Goal: Task Accomplishment & Management: Manage account settings

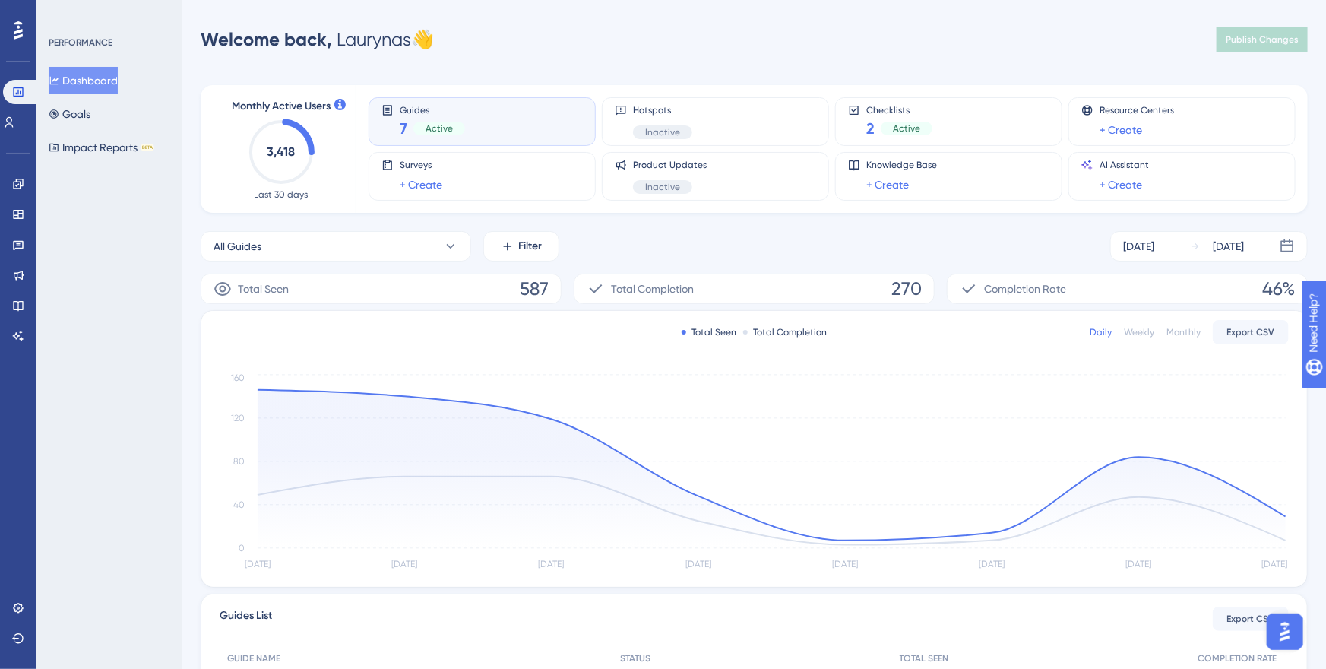
click at [607, 84] on div "Monthly Active Users 3,418 Last 30 days Guides 7 Active Hotspots Inactive Check…" at bounding box center [754, 501] width 1107 height 868
click at [1093, 247] on div "[DATE]" at bounding box center [1138, 246] width 31 height 18
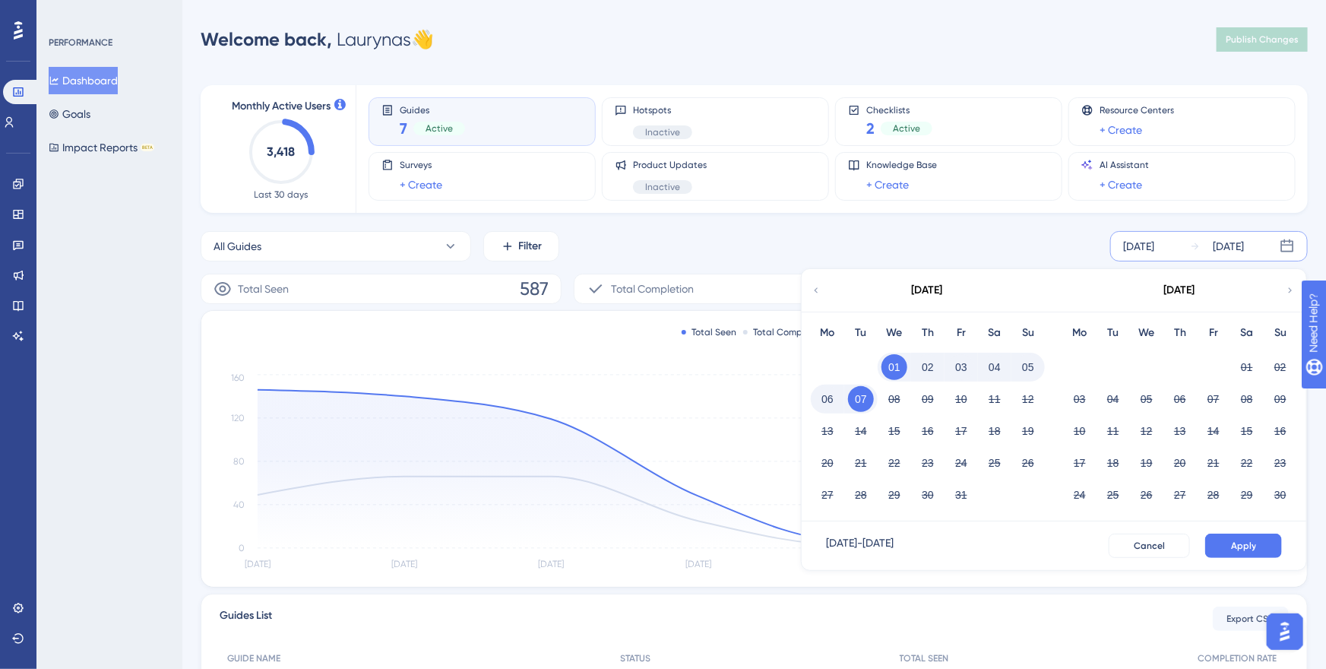
click at [817, 281] on div "[DATE]" at bounding box center [927, 290] width 251 height 43
click at [820, 289] on icon at bounding box center [816, 290] width 11 height 14
click at [1082, 457] on button "22" at bounding box center [1080, 463] width 26 height 26
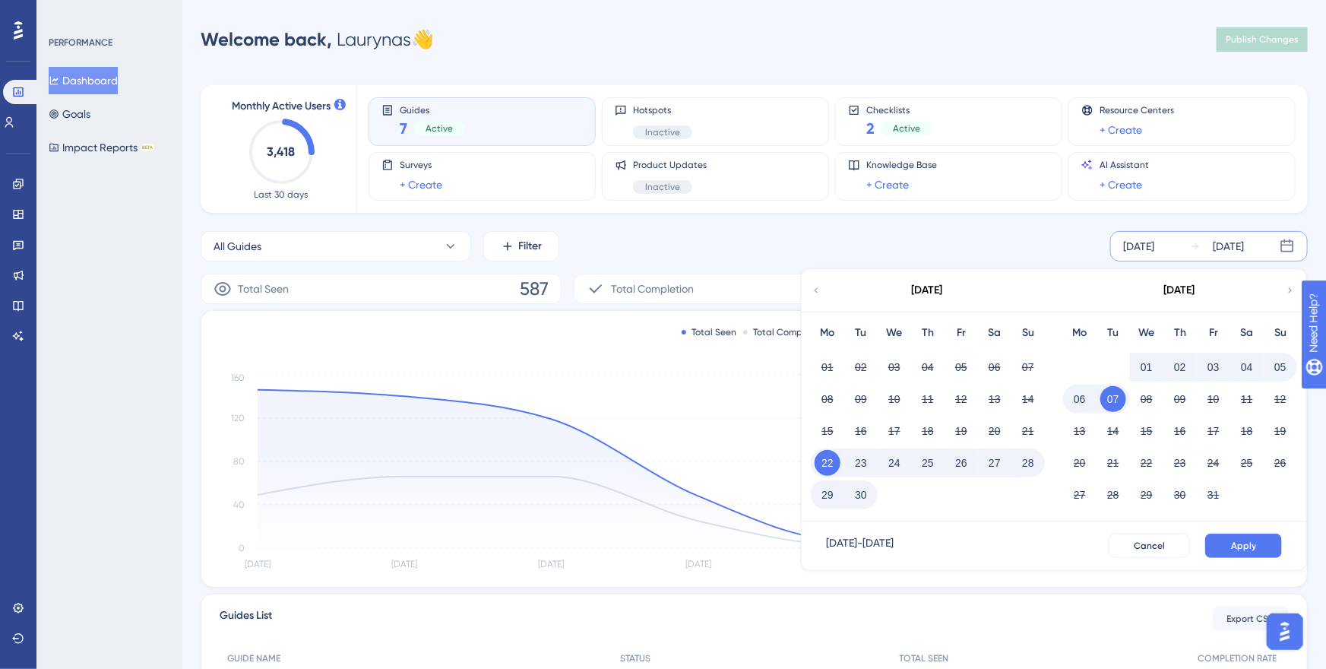
click at [1086, 400] on button "06" at bounding box center [1080, 399] width 26 height 26
click at [1093, 551] on span "Apply" at bounding box center [1243, 545] width 25 height 12
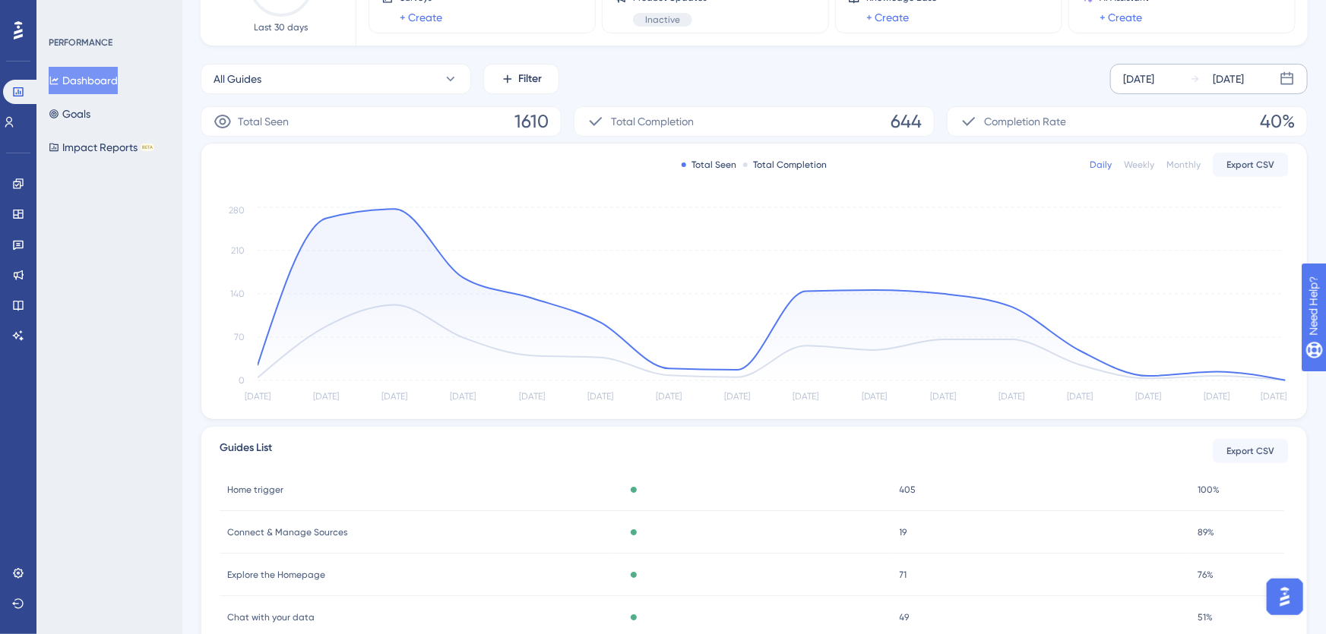
scroll to position [30, 0]
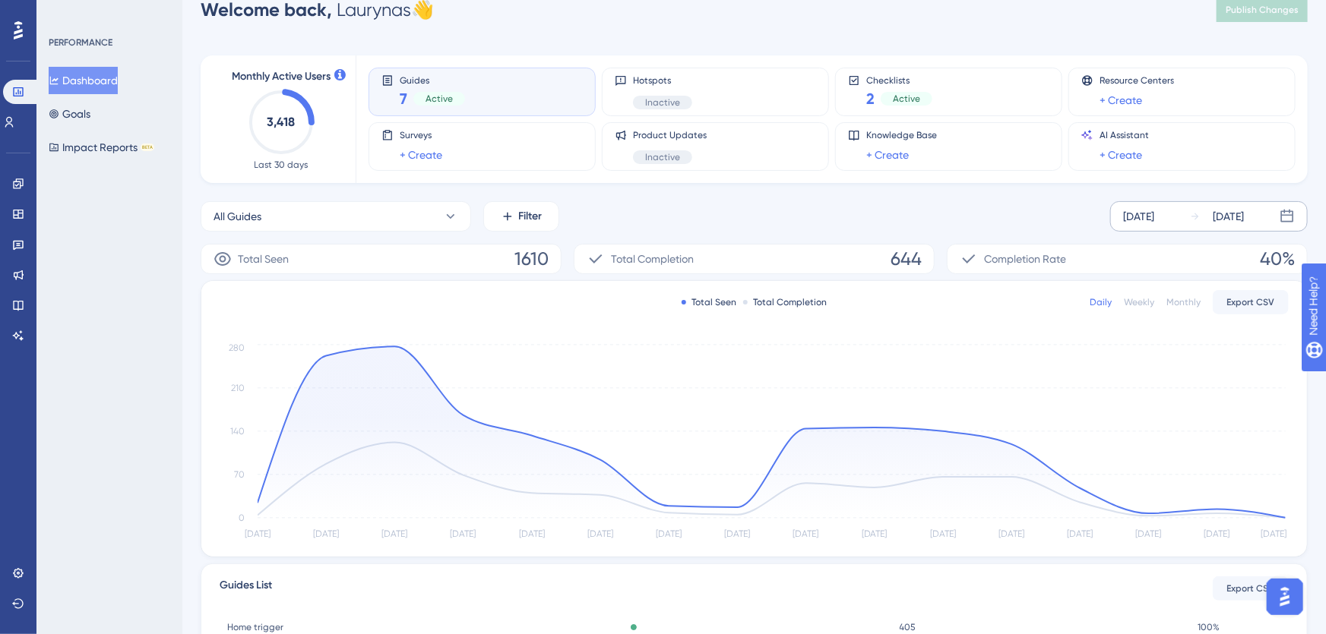
click at [698, 215] on div "All Guides Filter [DATE] [DATE]" at bounding box center [754, 216] width 1107 height 30
click at [883, 100] on div "Active" at bounding box center [907, 99] width 52 height 14
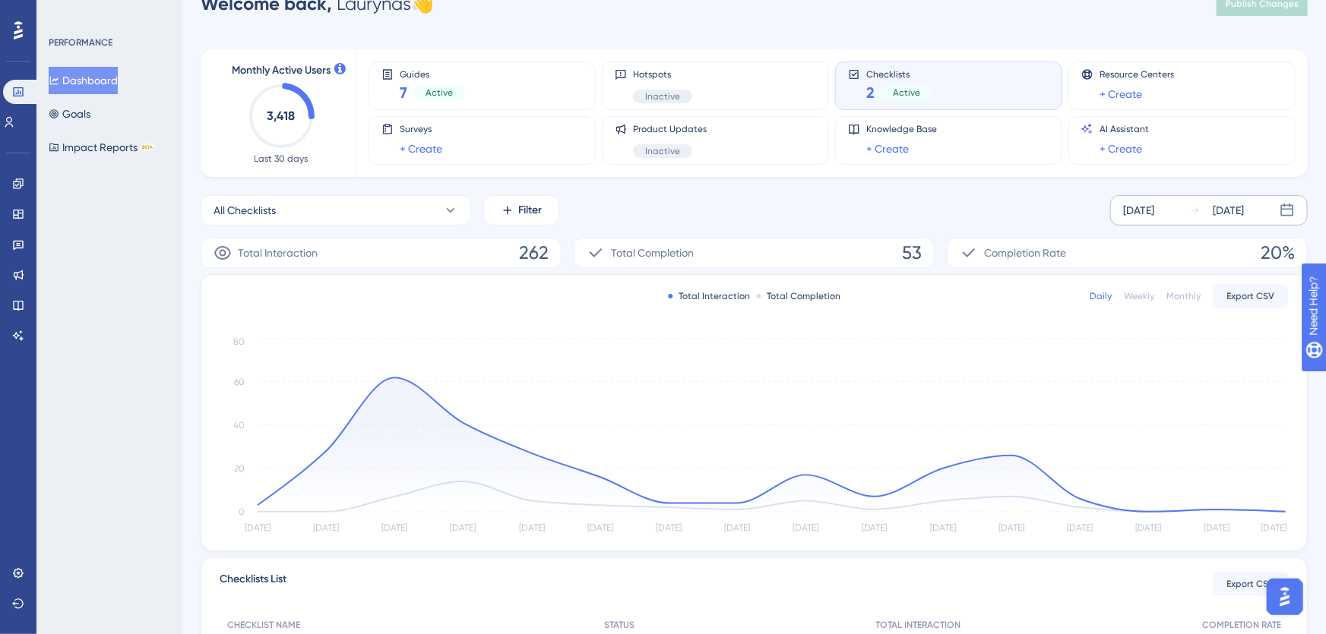
scroll to position [36, 0]
click at [1012, 451] on circle at bounding box center [1011, 455] width 12 height 12
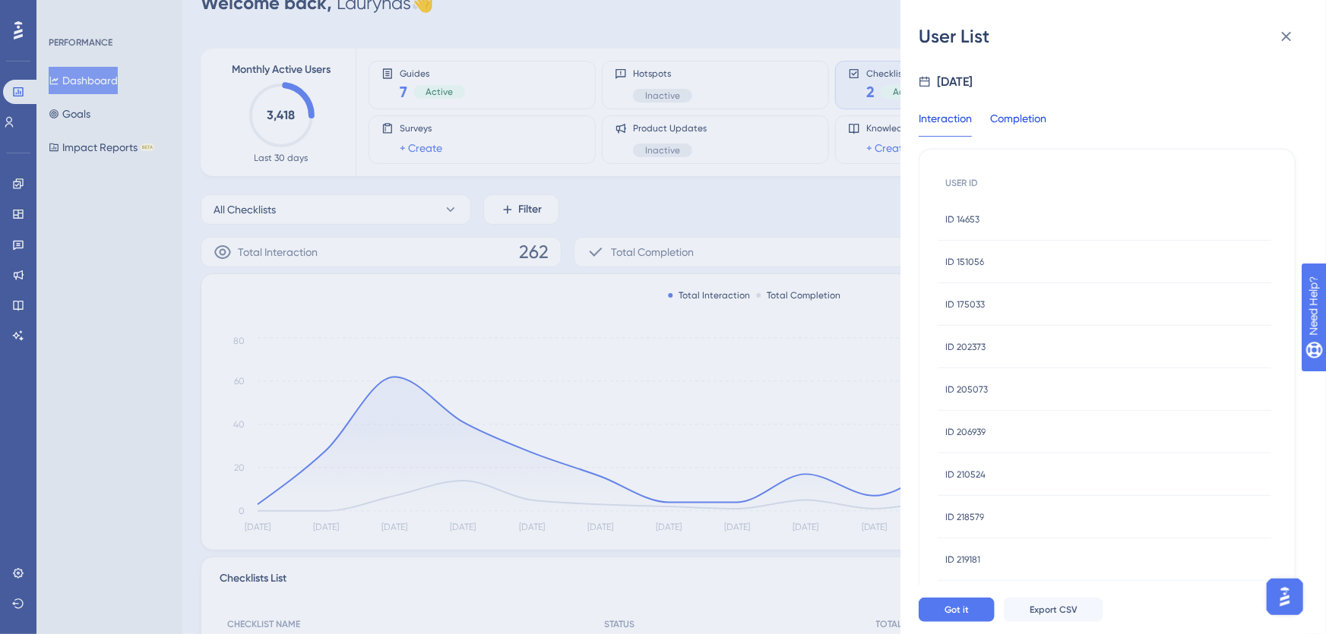
click at [1020, 120] on div "Completion" at bounding box center [1018, 122] width 56 height 27
click at [998, 221] on div "ID 14653 ID 14653" at bounding box center [1105, 219] width 334 height 43
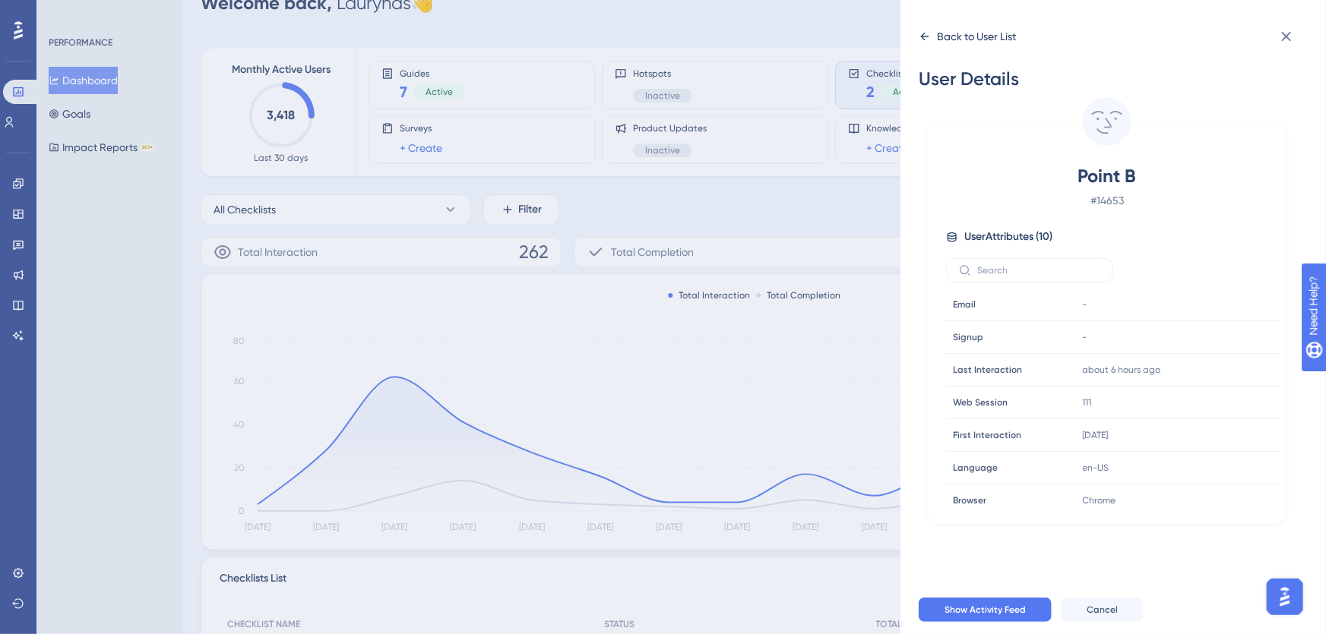
click at [926, 43] on div "Back to User List" at bounding box center [967, 36] width 97 height 24
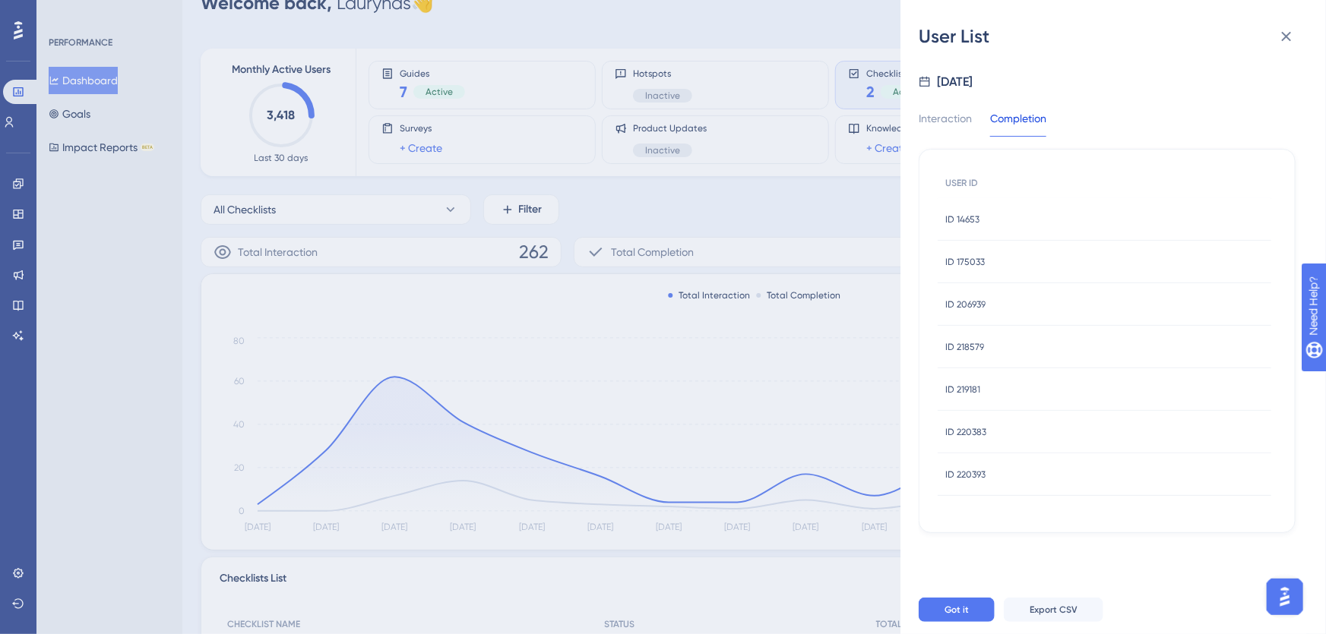
click at [975, 257] on span "ID 175033" at bounding box center [965, 262] width 40 height 12
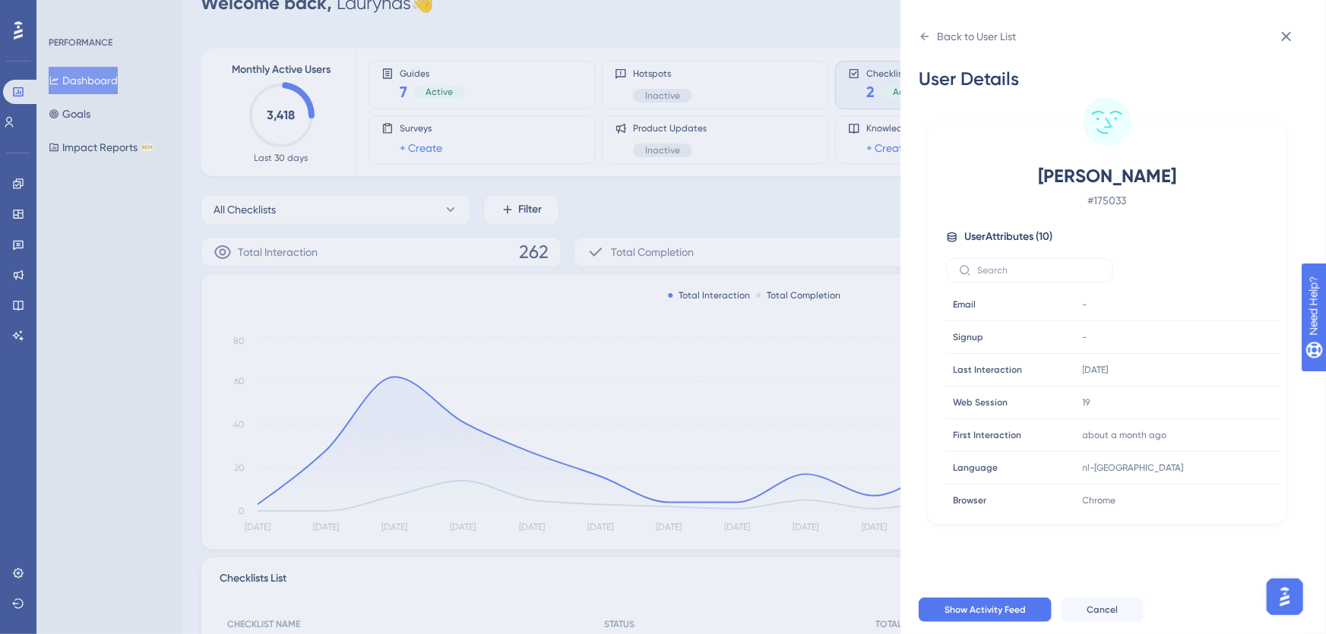
click at [1093, 171] on span "[PERSON_NAME]" at bounding box center [1106, 176] width 267 height 24
copy span "[PERSON_NAME]"
click at [924, 40] on icon at bounding box center [925, 37] width 8 height 8
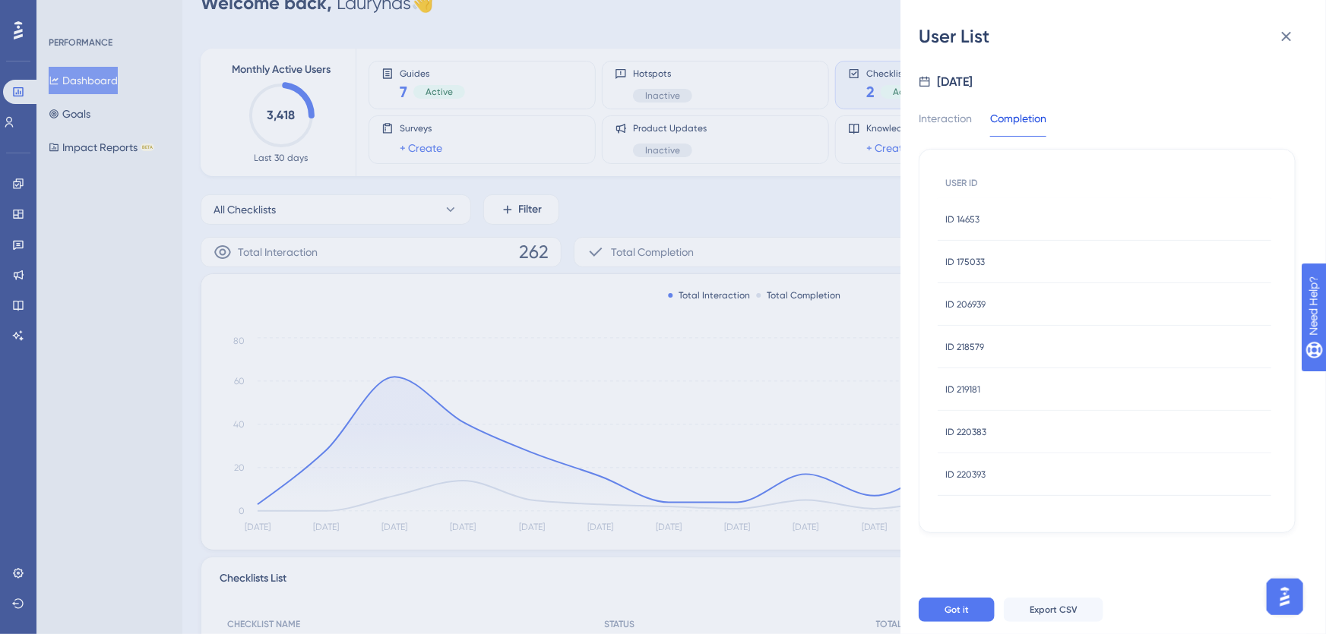
click at [972, 309] on span "ID 206939" at bounding box center [965, 305] width 40 height 12
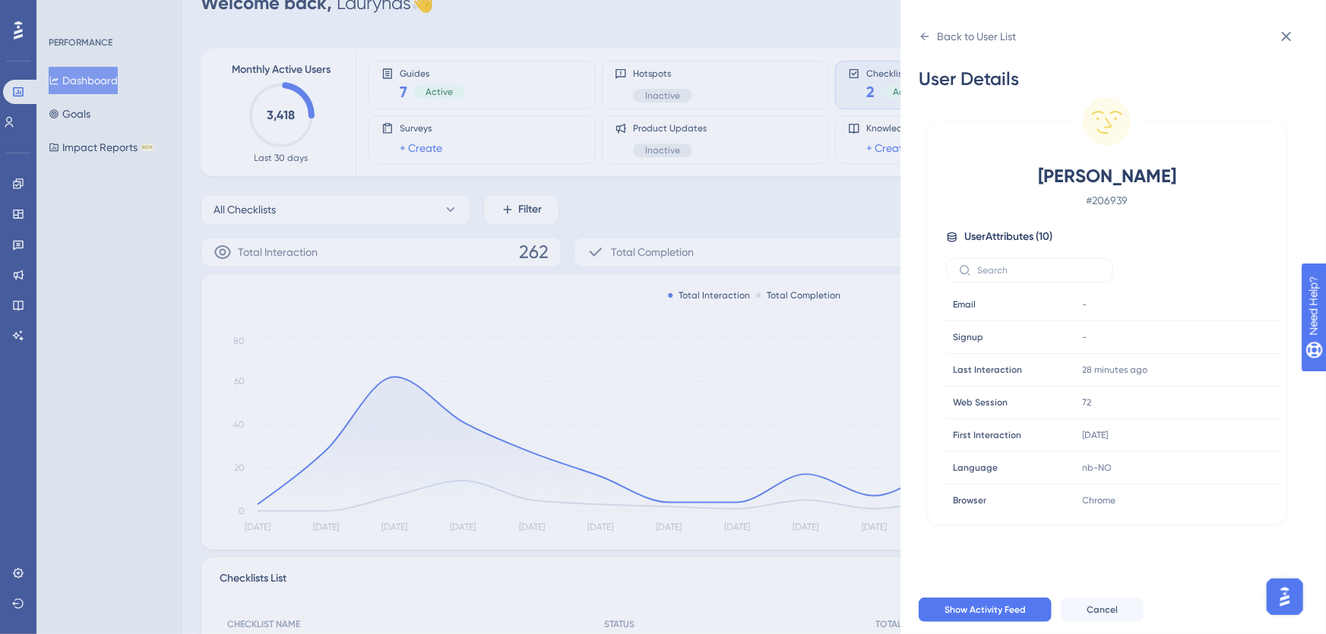
click at [1070, 182] on span "[PERSON_NAME]" at bounding box center [1106, 176] width 267 height 24
copy span "[PERSON_NAME]"
click at [925, 40] on icon at bounding box center [925, 37] width 8 height 8
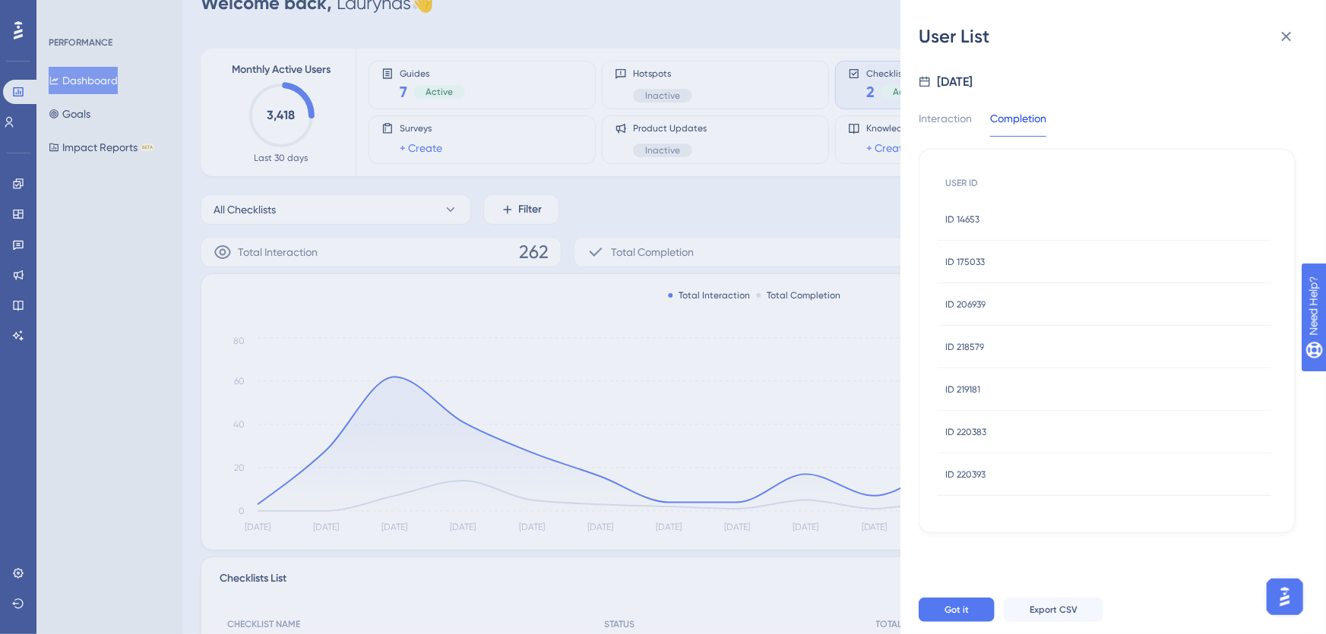
click at [963, 384] on span "ID 219181" at bounding box center [962, 390] width 35 height 12
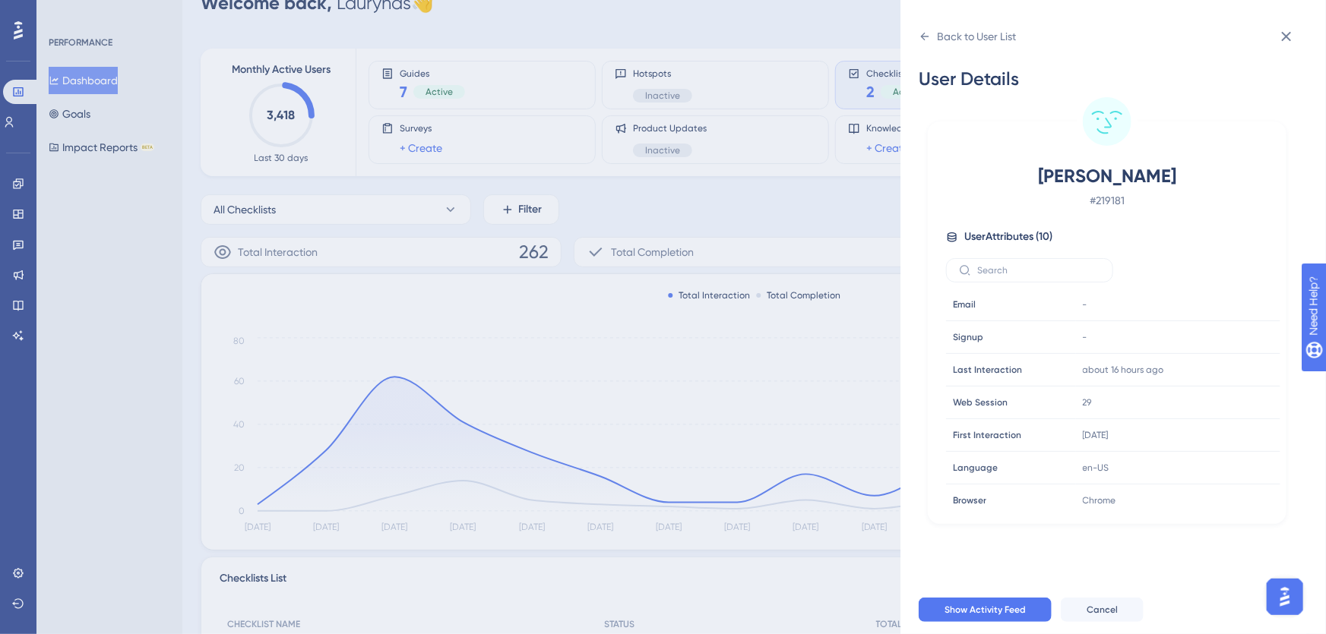
click at [1086, 176] on span "[PERSON_NAME]" at bounding box center [1106, 176] width 267 height 24
copy span "[PERSON_NAME]"
click at [922, 36] on icon at bounding box center [925, 37] width 8 height 8
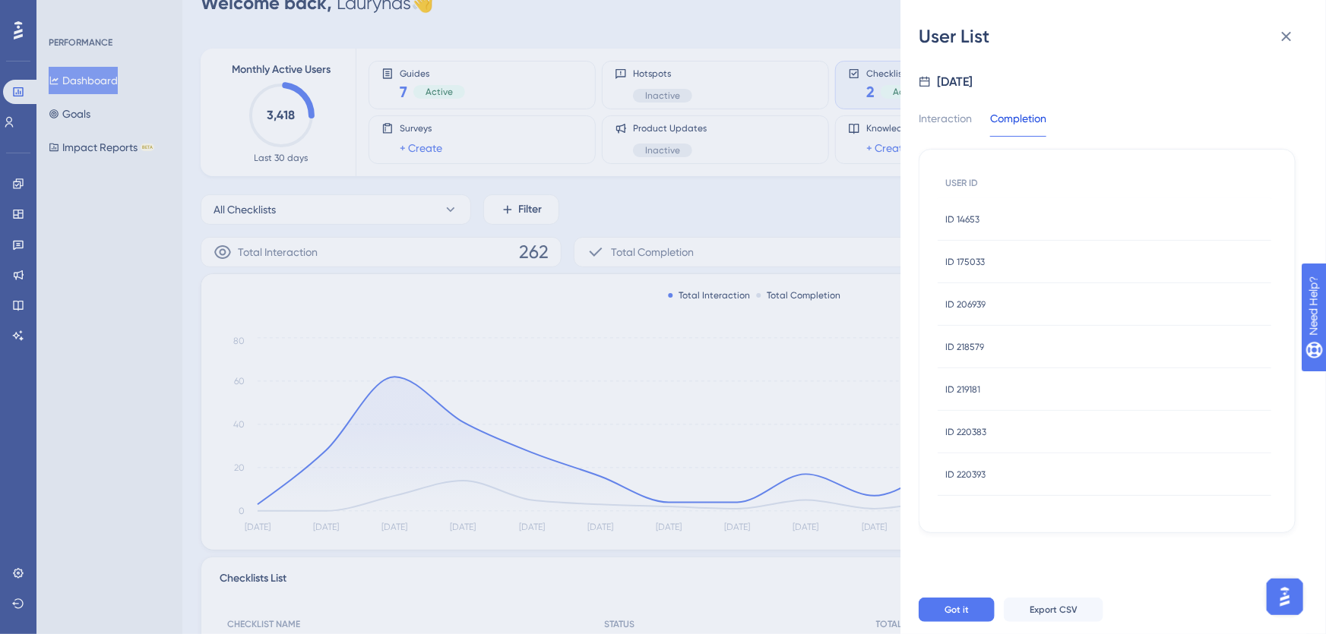
click at [965, 432] on span "ID 220383" at bounding box center [965, 432] width 41 height 12
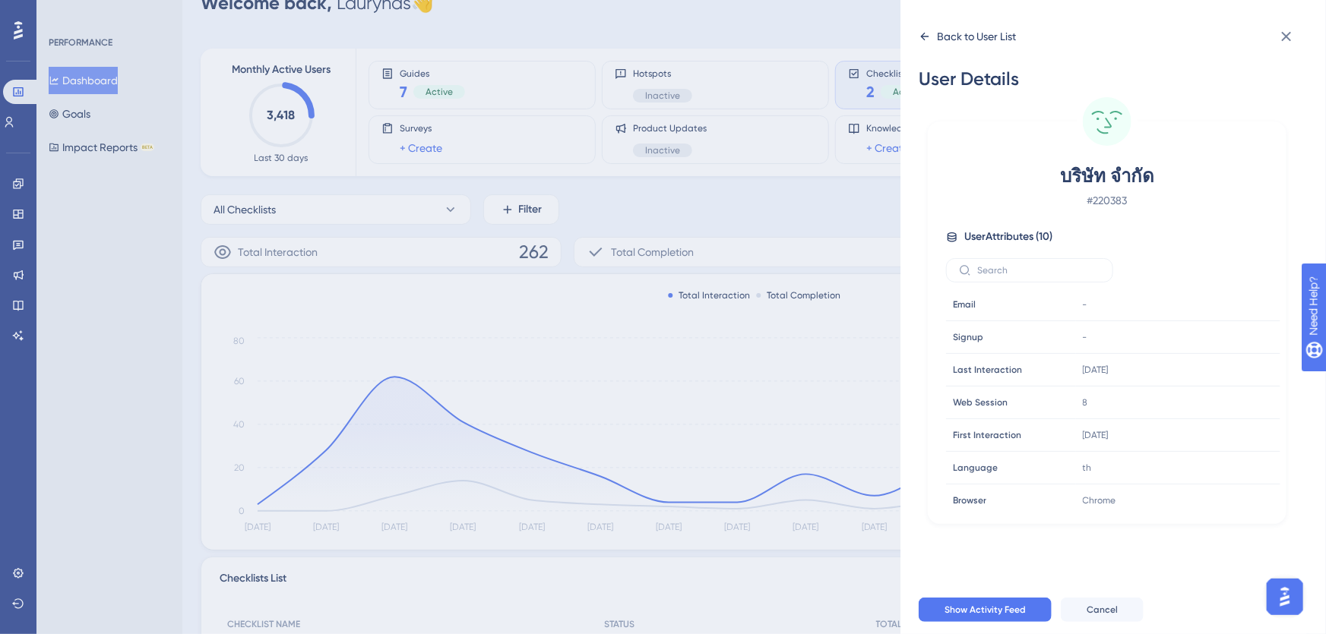
click at [925, 30] on icon at bounding box center [925, 36] width 12 height 12
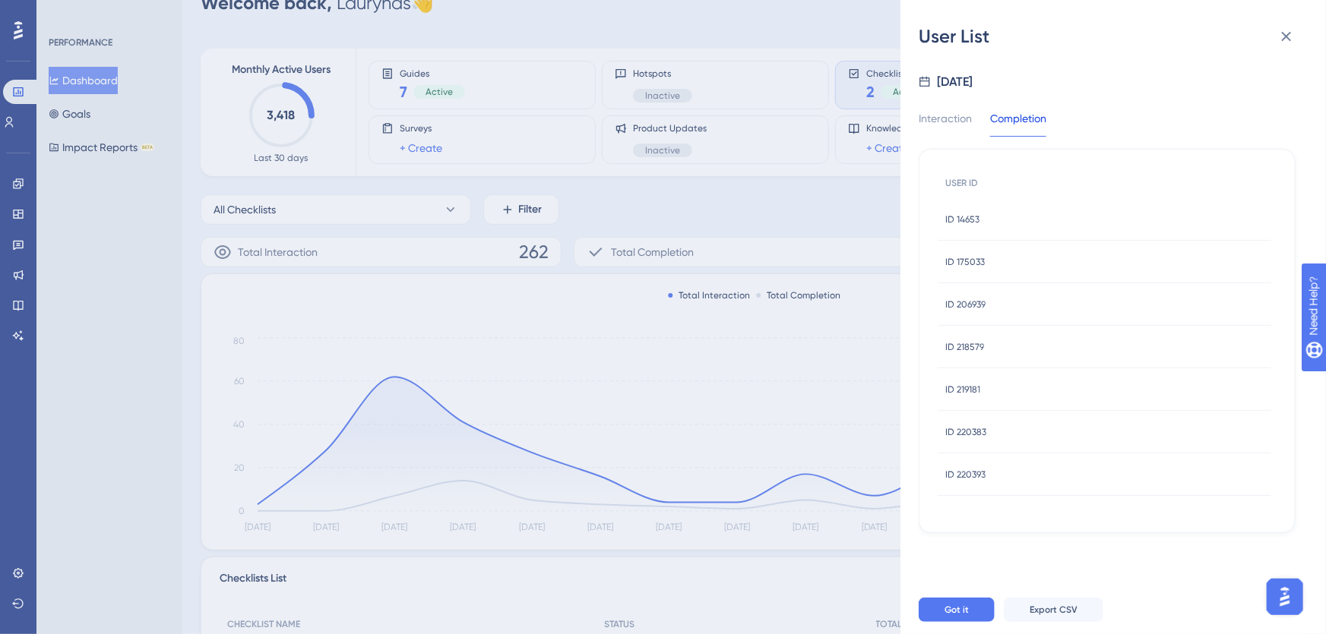
click at [965, 467] on div "ID 220393 ID 220393" at bounding box center [965, 475] width 40 height 43
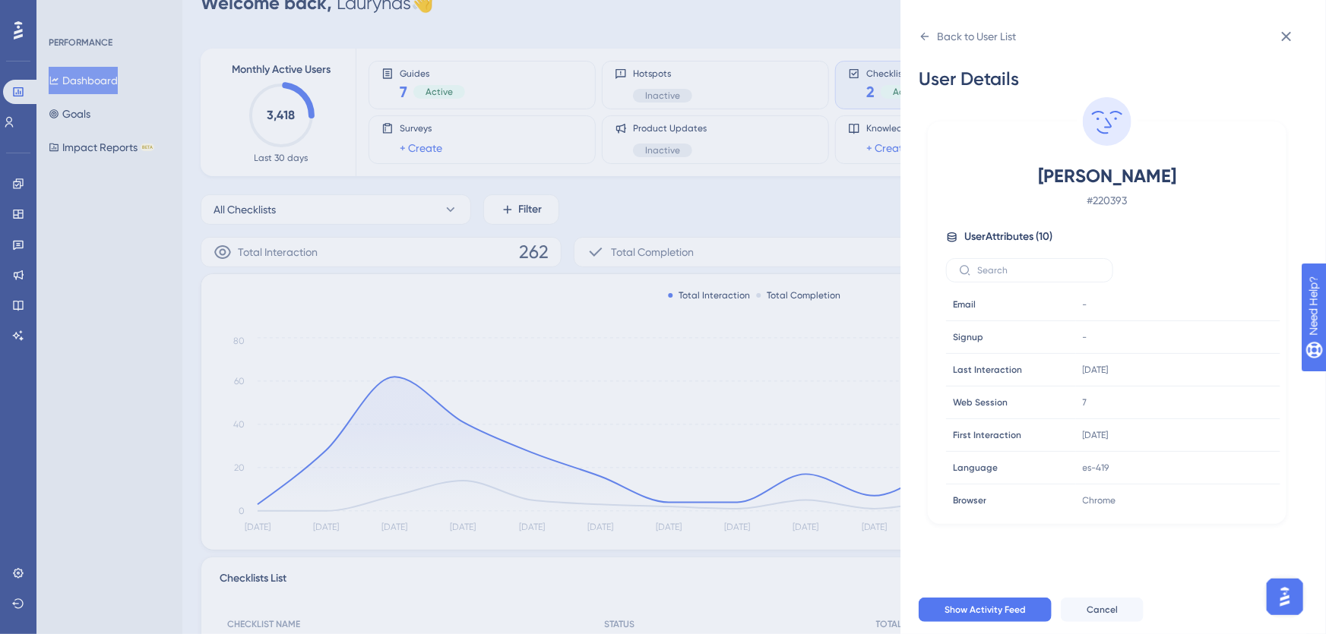
click at [1093, 179] on span "[PERSON_NAME]" at bounding box center [1106, 176] width 267 height 24
copy span "[PERSON_NAME]"
click at [322, 188] on div "Back to User List User Details [PERSON_NAME] # 220393 User Attributes ( 10 ) Em…" at bounding box center [663, 317] width 1326 height 634
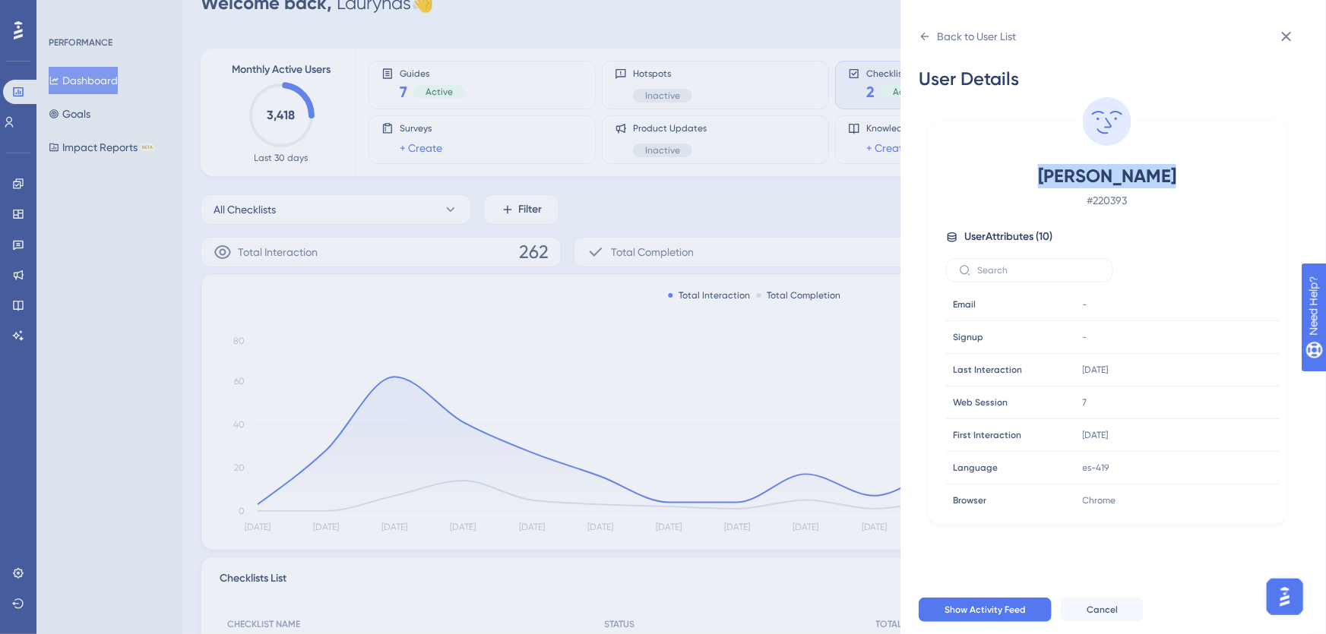
click at [322, 188] on div "Back to User List User Details [PERSON_NAME] # 220393 User Attributes ( 10 ) Em…" at bounding box center [663, 317] width 1326 height 634
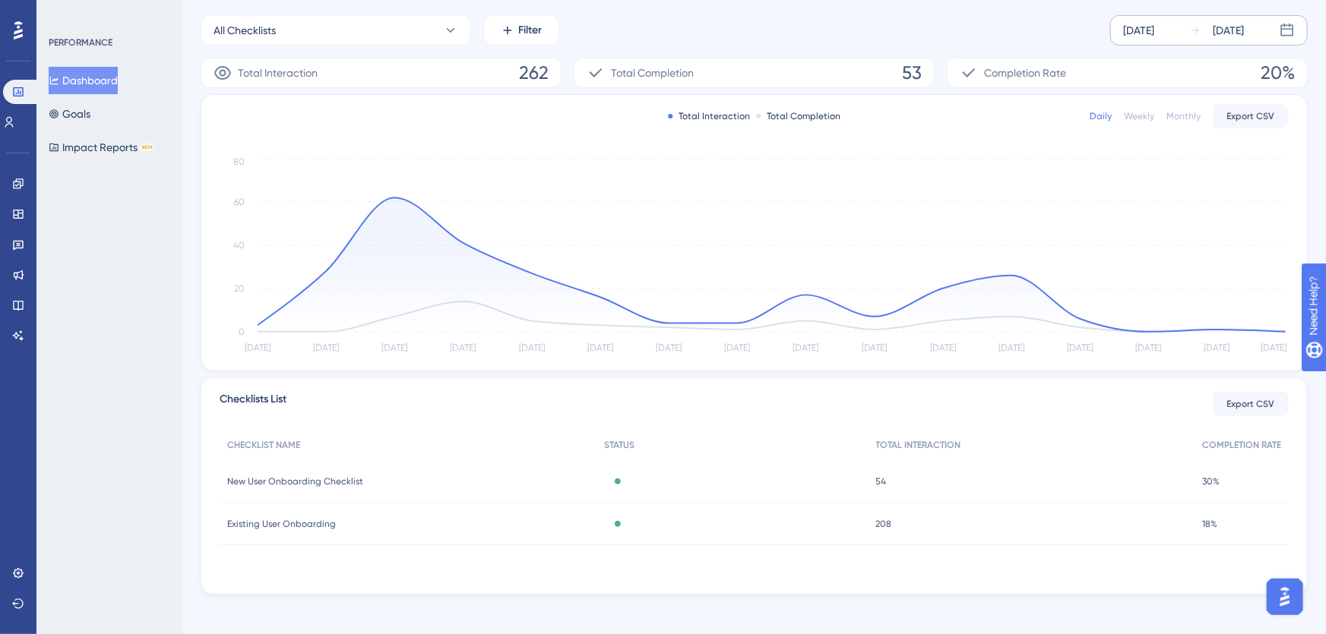
scroll to position [224, 0]
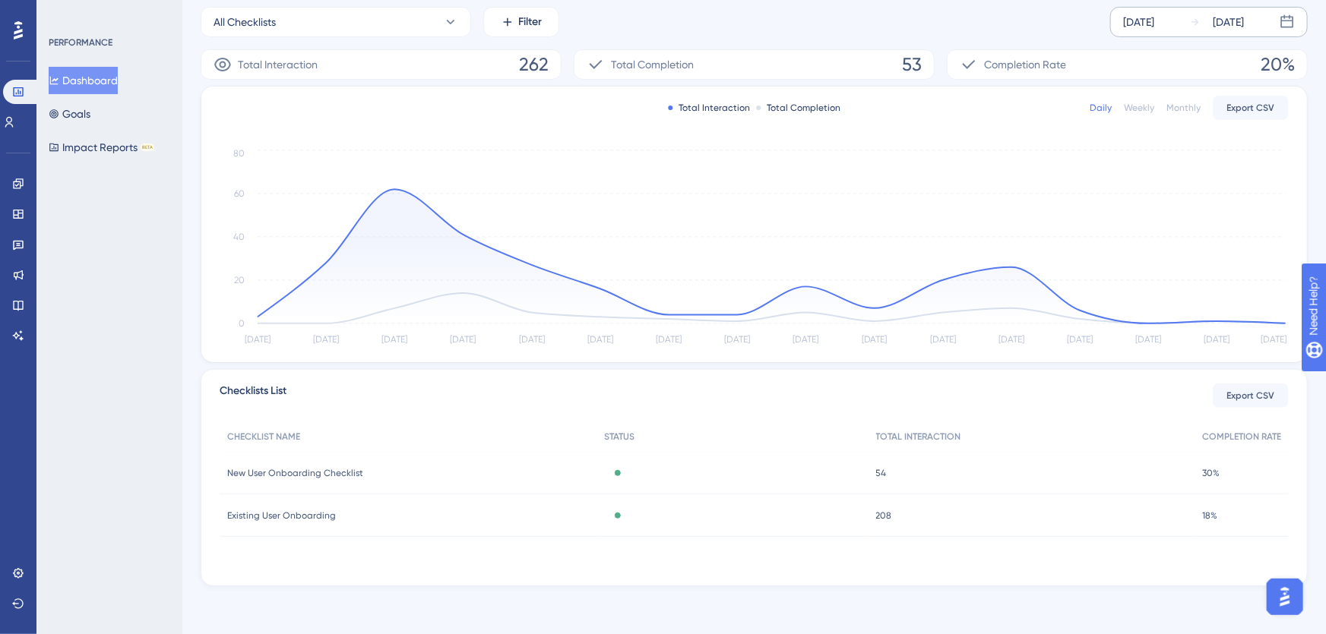
click at [324, 516] on span "Existing User Onboarding" at bounding box center [281, 516] width 109 height 12
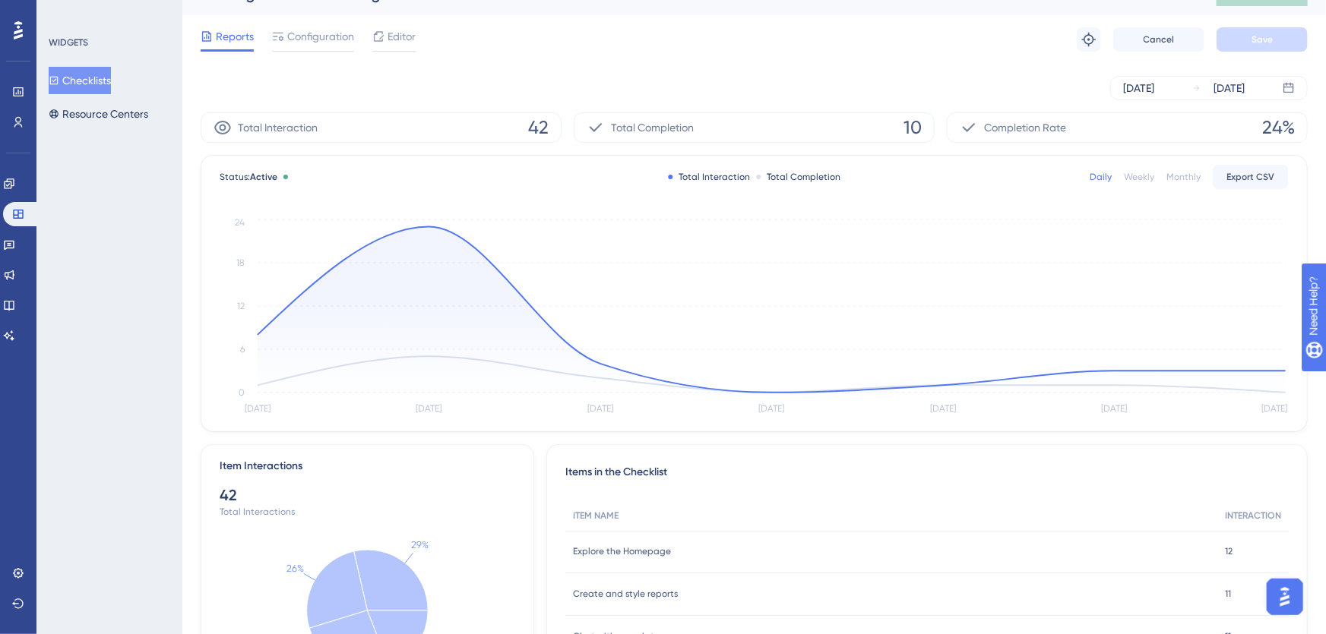
scroll to position [25, 0]
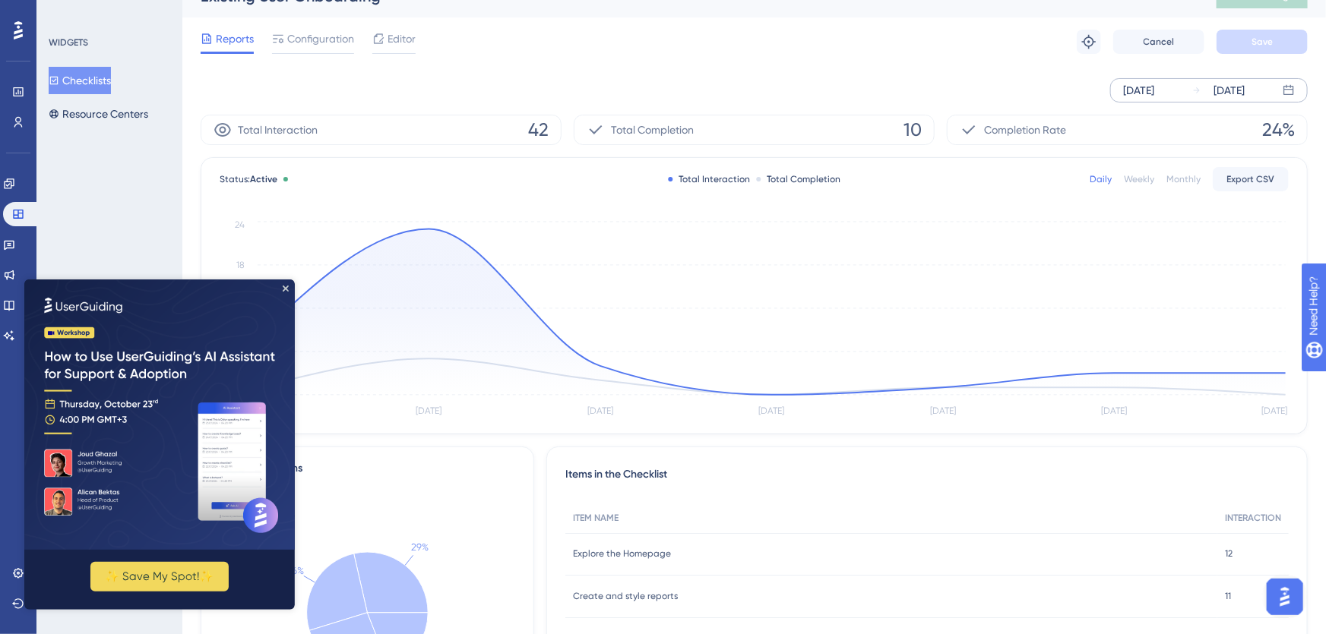
click at [1093, 96] on div "[DATE]" at bounding box center [1138, 90] width 31 height 18
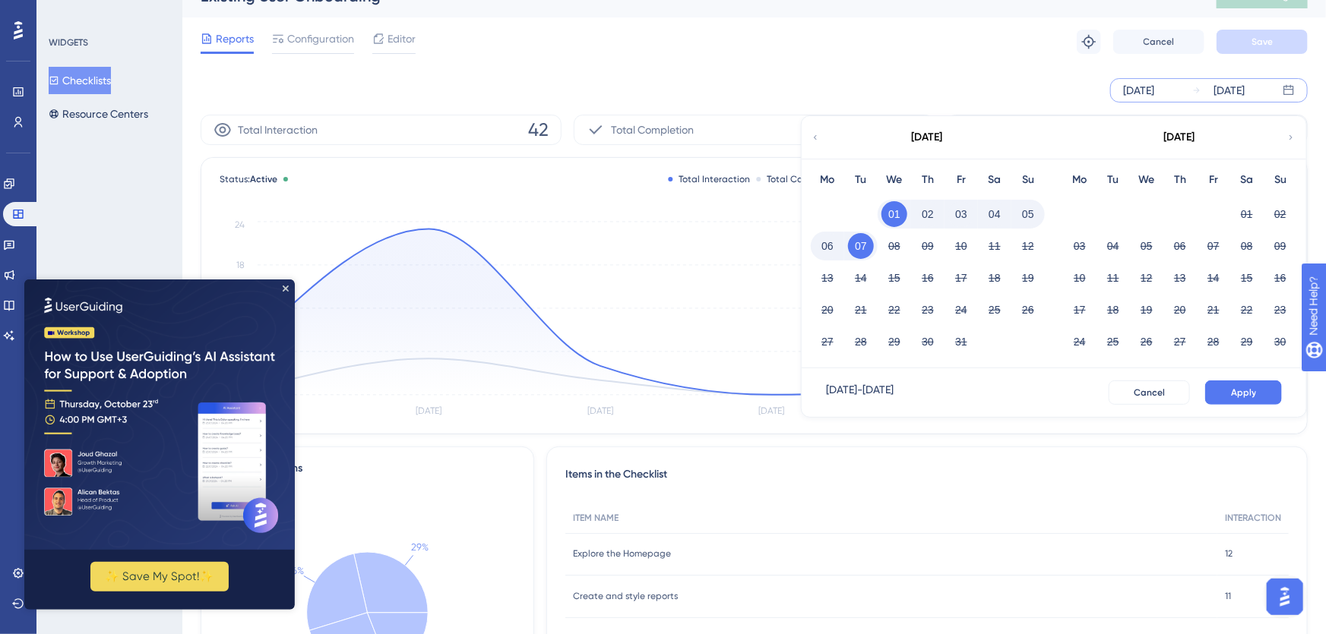
click at [816, 135] on icon at bounding box center [815, 138] width 9 height 14
click at [1081, 274] on button "15" at bounding box center [1080, 278] width 26 height 26
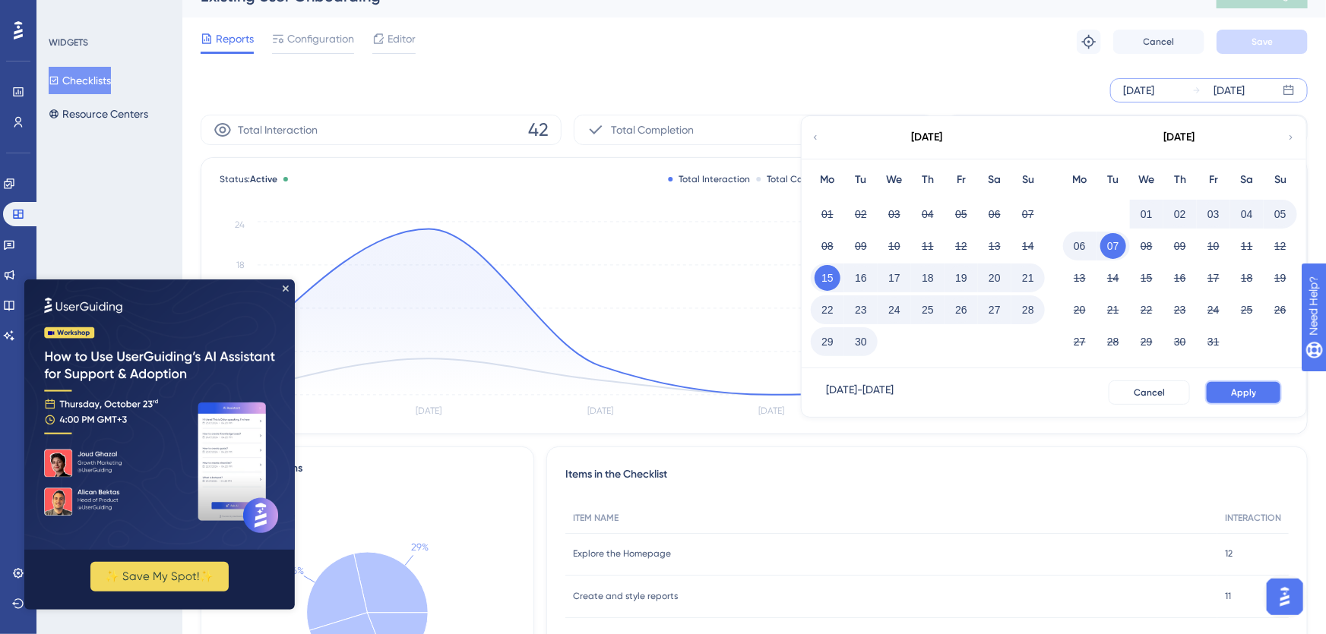
click at [1093, 392] on span "Apply" at bounding box center [1243, 393] width 25 height 12
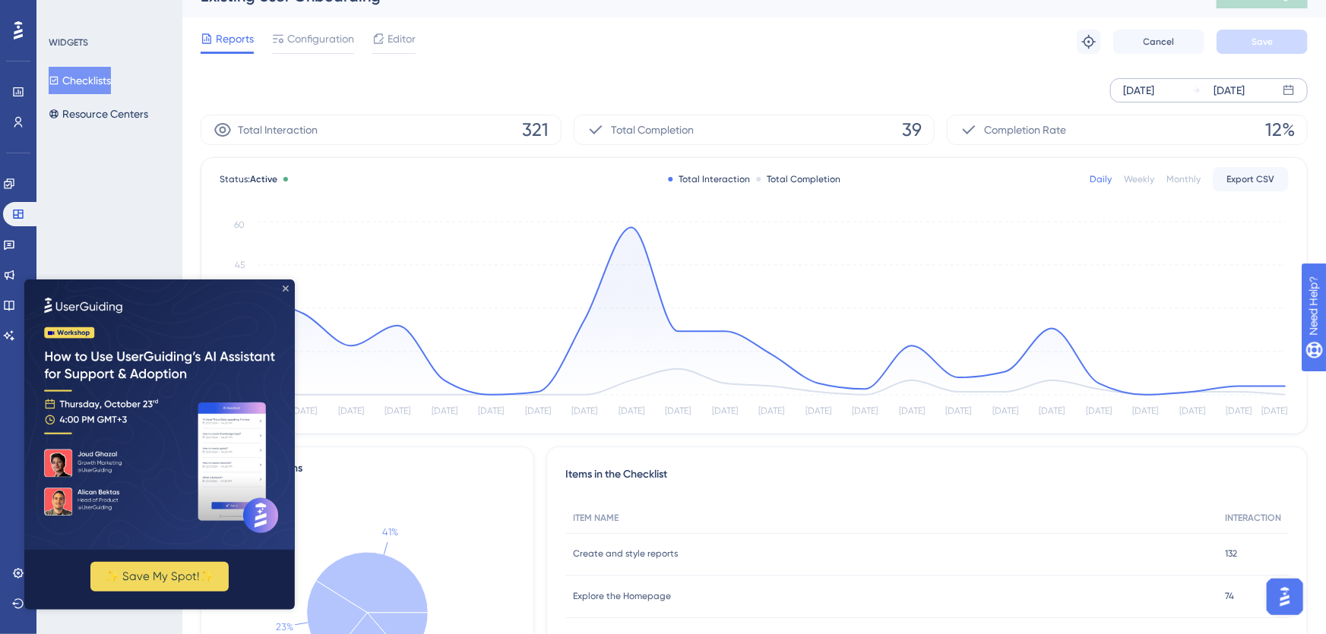
click at [286, 289] on icon "Close Preview" at bounding box center [285, 288] width 6 height 6
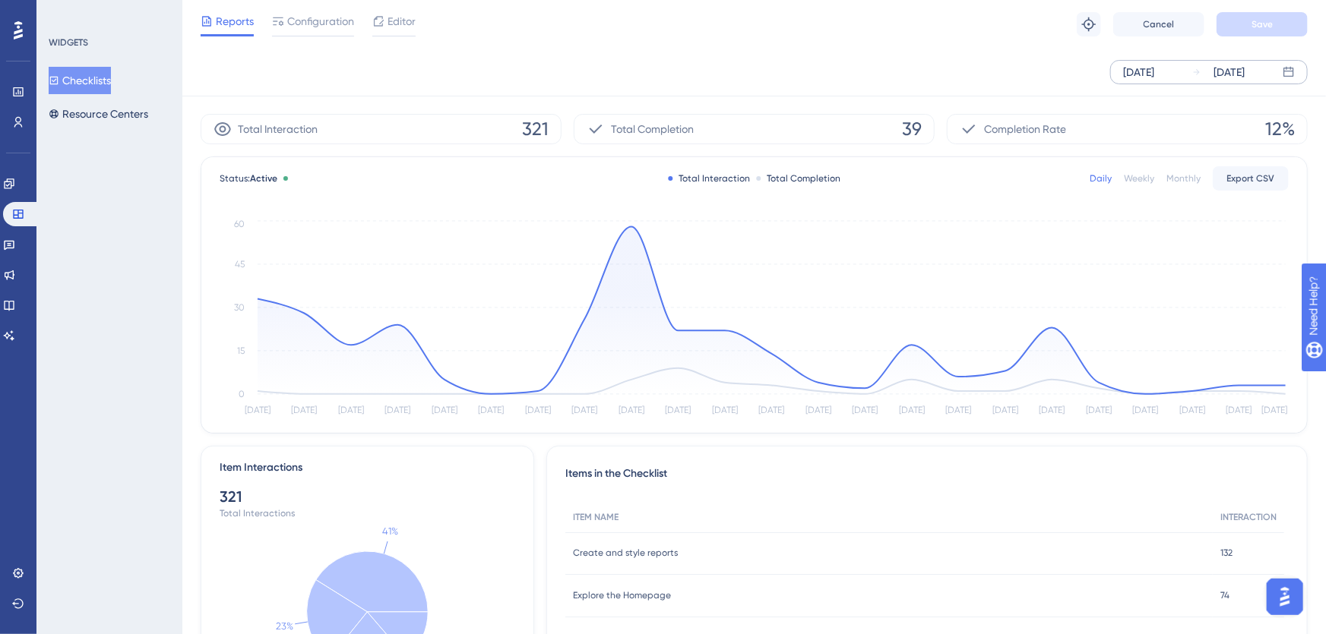
scroll to position [0, 0]
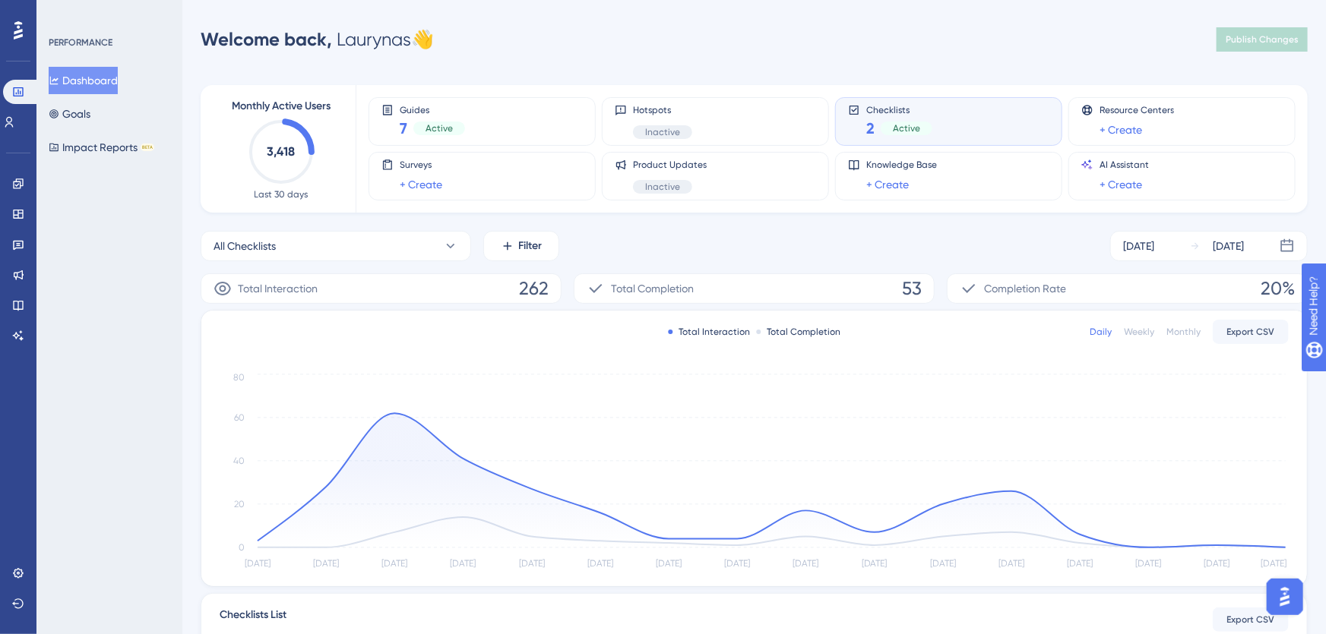
scroll to position [224, 0]
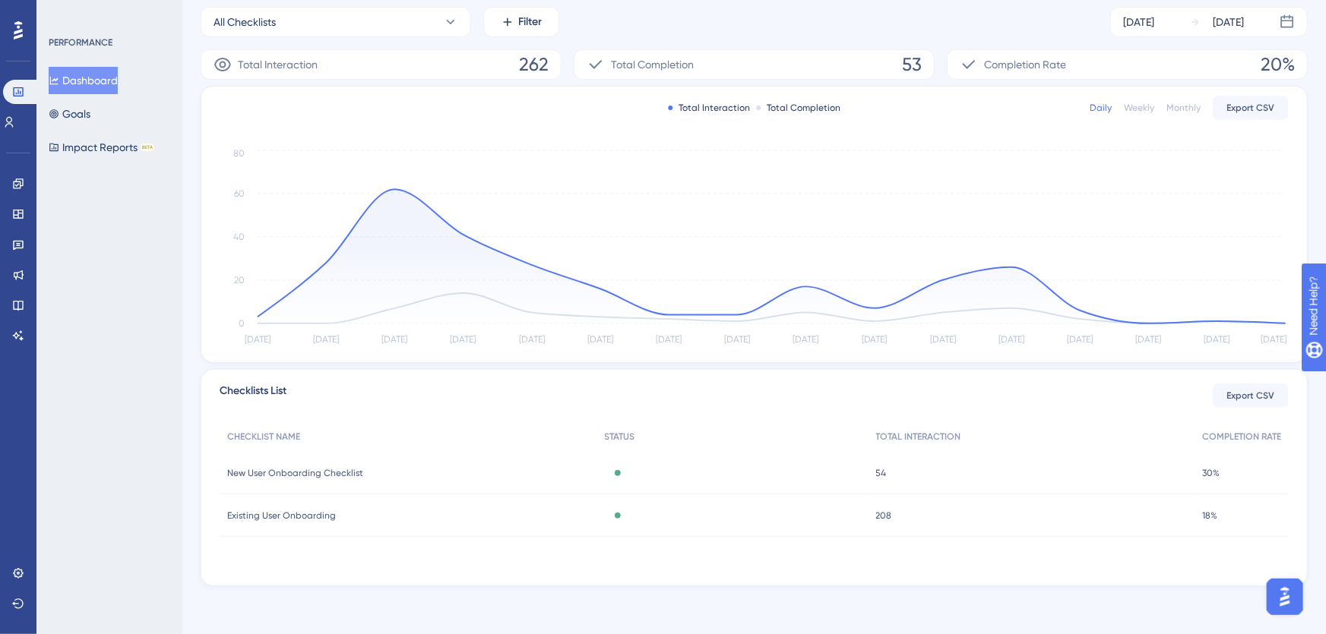
click at [414, 478] on div "New User Onboarding Checklist New User Onboarding Checklist" at bounding box center [408, 473] width 377 height 43
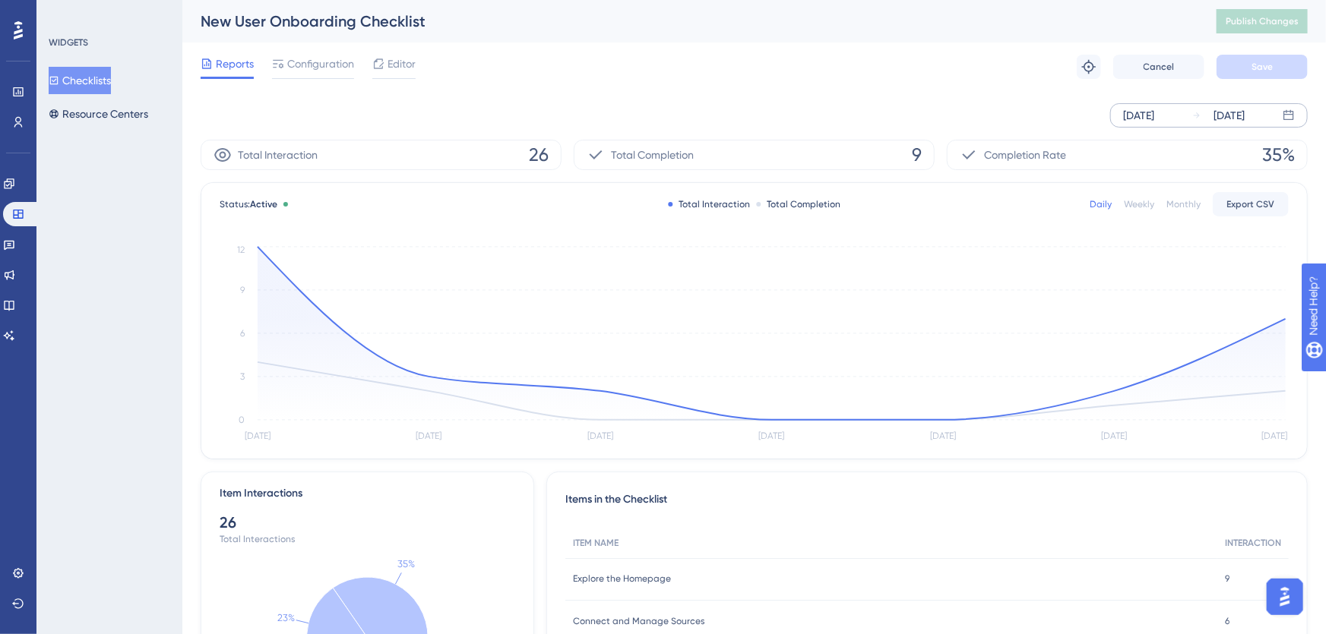
click at [1093, 112] on div "[DATE]" at bounding box center [1138, 115] width 31 height 18
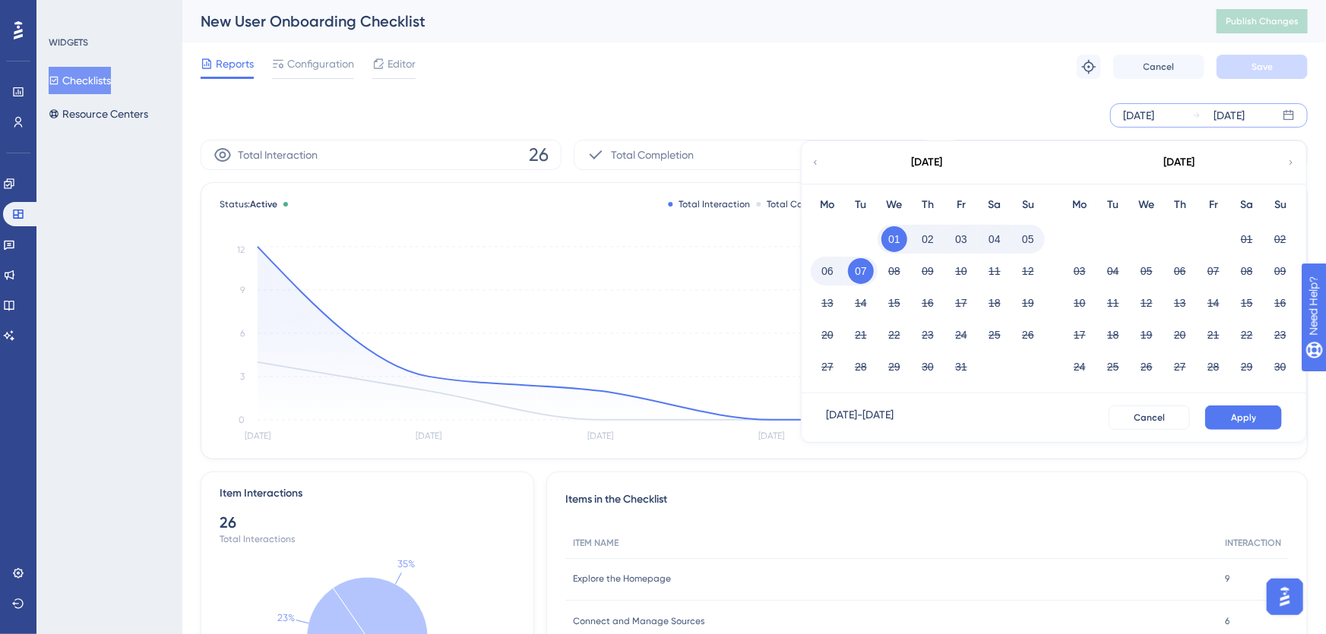
click at [817, 163] on icon at bounding box center [815, 163] width 9 height 14
click at [1089, 299] on button "15" at bounding box center [1080, 303] width 26 height 26
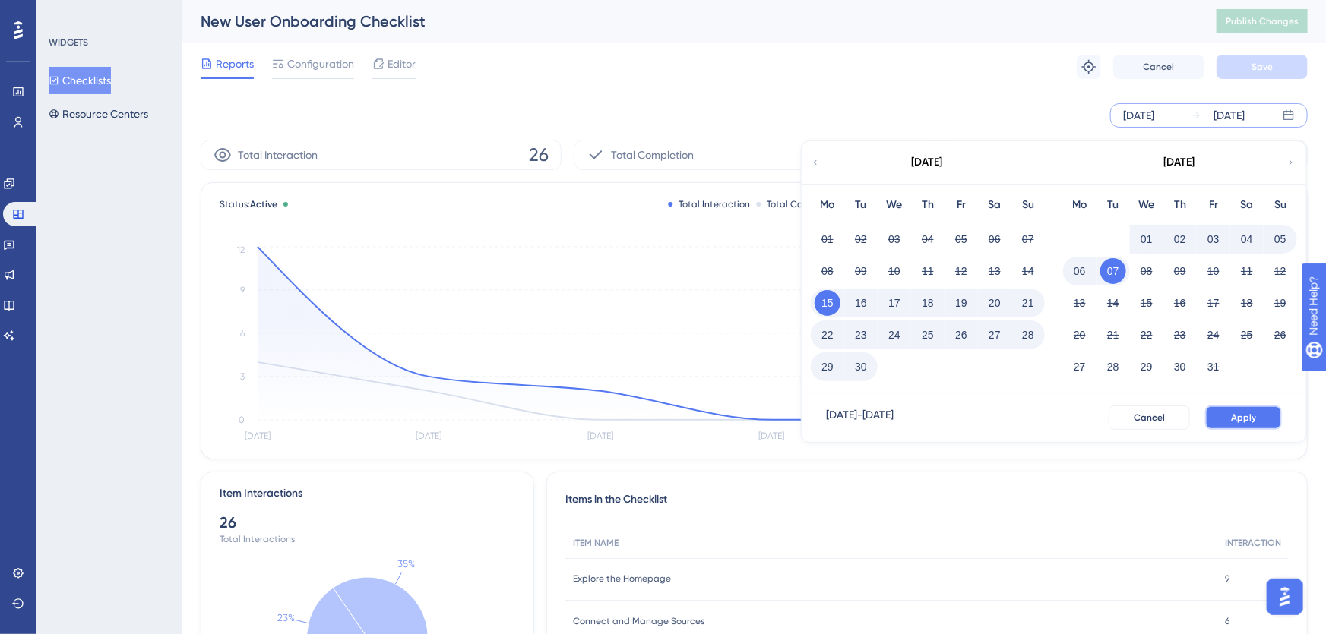
click at [1093, 420] on button "Apply" at bounding box center [1243, 418] width 77 height 24
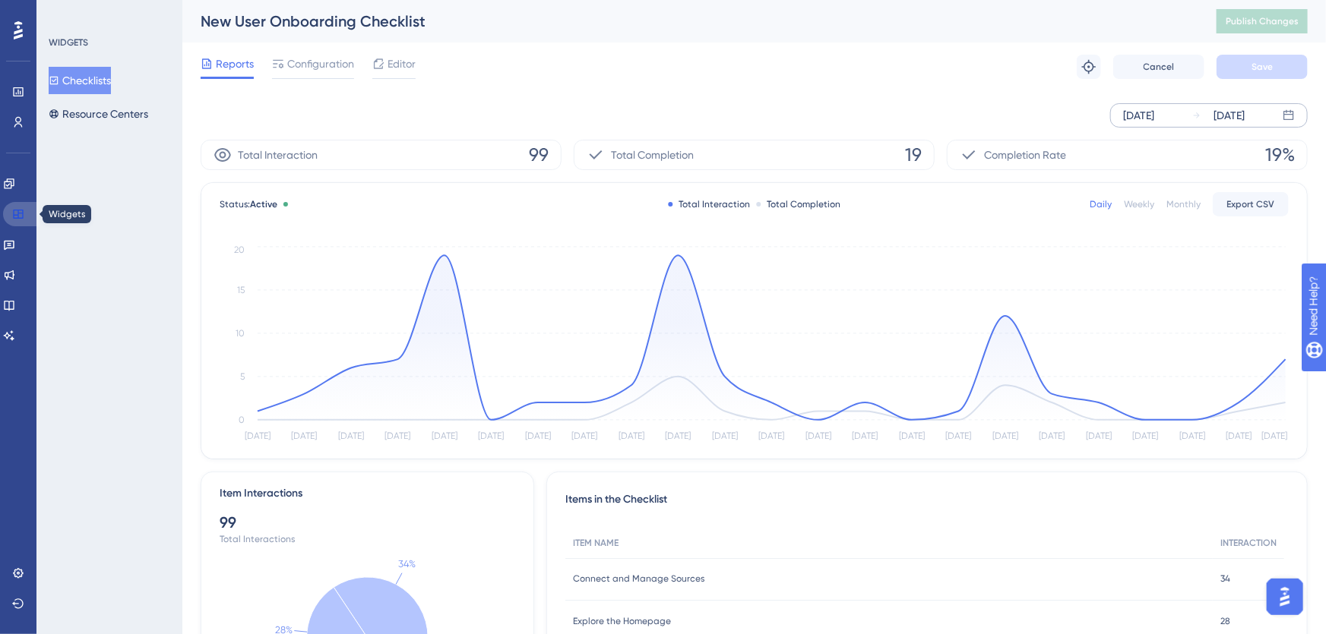
click at [17, 212] on icon at bounding box center [18, 214] width 10 height 9
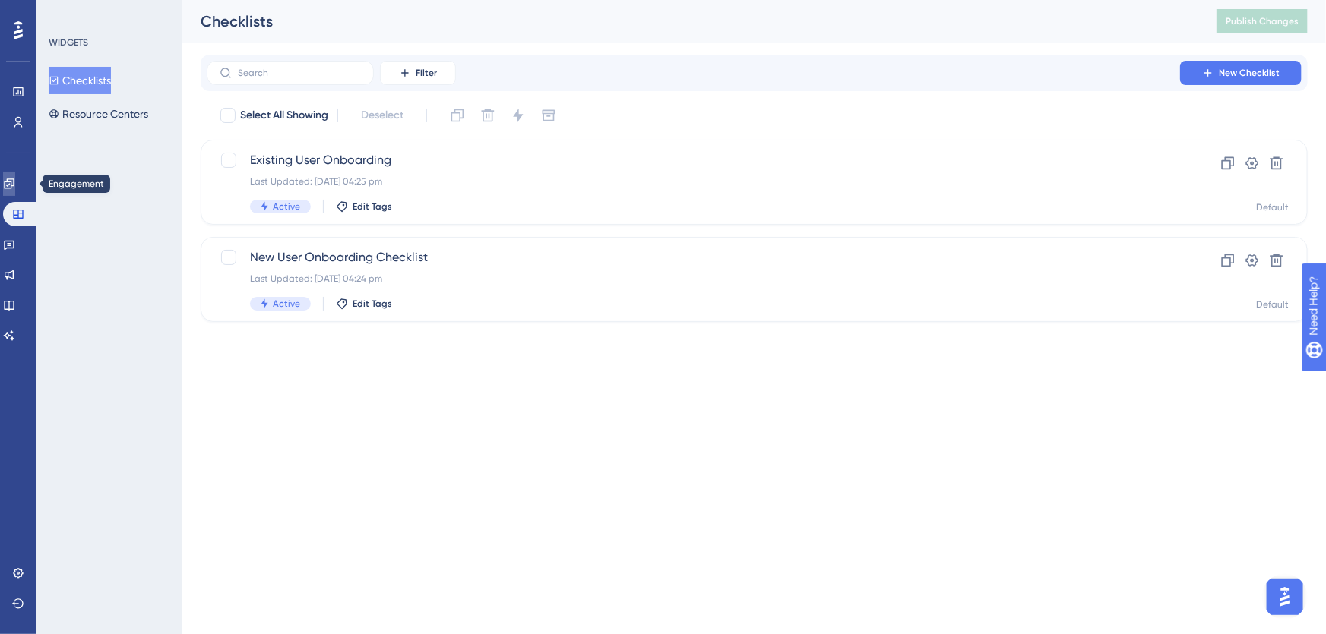
click at [14, 186] on icon at bounding box center [9, 184] width 10 height 10
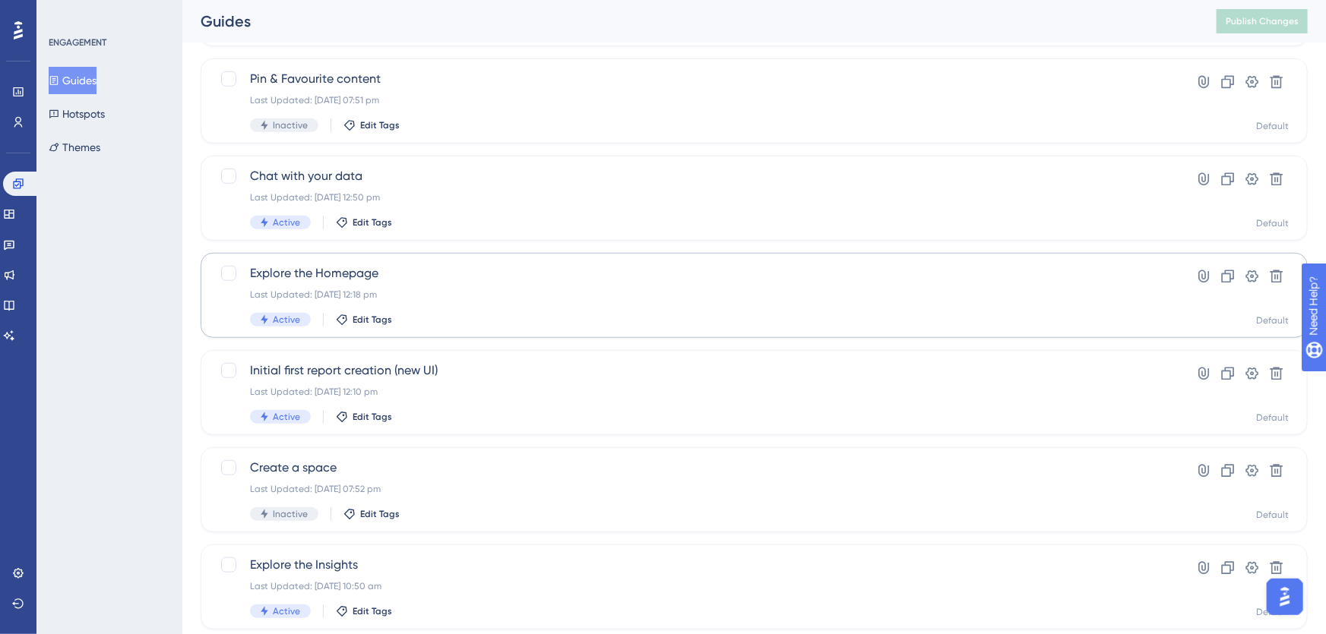
scroll to position [478, 0]
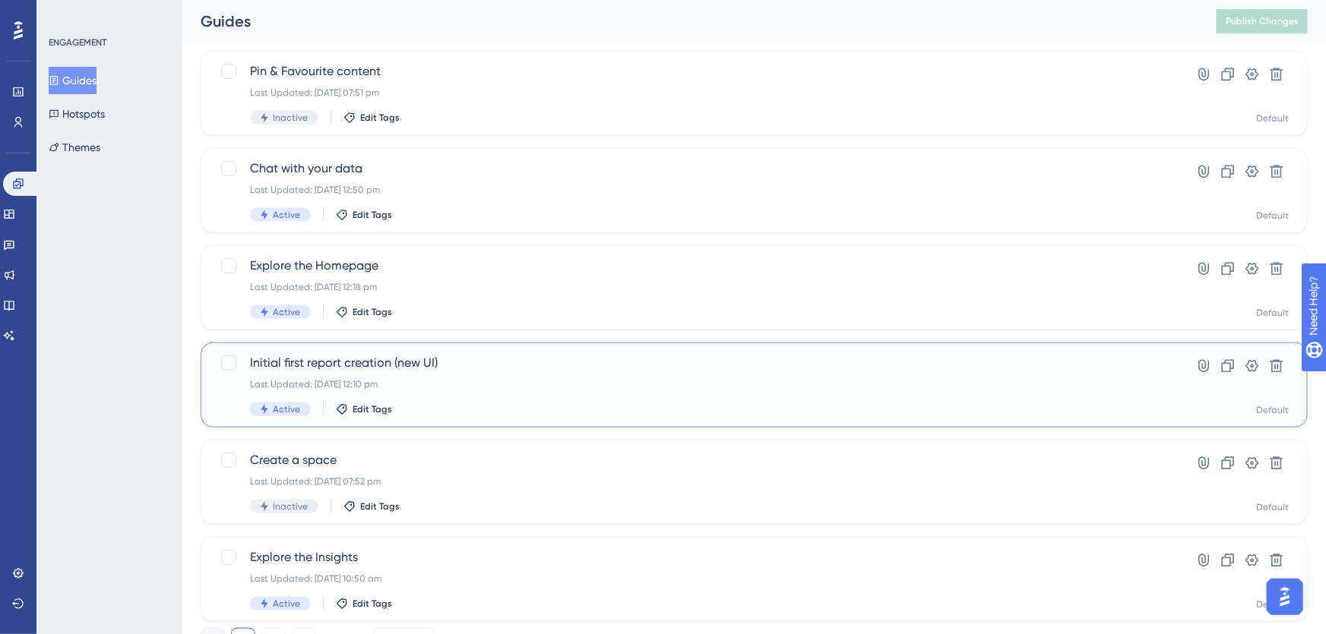
click at [406, 375] on div "Initial first report creation (new UI) Last Updated: [DATE] 12:10 pm Active Edi…" at bounding box center [693, 385] width 887 height 62
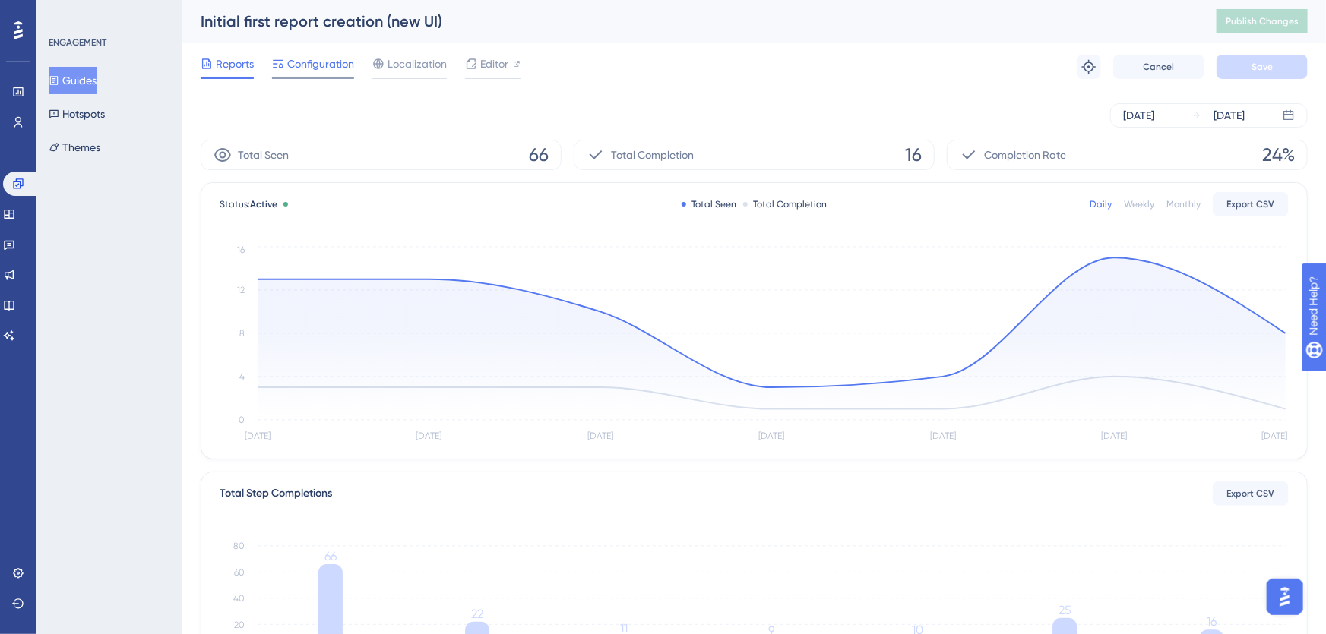
click at [299, 67] on span "Configuration" at bounding box center [320, 64] width 67 height 18
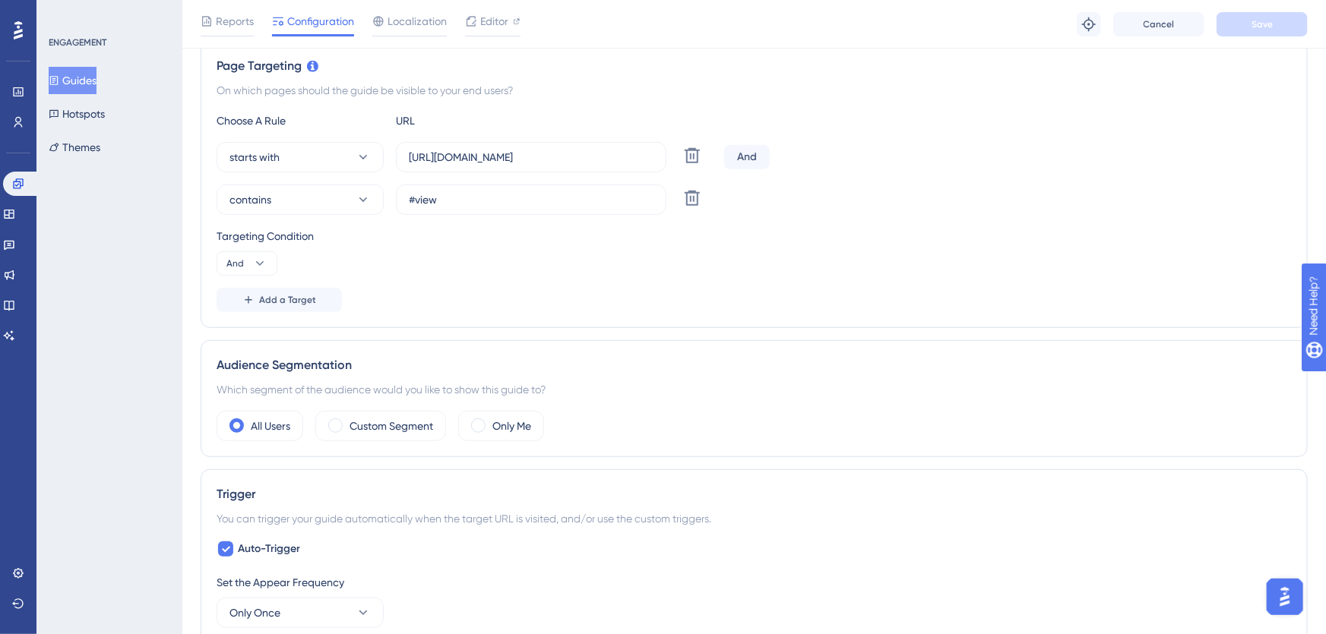
scroll to position [384, 0]
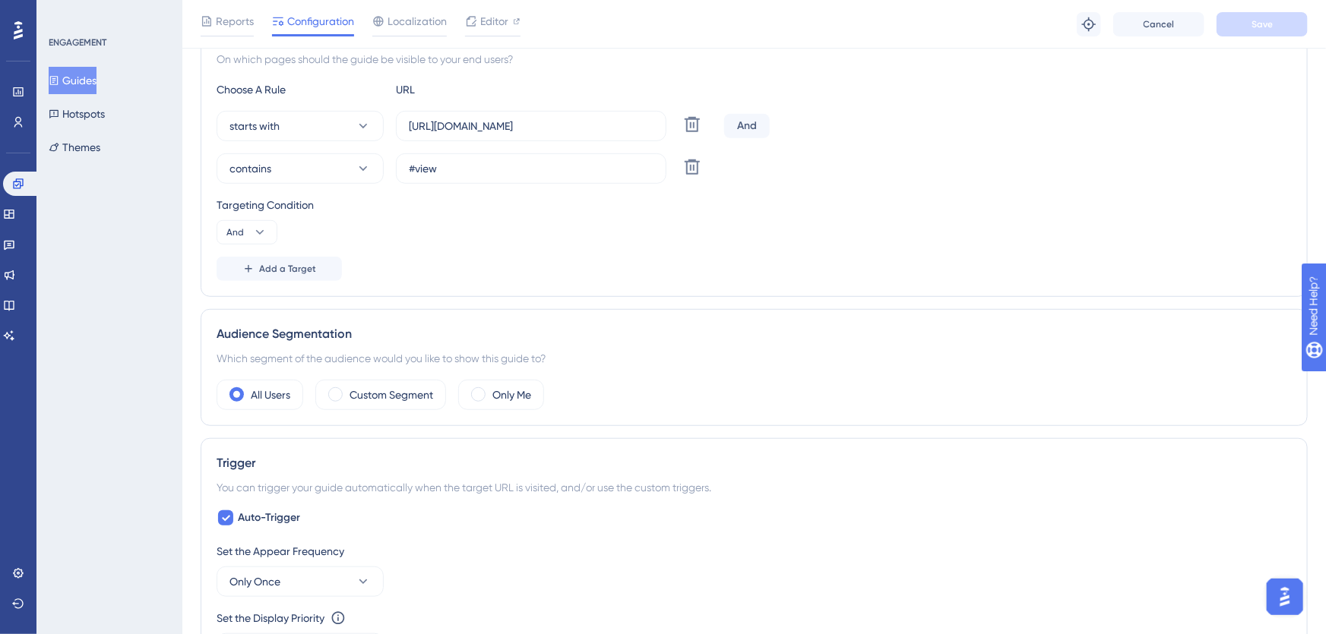
click at [159, 350] on div "ENGAGEMENT Guides Hotspots Themes" at bounding box center [109, 317] width 146 height 634
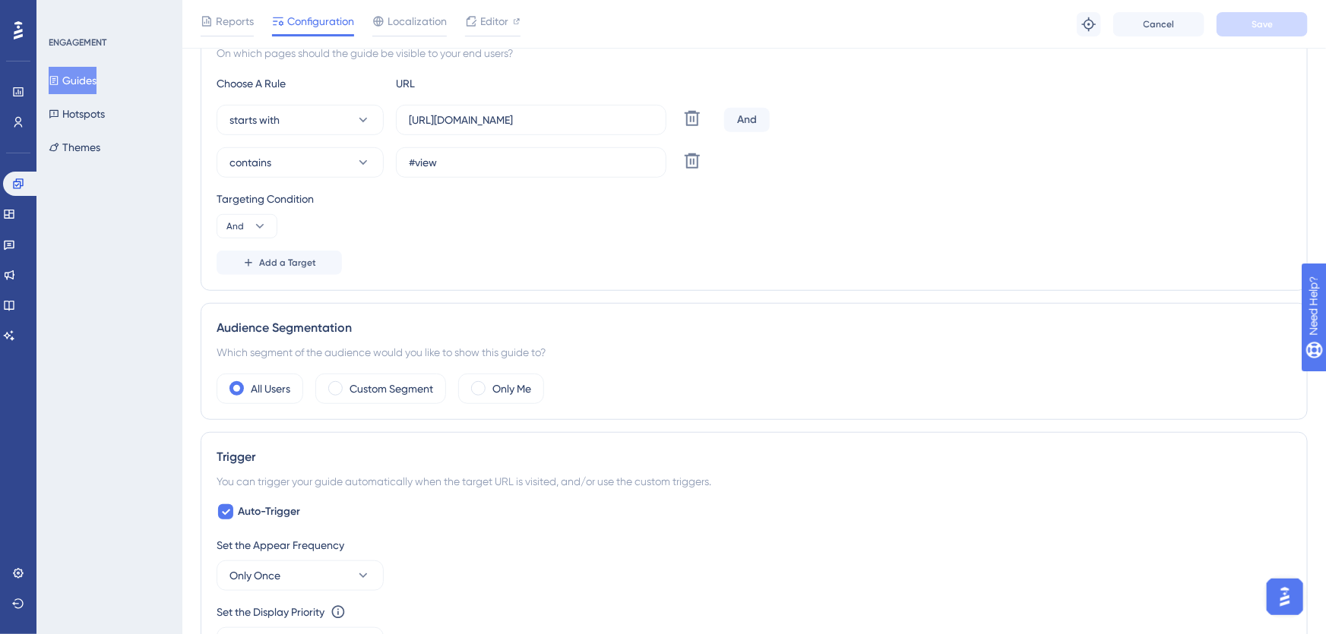
scroll to position [391, 0]
click at [15, 561] on icon at bounding box center [18, 573] width 10 height 10
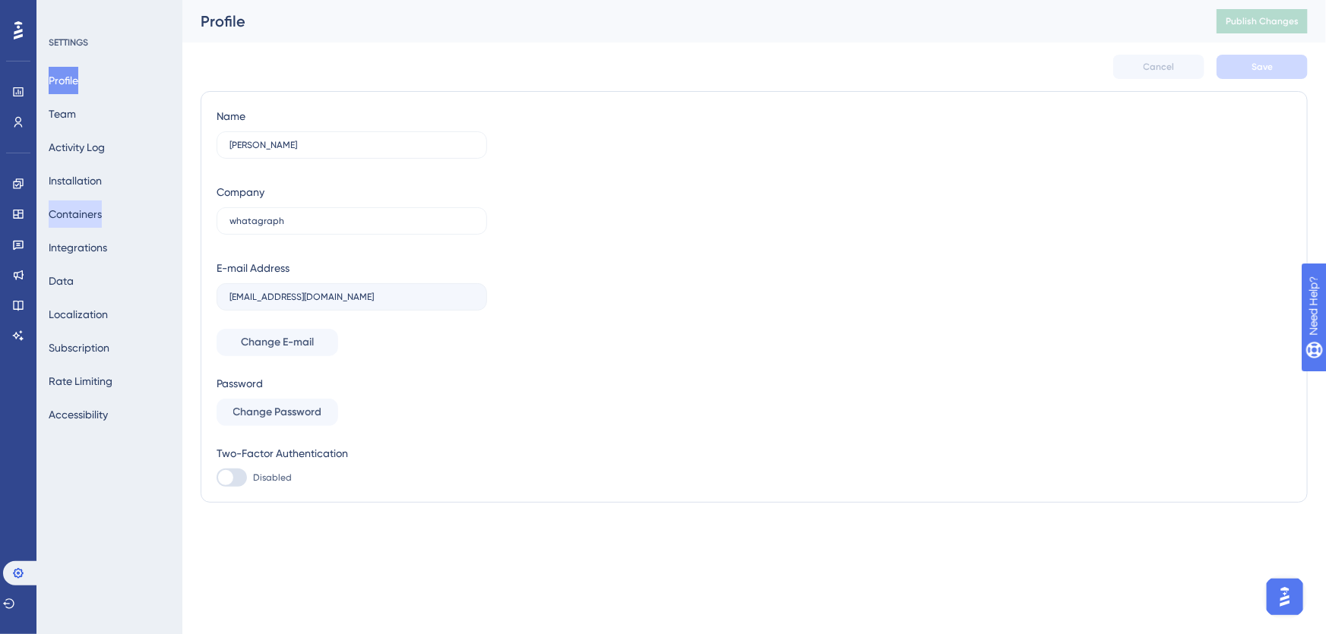
click at [81, 215] on button "Containers" at bounding box center [75, 214] width 53 height 27
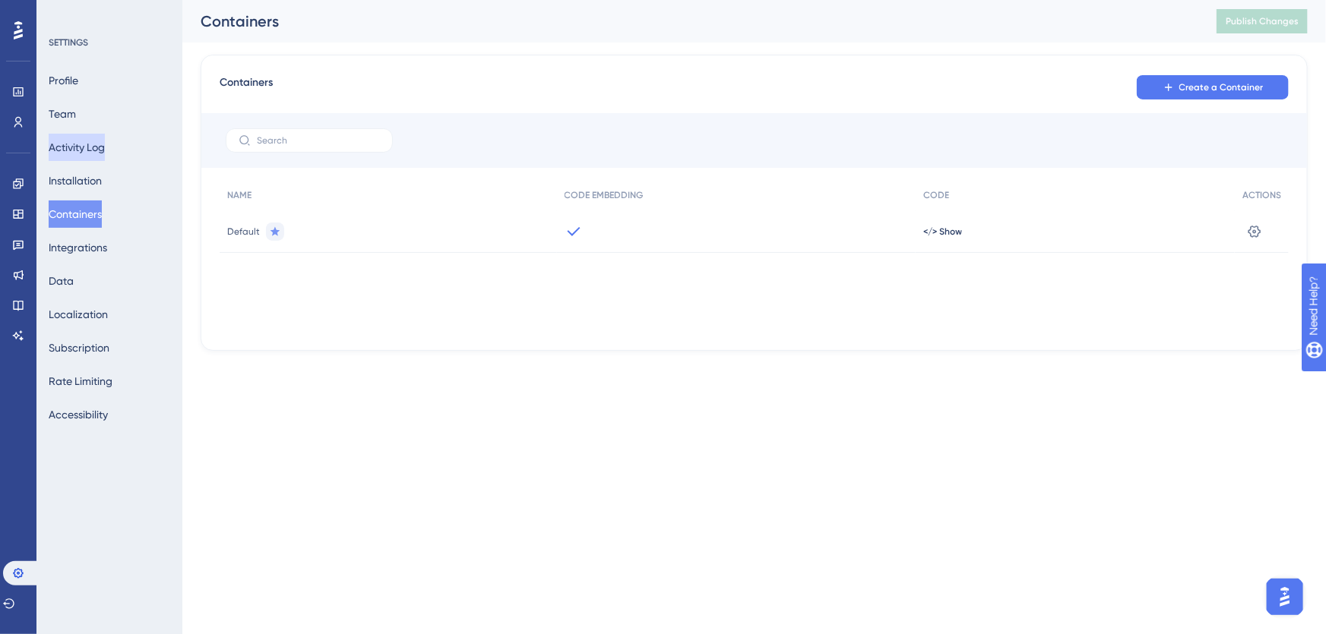
click at [87, 157] on button "Activity Log" at bounding box center [77, 147] width 56 height 27
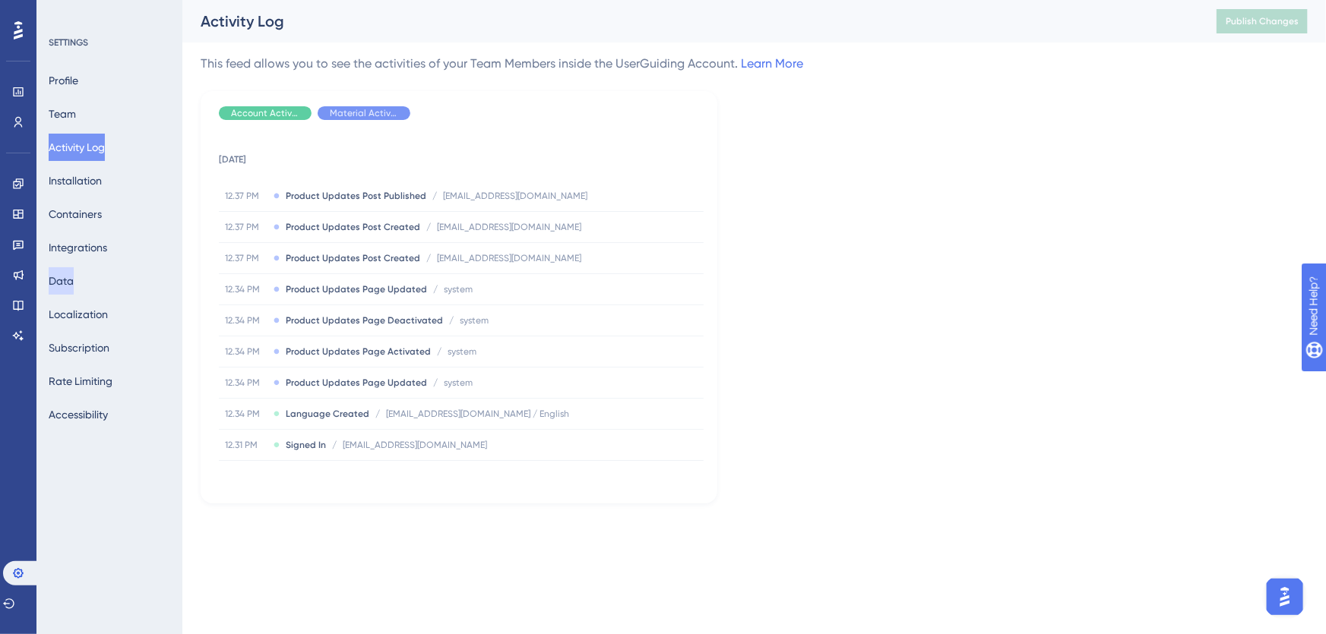
click at [65, 284] on button "Data" at bounding box center [61, 280] width 25 height 27
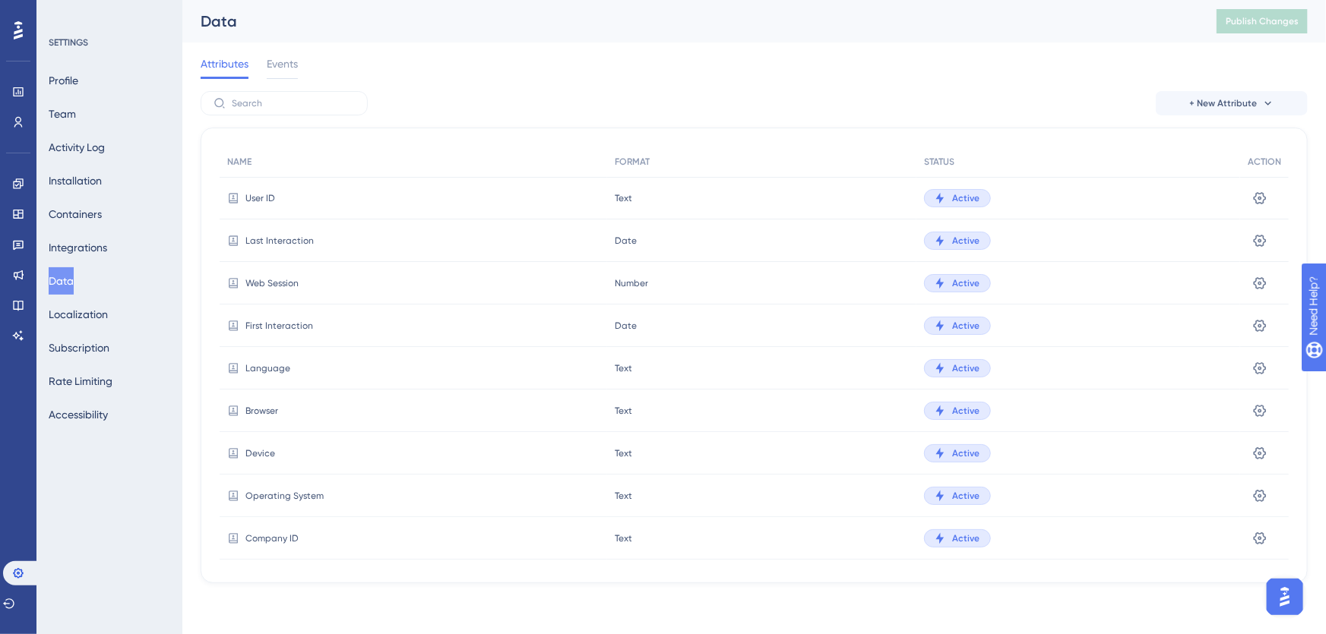
click at [261, 62] on div "Attributes Events" at bounding box center [249, 67] width 97 height 24
click at [273, 68] on span "Events" at bounding box center [282, 64] width 31 height 18
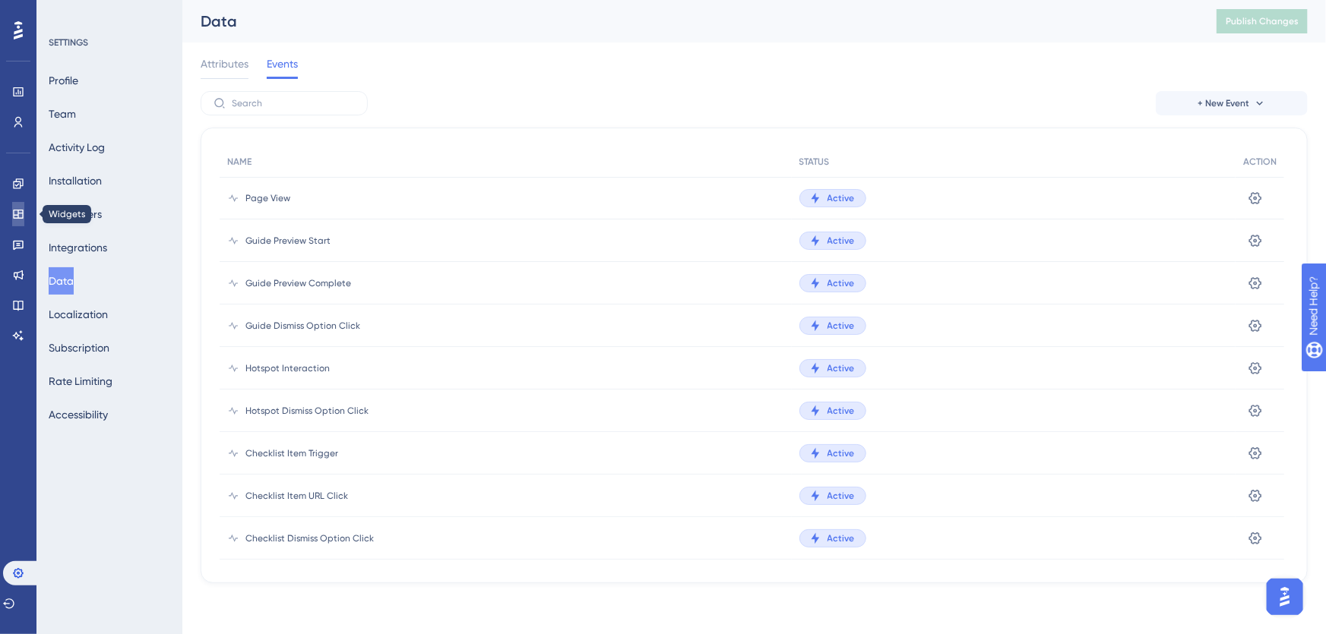
click at [17, 220] on link at bounding box center [18, 214] width 12 height 24
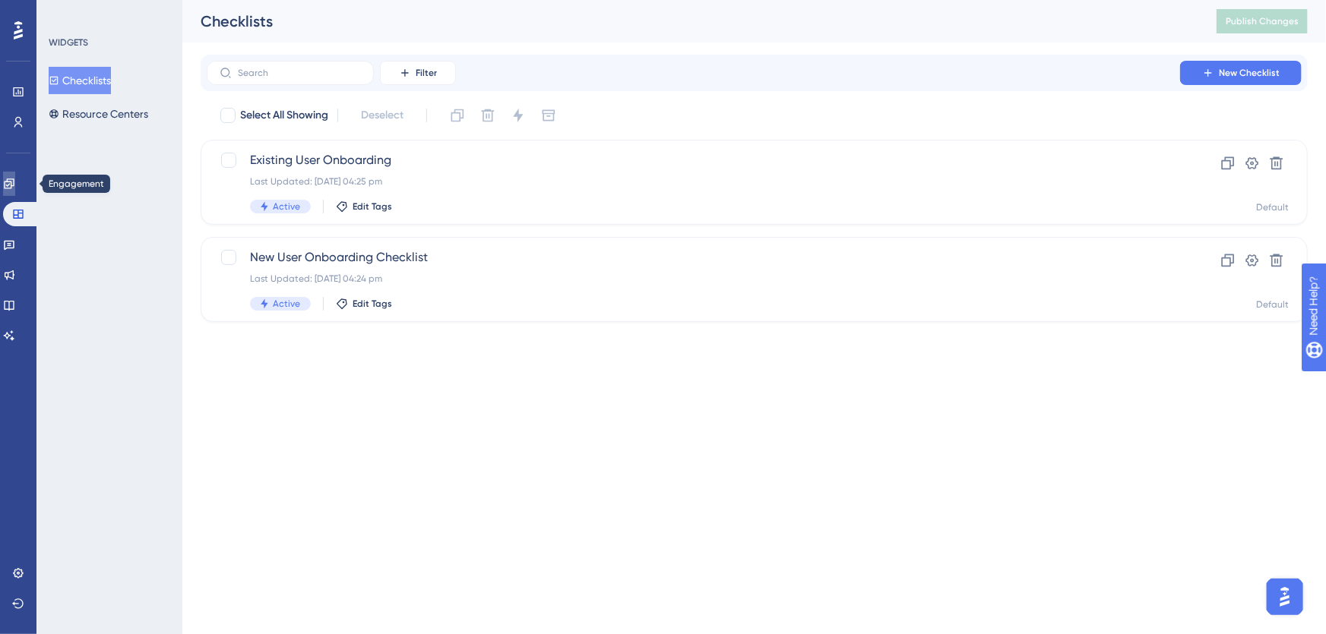
click at [15, 179] on link at bounding box center [9, 184] width 12 height 24
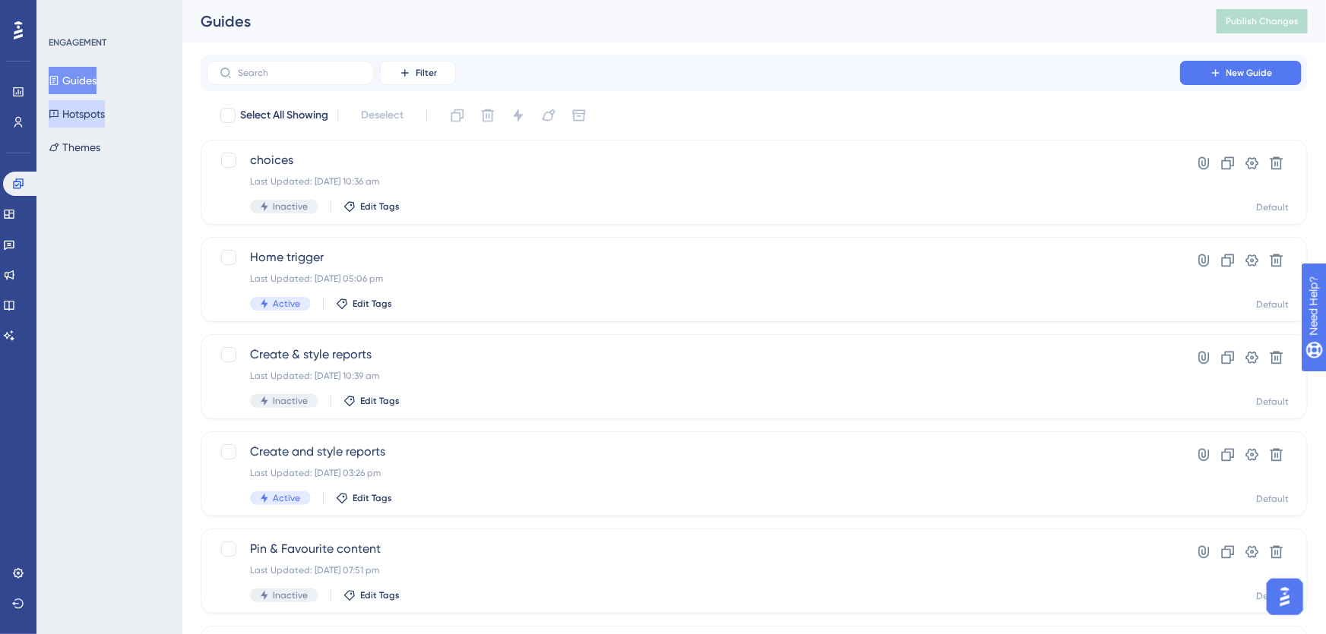
click at [99, 119] on button "Hotspots" at bounding box center [77, 113] width 56 height 27
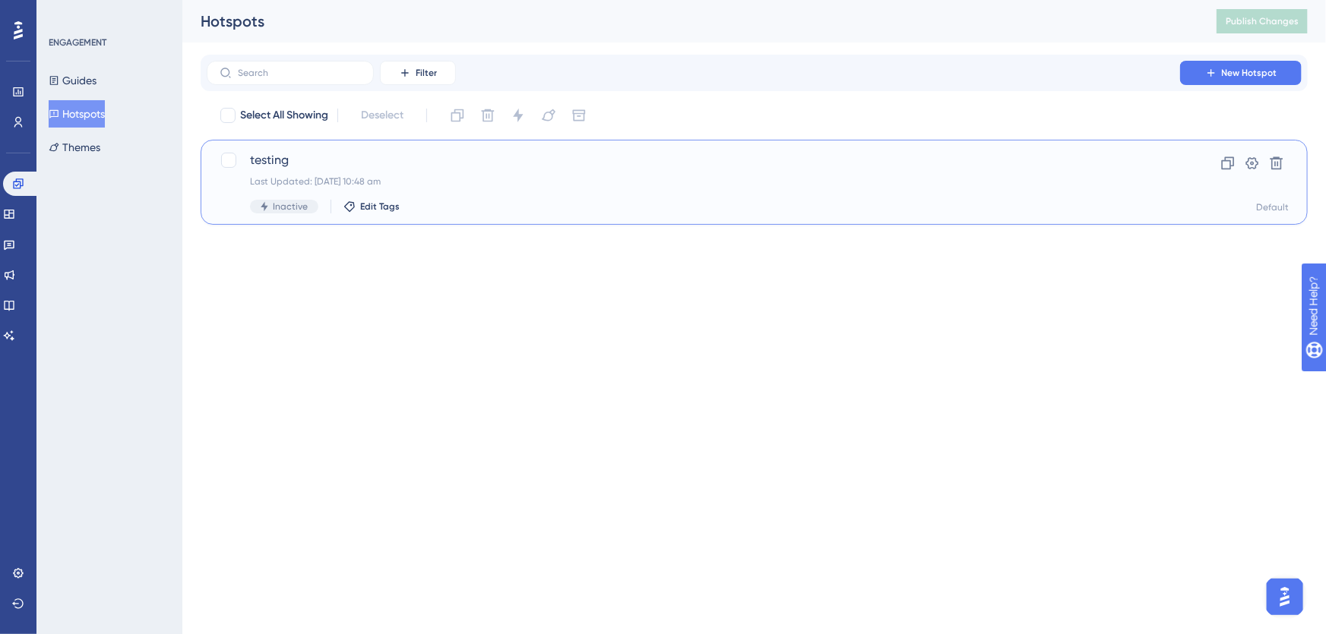
click at [424, 181] on div "Last Updated: [DATE] 10:48 am" at bounding box center [693, 182] width 887 height 12
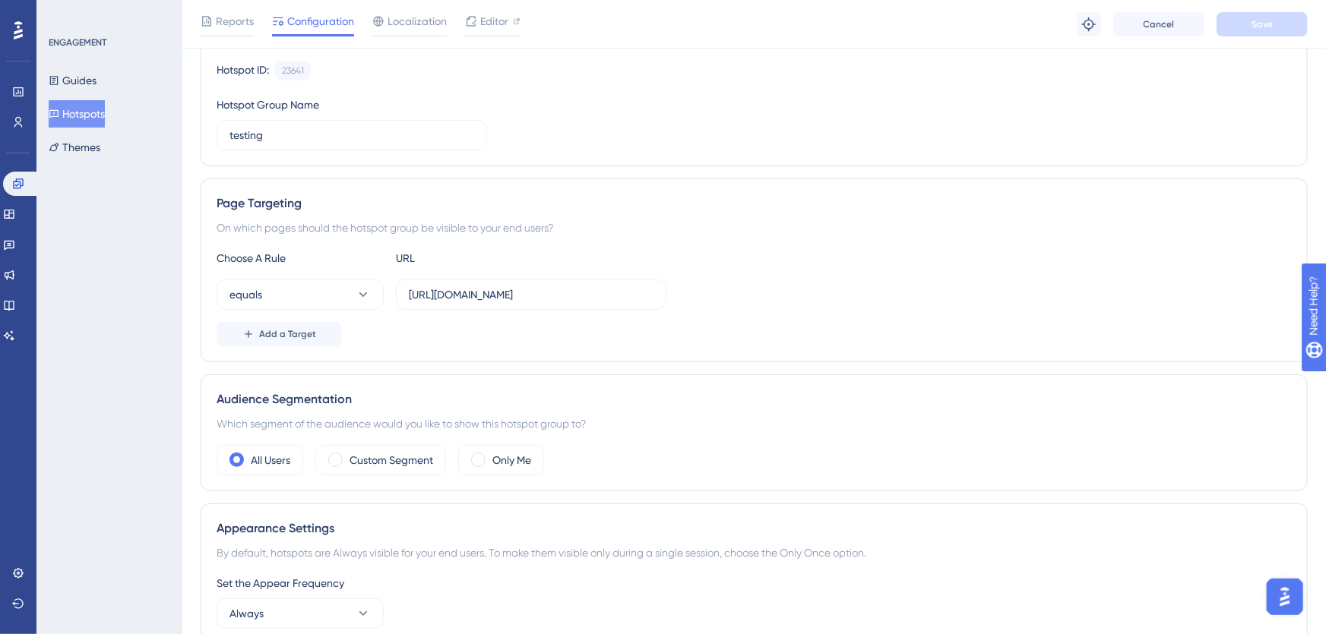
scroll to position [154, 0]
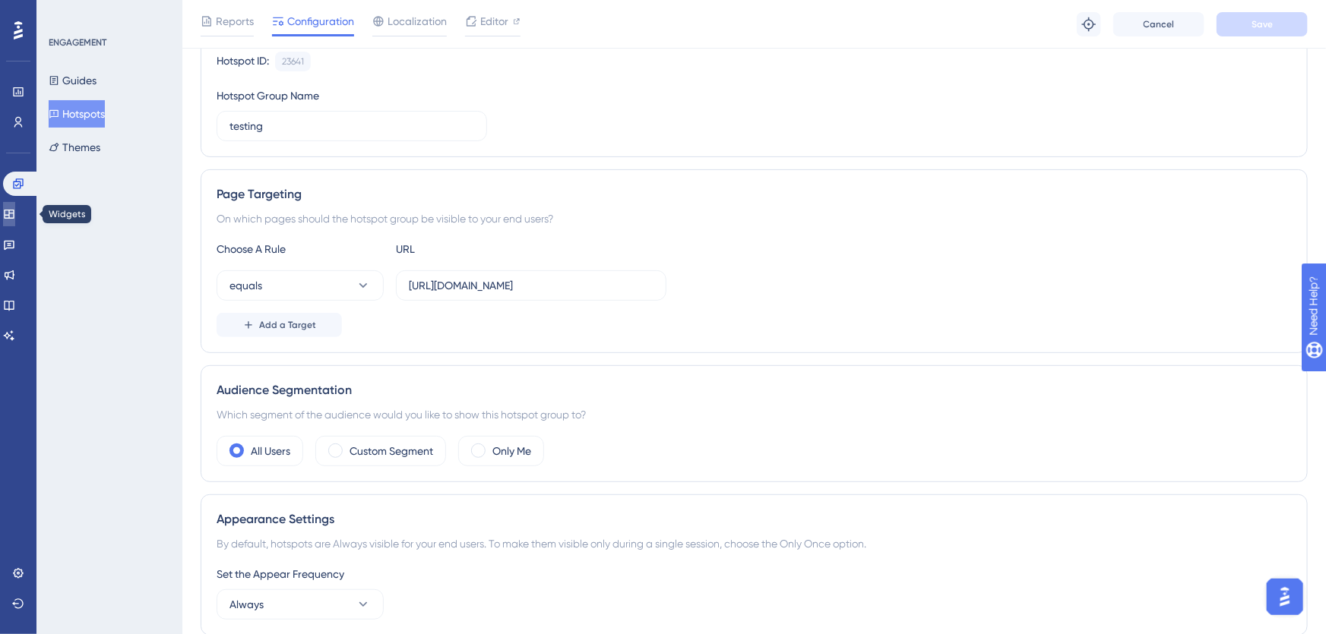
click at [14, 211] on icon at bounding box center [9, 214] width 12 height 12
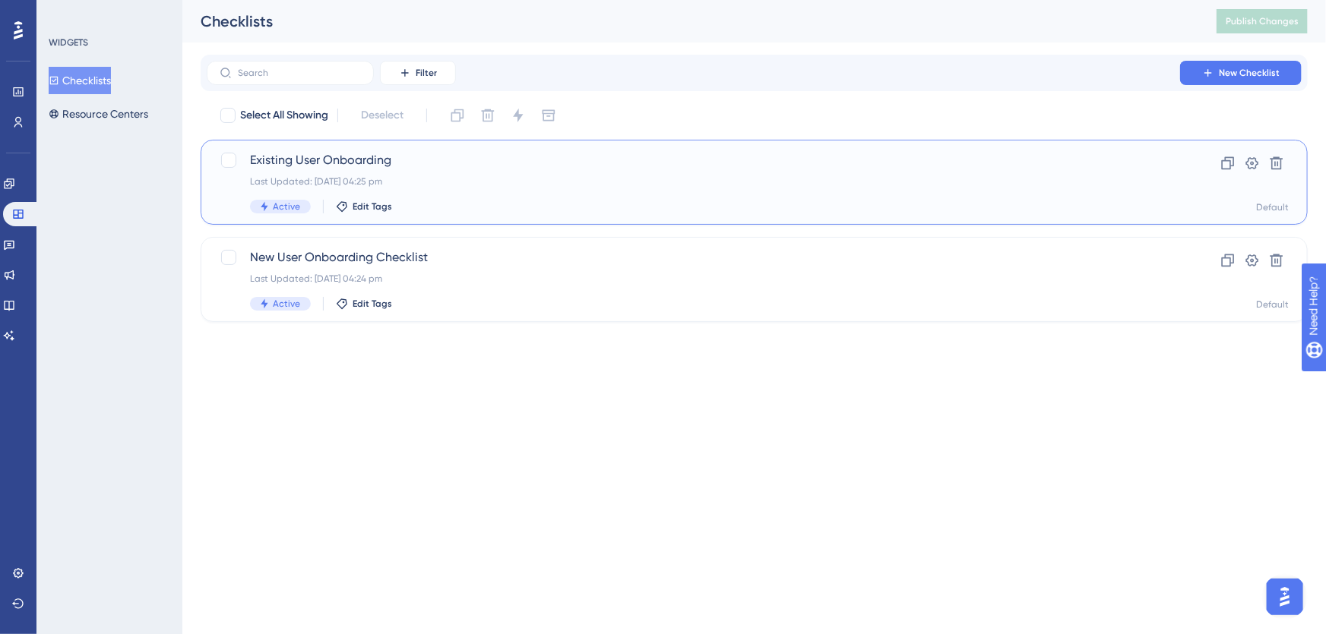
click at [302, 162] on span "Existing User Onboarding" at bounding box center [693, 160] width 887 height 18
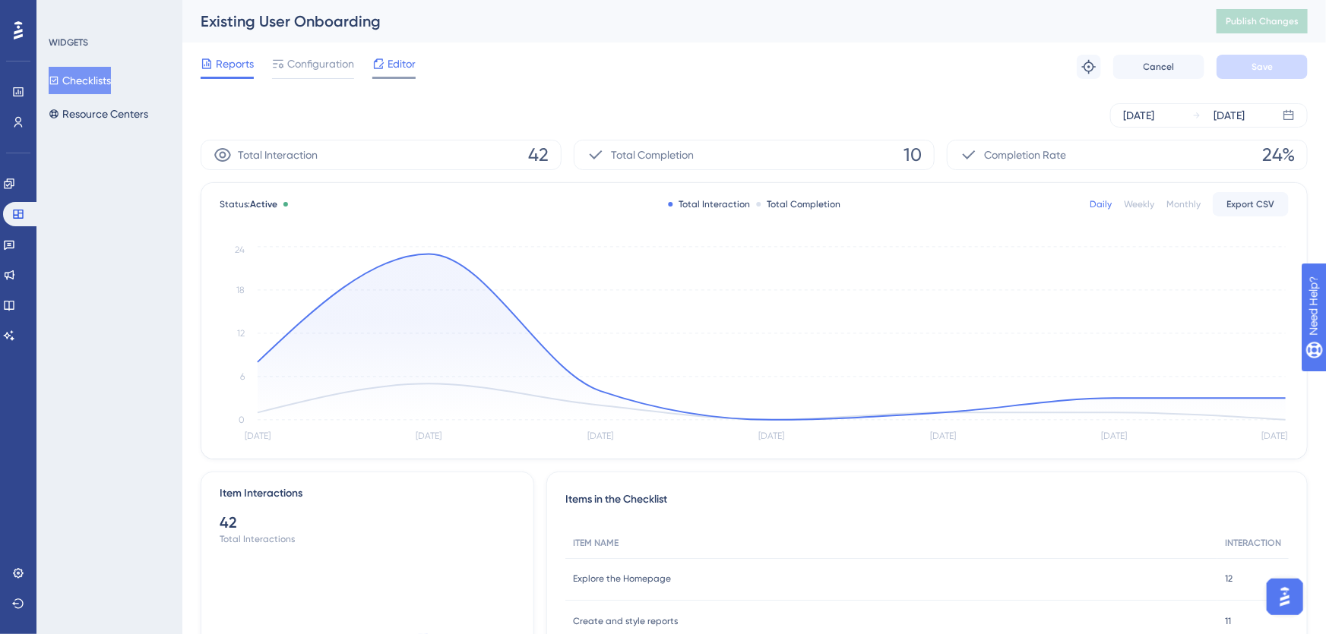
click at [412, 60] on span "Editor" at bounding box center [401, 64] width 28 height 18
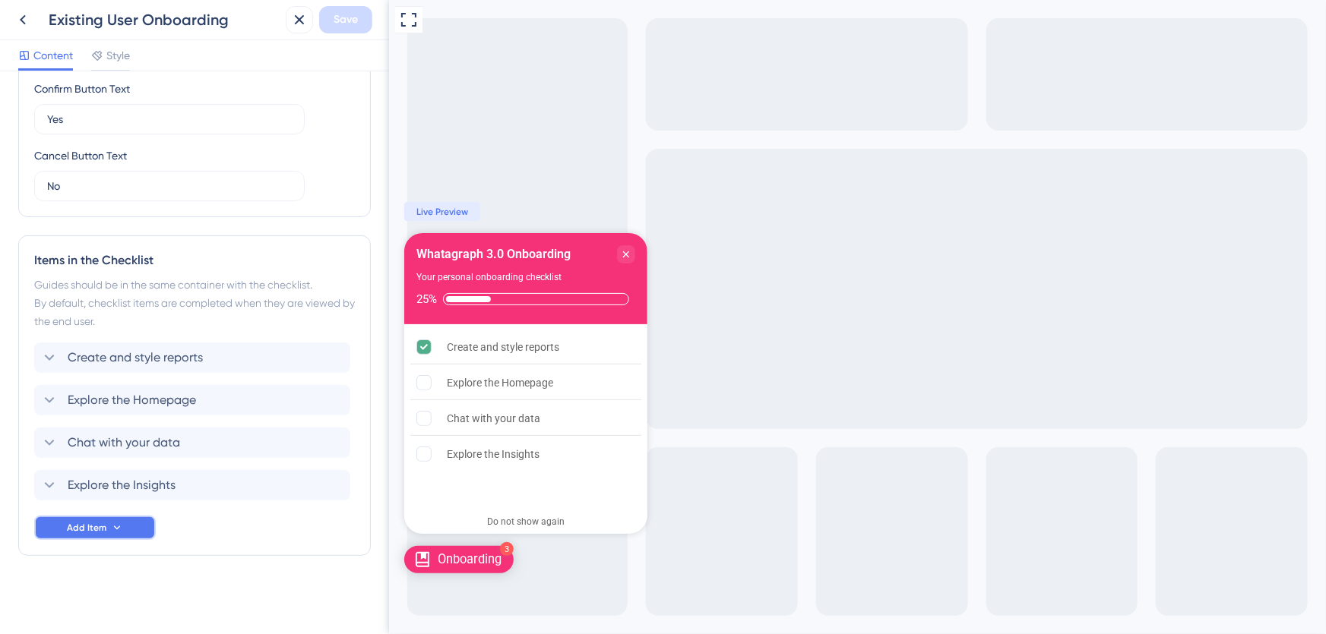
click at [93, 530] on span "Add Item" at bounding box center [87, 528] width 40 height 12
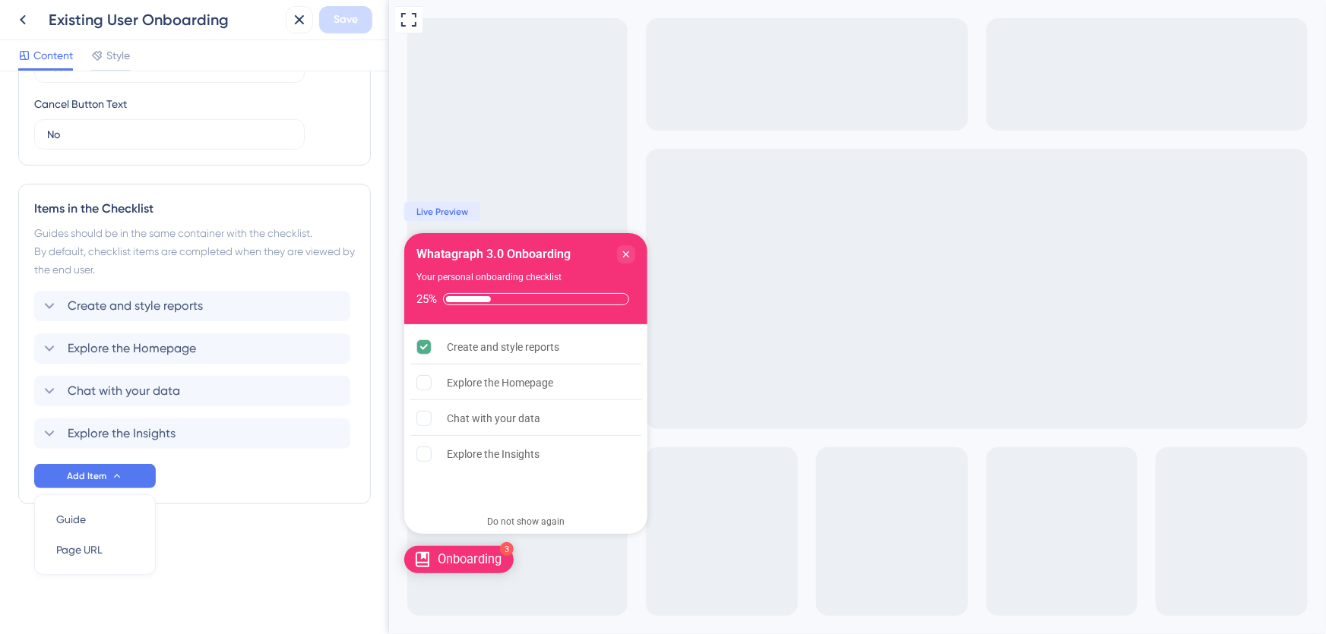
click at [217, 497] on div "Items in the Checklist Guides should be in the same container with the checklis…" at bounding box center [194, 344] width 353 height 321
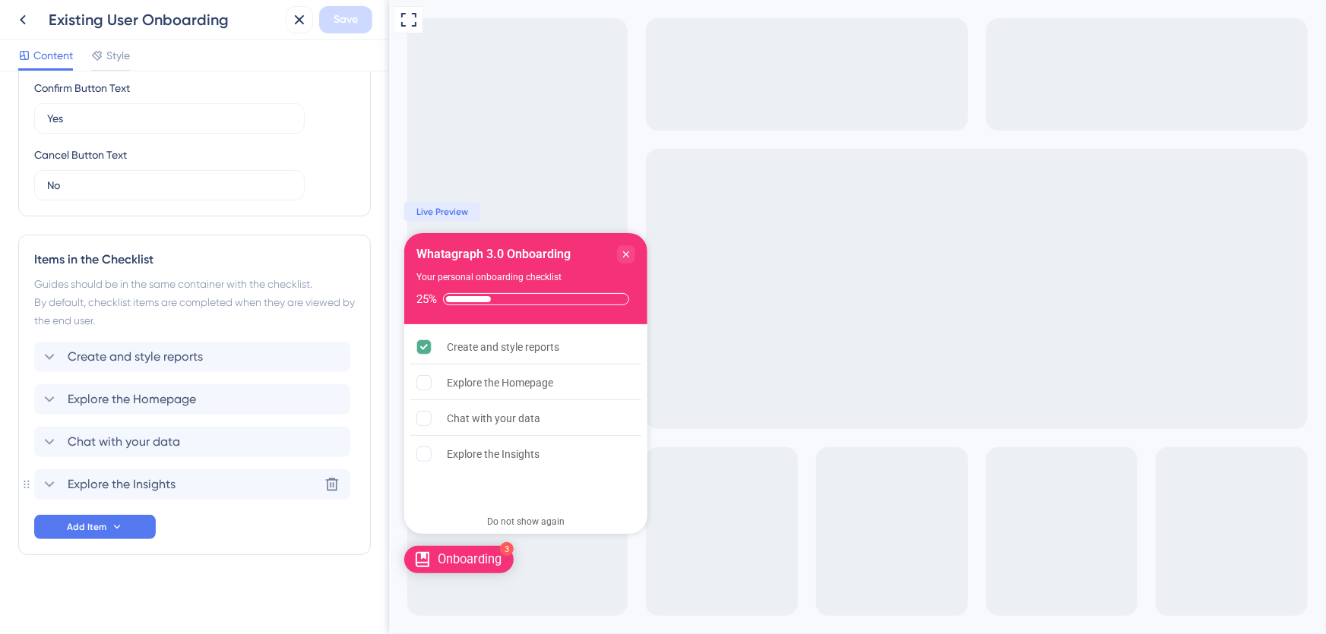
scroll to position [489, 0]
click at [17, 17] on icon at bounding box center [23, 20] width 18 height 18
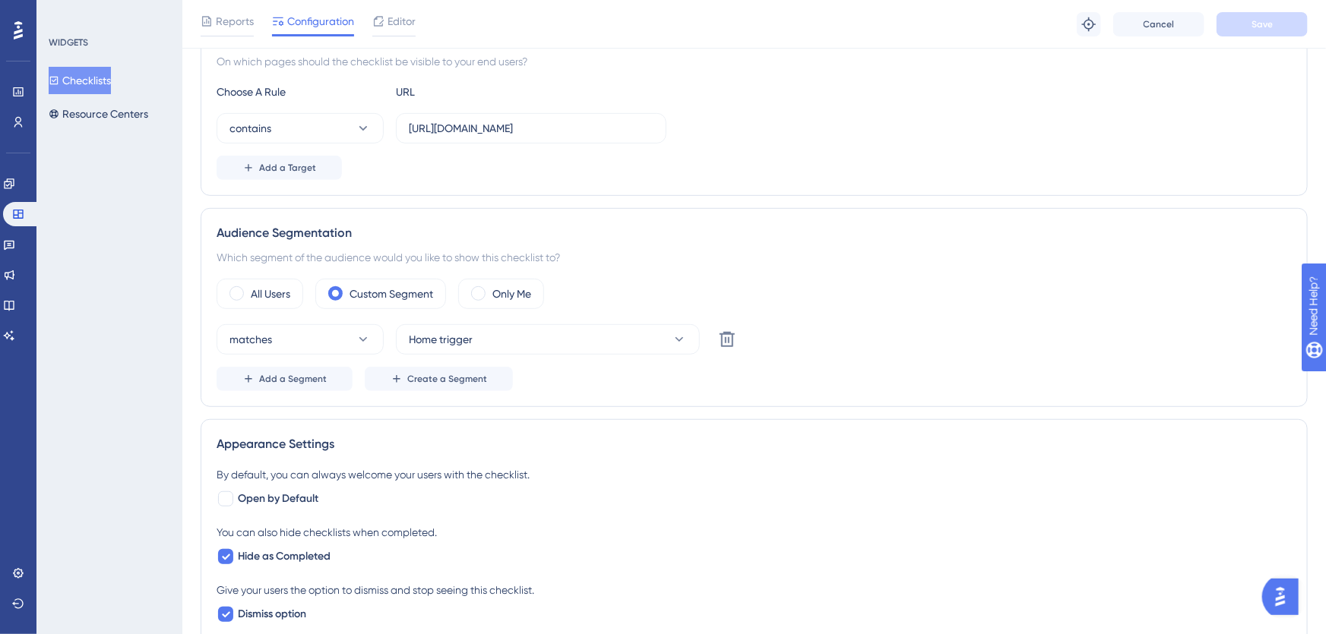
scroll to position [312, 0]
click at [15, 191] on link at bounding box center [9, 184] width 12 height 24
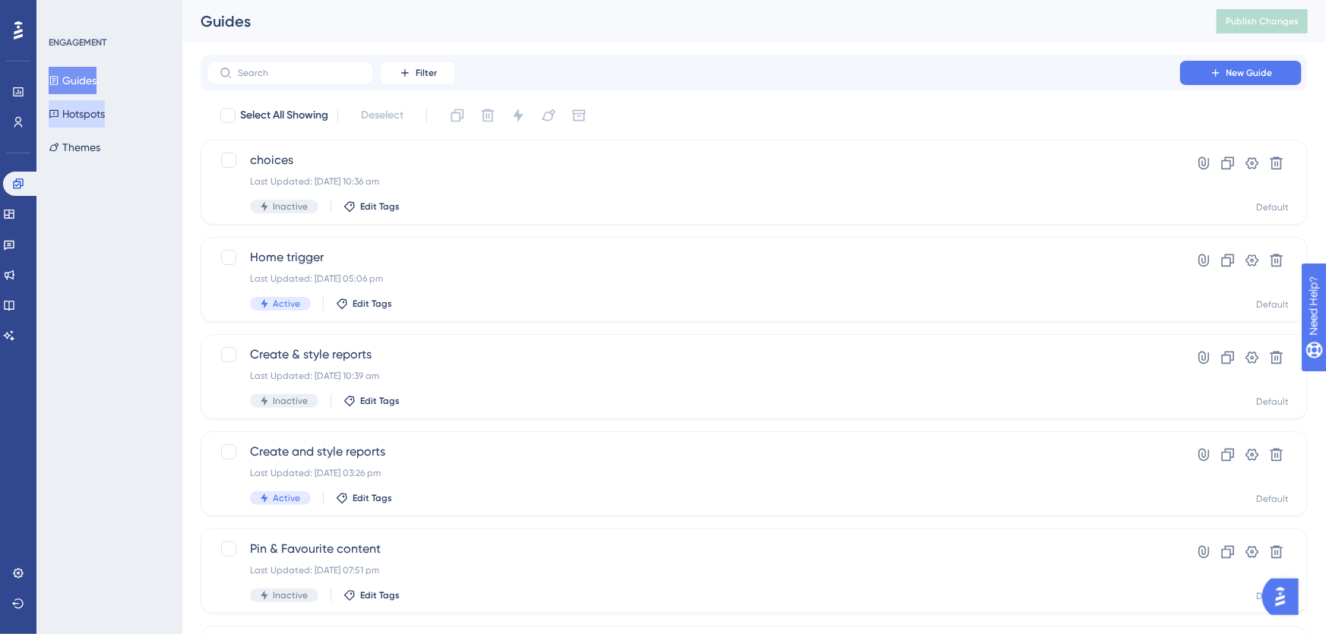
click at [90, 116] on button "Hotspots" at bounding box center [77, 113] width 56 height 27
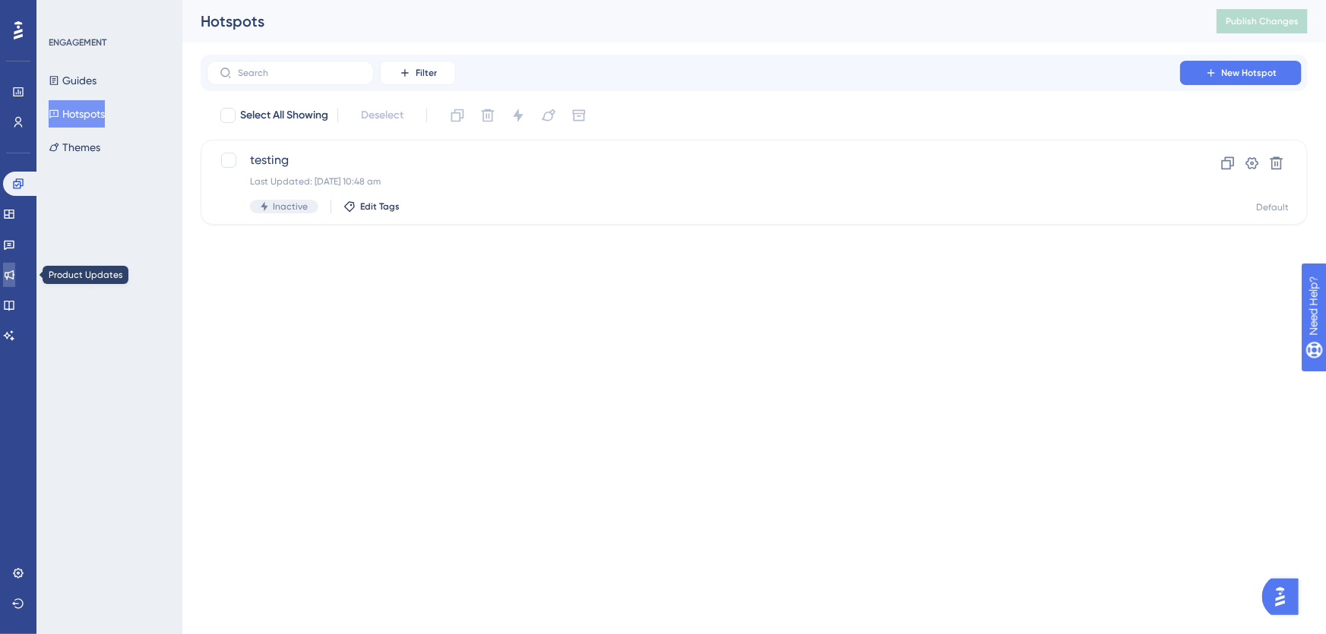
click at [14, 266] on link at bounding box center [9, 275] width 12 height 24
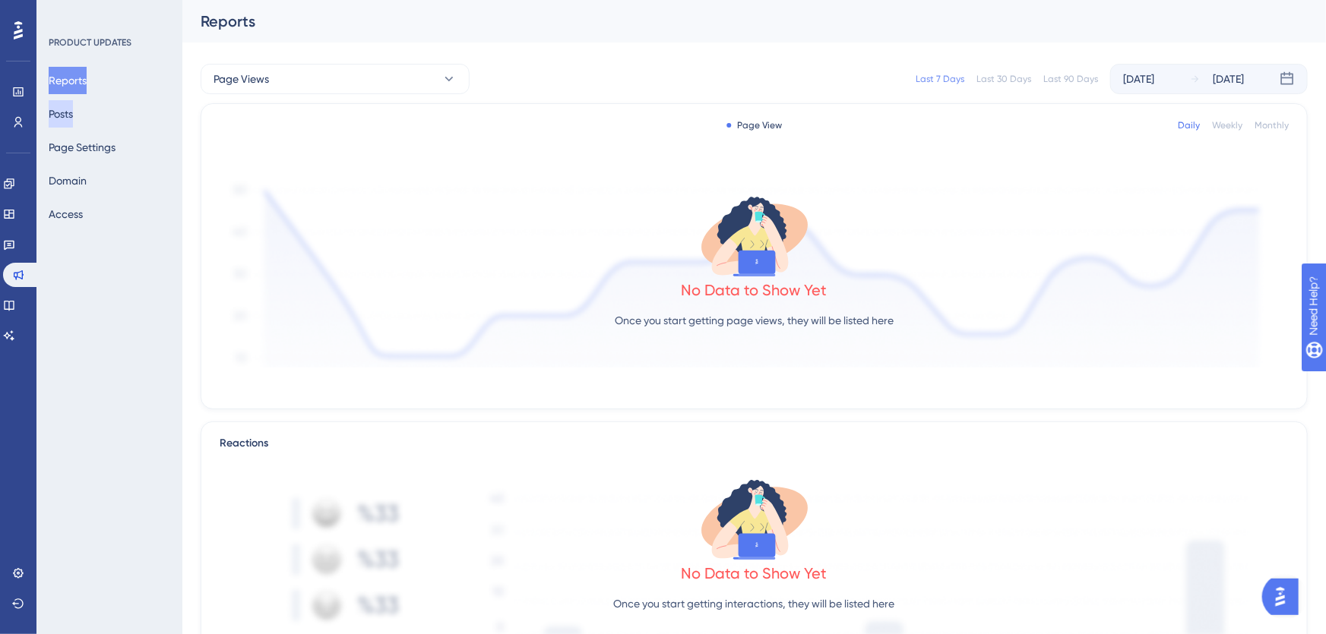
click at [73, 120] on button "Posts" at bounding box center [61, 113] width 24 height 27
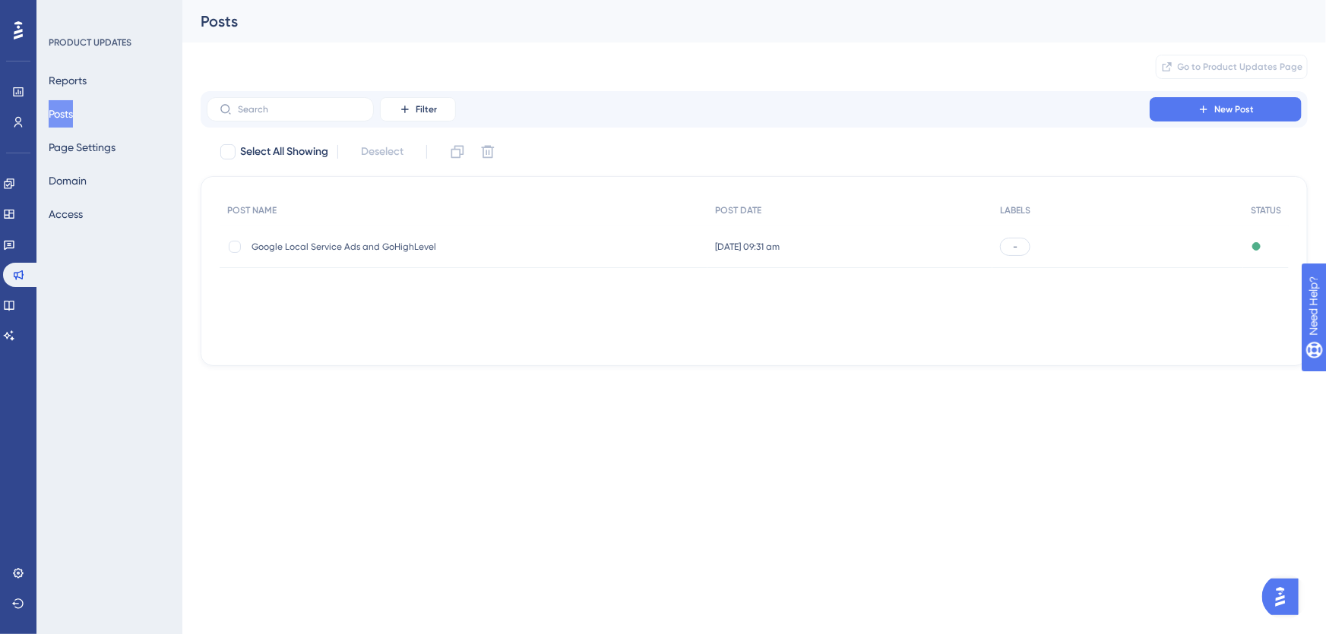
click at [951, 246] on div "[DATE] 09:31 am [DATE] 09:31 am" at bounding box center [849, 247] width 285 height 43
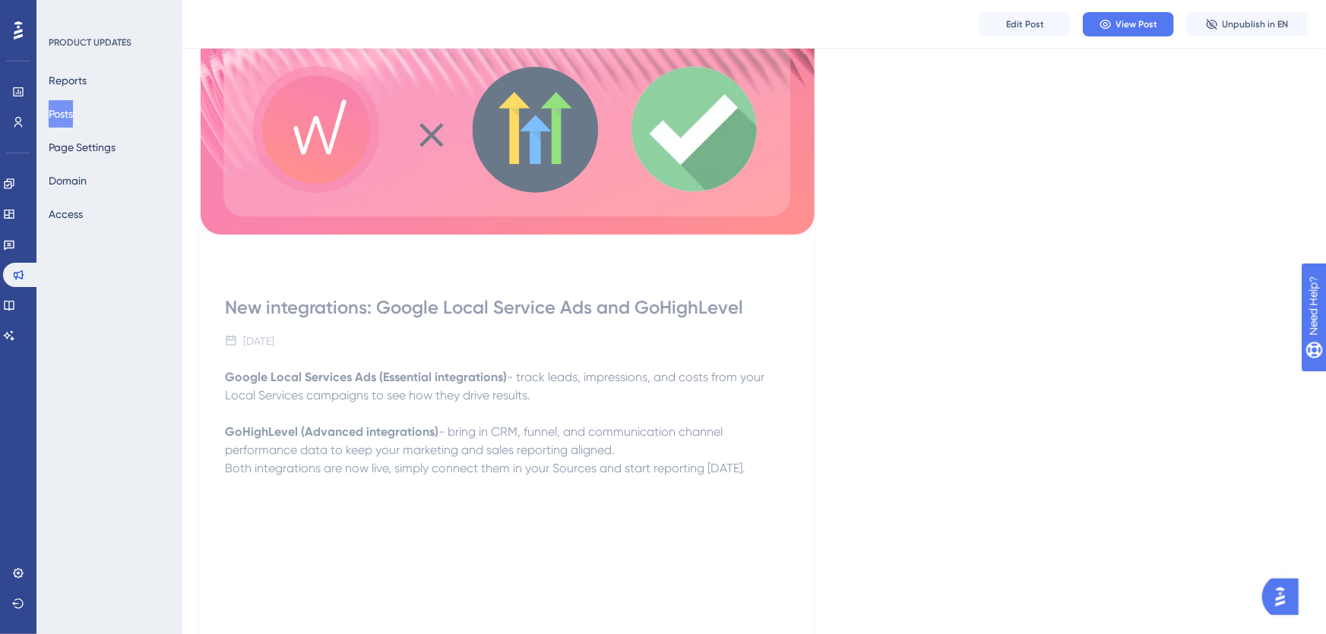
scroll to position [179, 0]
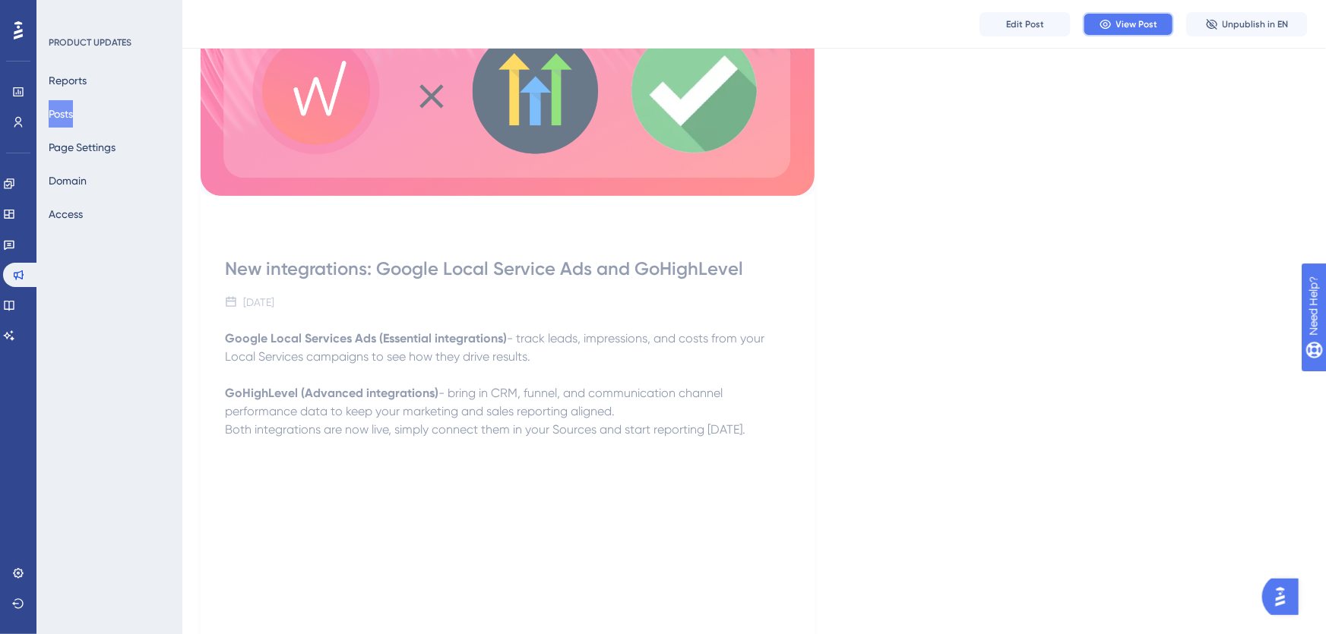
click at [1093, 19] on button "View Post" at bounding box center [1128, 24] width 91 height 24
click at [81, 84] on button "Reports" at bounding box center [68, 80] width 38 height 27
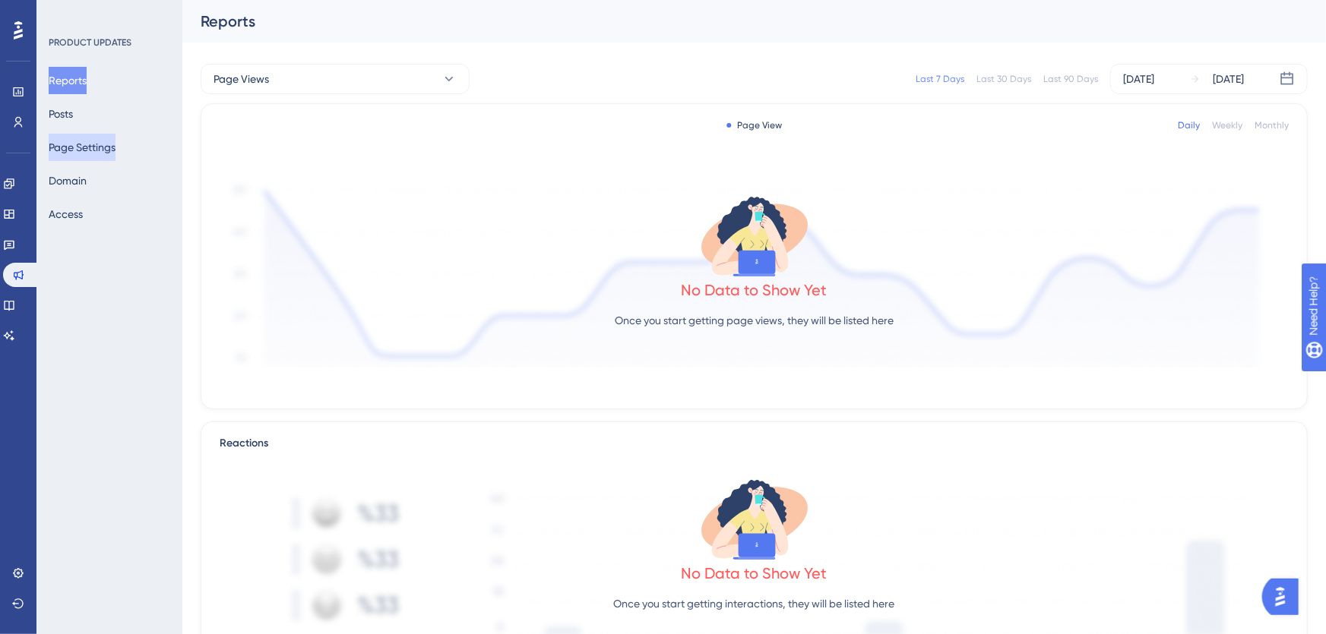
click at [93, 146] on button "Page Settings" at bounding box center [82, 147] width 67 height 27
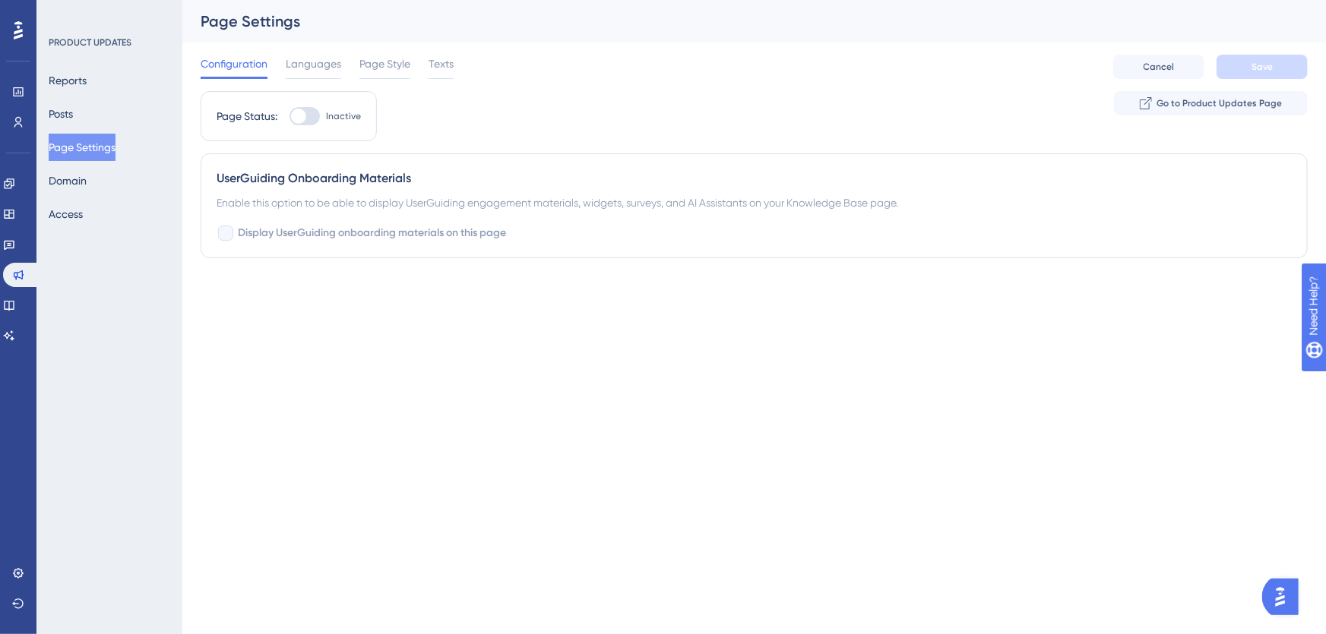
click at [299, 118] on div at bounding box center [298, 116] width 15 height 15
click at [289, 117] on input "Inactive" at bounding box center [289, 116] width 1 height 1
click at [1093, 64] on button "Save" at bounding box center [1261, 67] width 91 height 24
drag, startPoint x: 74, startPoint y: 106, endPoint x: 121, endPoint y: 108, distance: 46.4
click at [121, 108] on div "Reports Posts Page Settings Domain Access" at bounding box center [110, 147] width 123 height 161
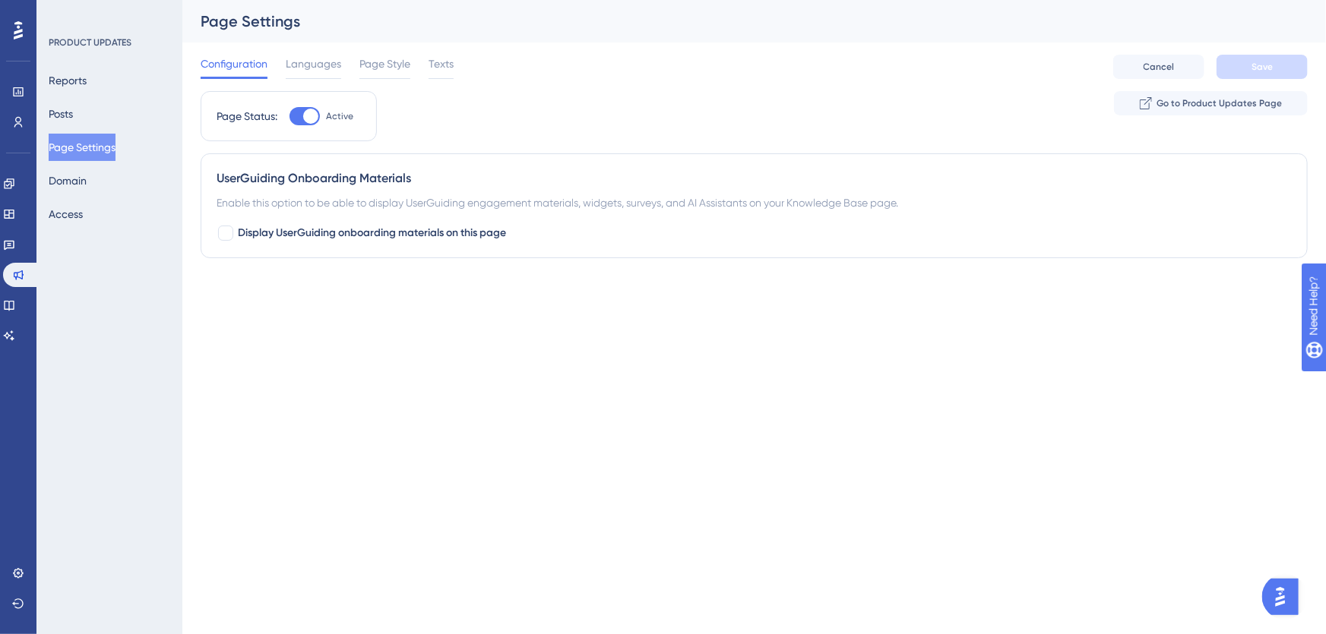
click at [304, 114] on div at bounding box center [310, 116] width 15 height 15
click at [289, 116] on input "Active" at bounding box center [289, 116] width 1 height 1
click at [1093, 71] on span "Save" at bounding box center [1261, 67] width 21 height 12
click at [305, 109] on div at bounding box center [304, 116] width 30 height 18
click at [289, 116] on input "Inactive" at bounding box center [289, 116] width 1 height 1
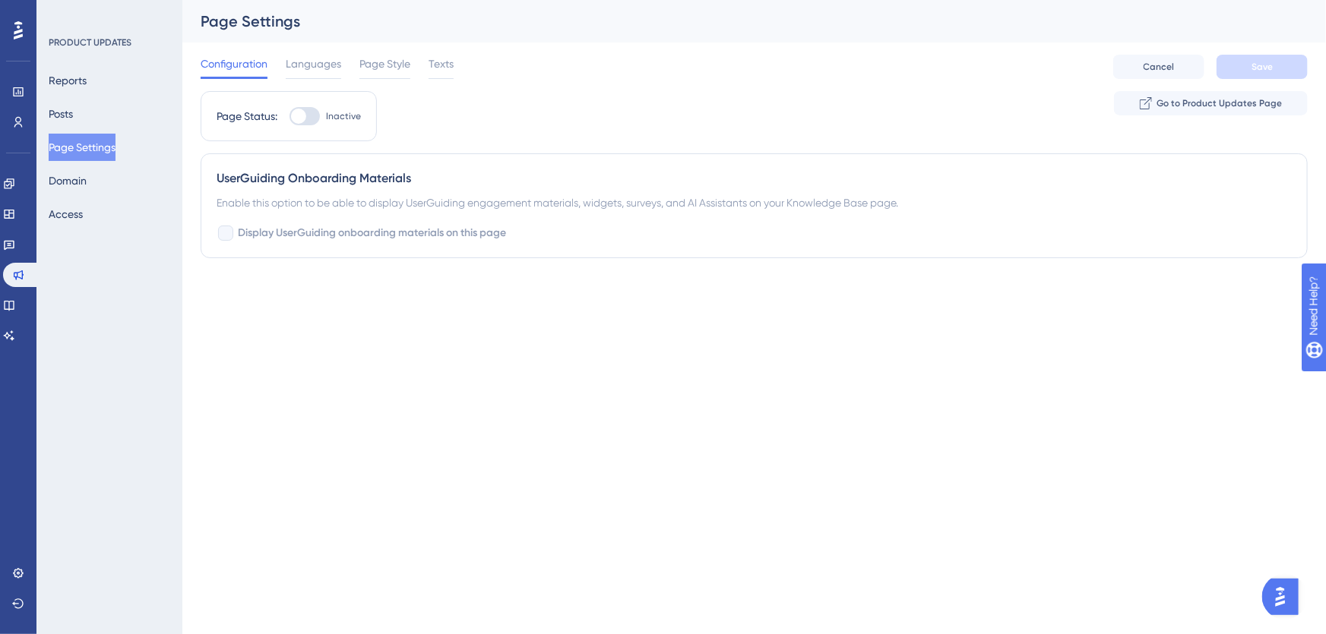
checkbox input "true"
click at [1093, 59] on button "Save" at bounding box center [1261, 67] width 91 height 24
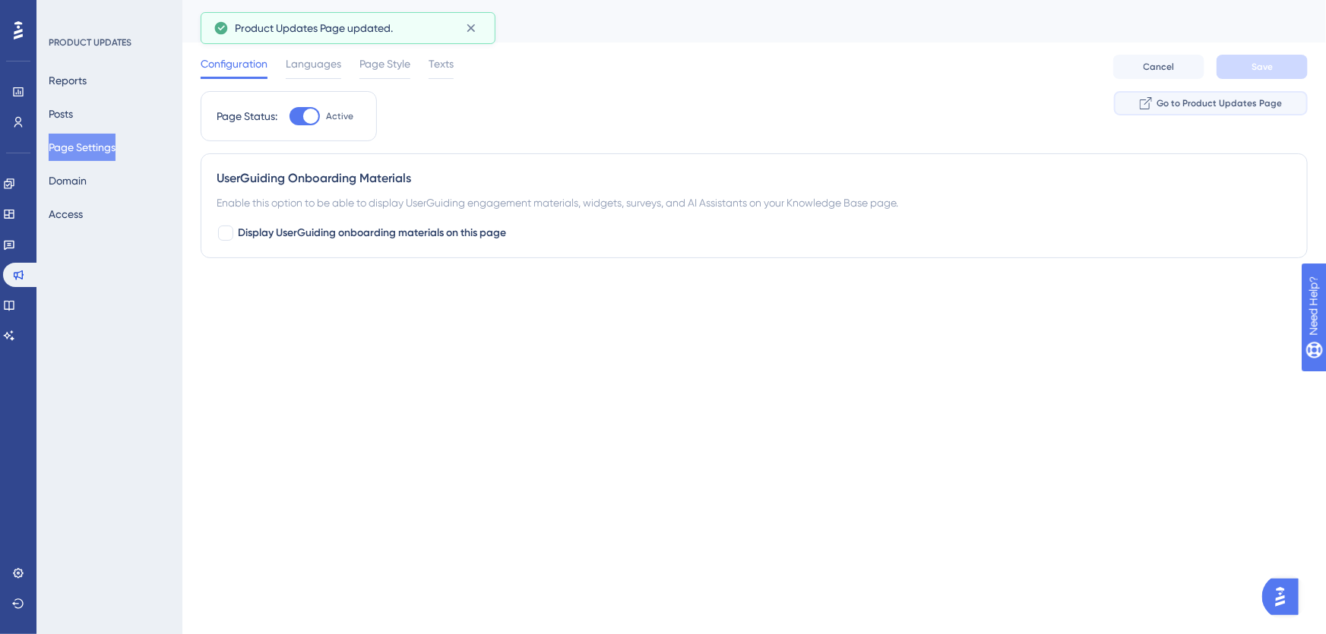
click at [1093, 107] on span "Go to Product Updates Page" at bounding box center [1218, 103] width 125 height 12
click at [361, 65] on span "Page Style" at bounding box center [384, 64] width 51 height 18
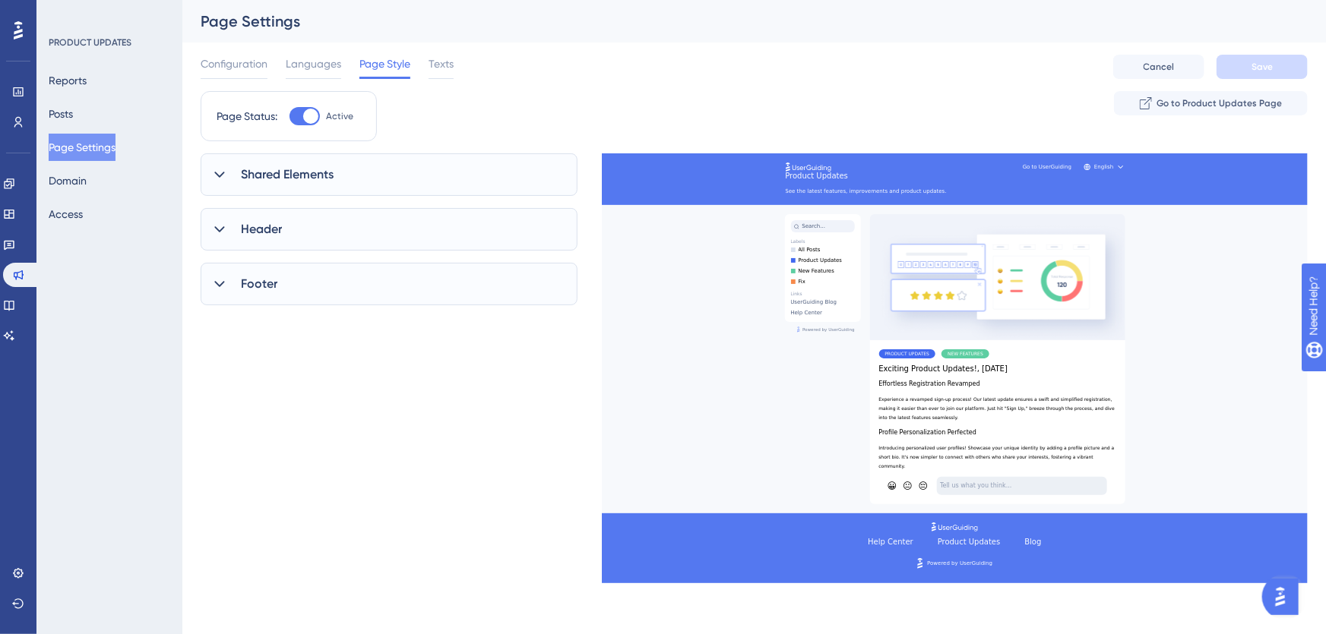
click at [242, 176] on span "Shared Elements" at bounding box center [287, 175] width 93 height 18
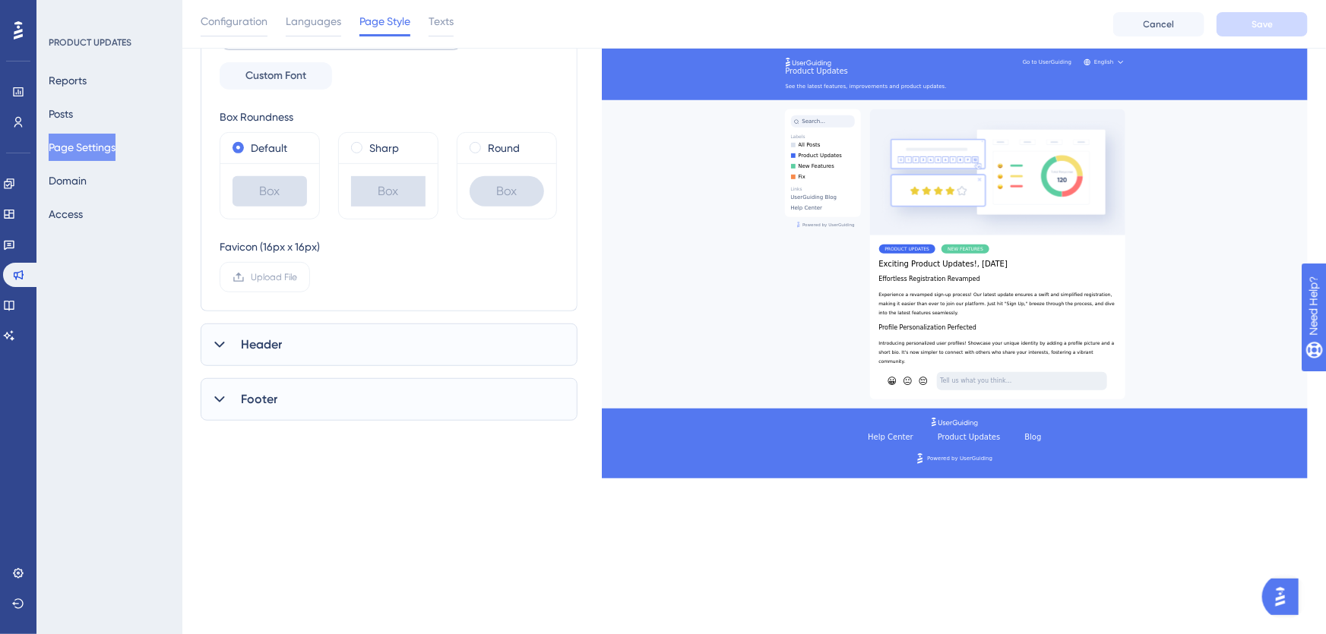
scroll to position [275, 0]
click at [265, 356] on div "Header" at bounding box center [389, 343] width 377 height 43
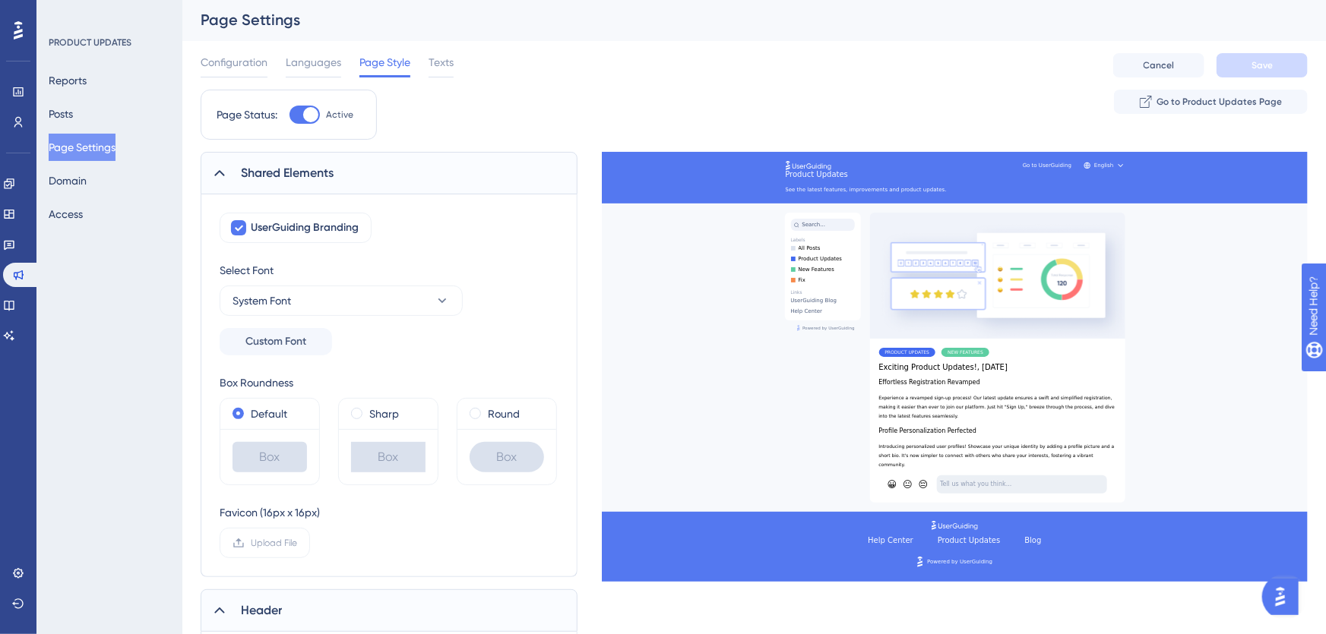
scroll to position [0, 0]
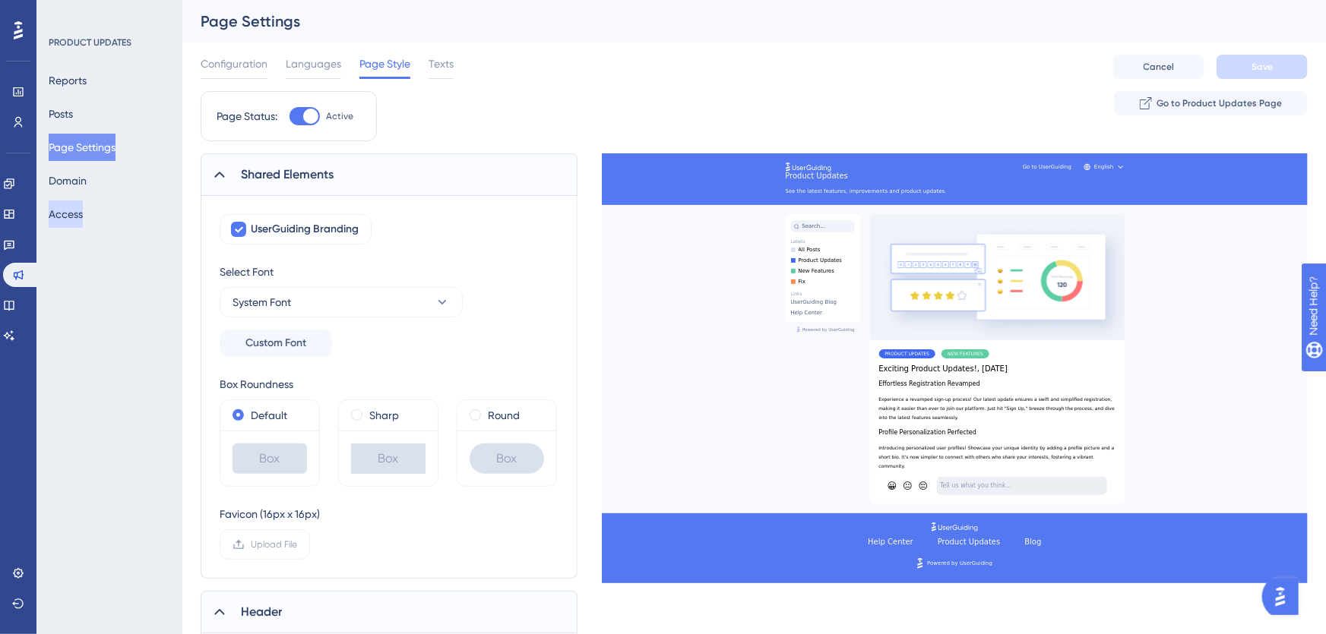
click at [78, 220] on button "Access" at bounding box center [66, 214] width 34 height 27
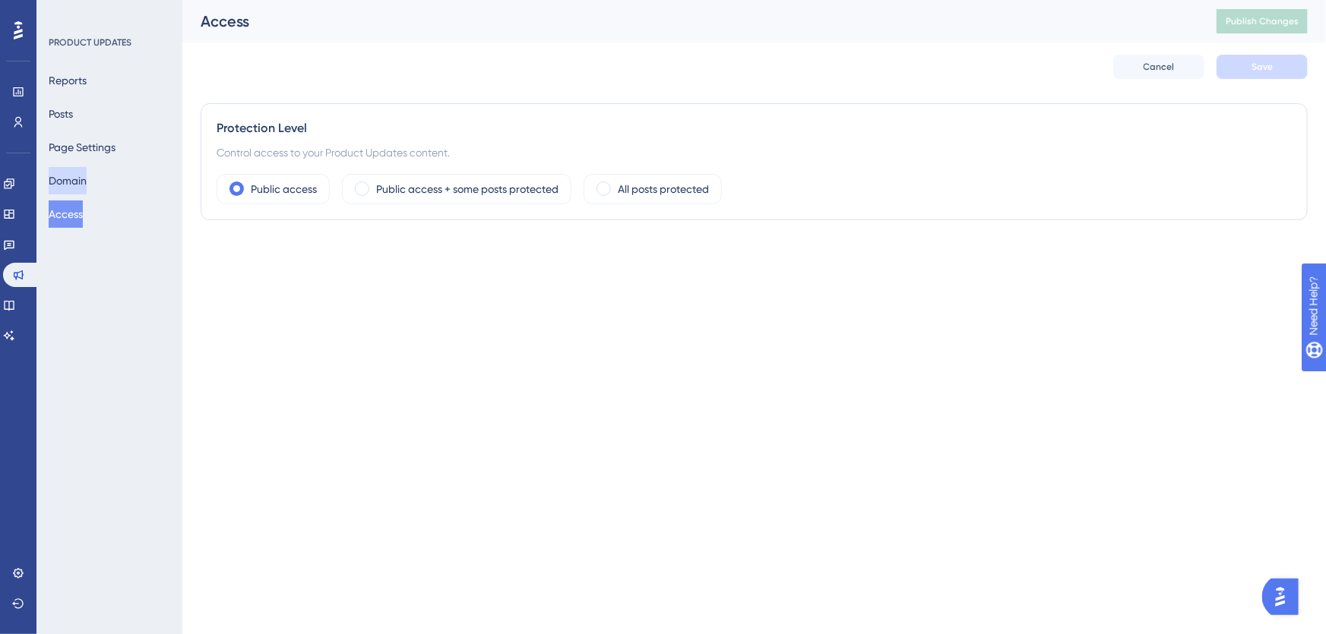
click at [87, 181] on button "Domain" at bounding box center [68, 180] width 38 height 27
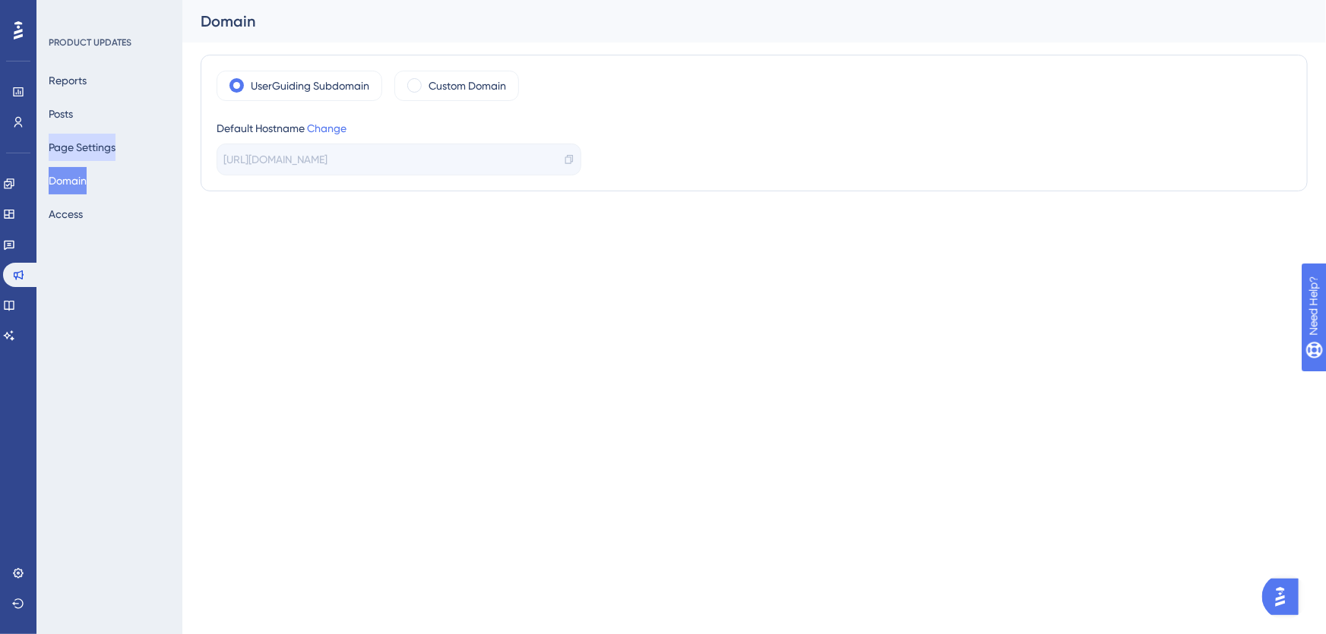
click at [93, 150] on button "Page Settings" at bounding box center [82, 147] width 67 height 27
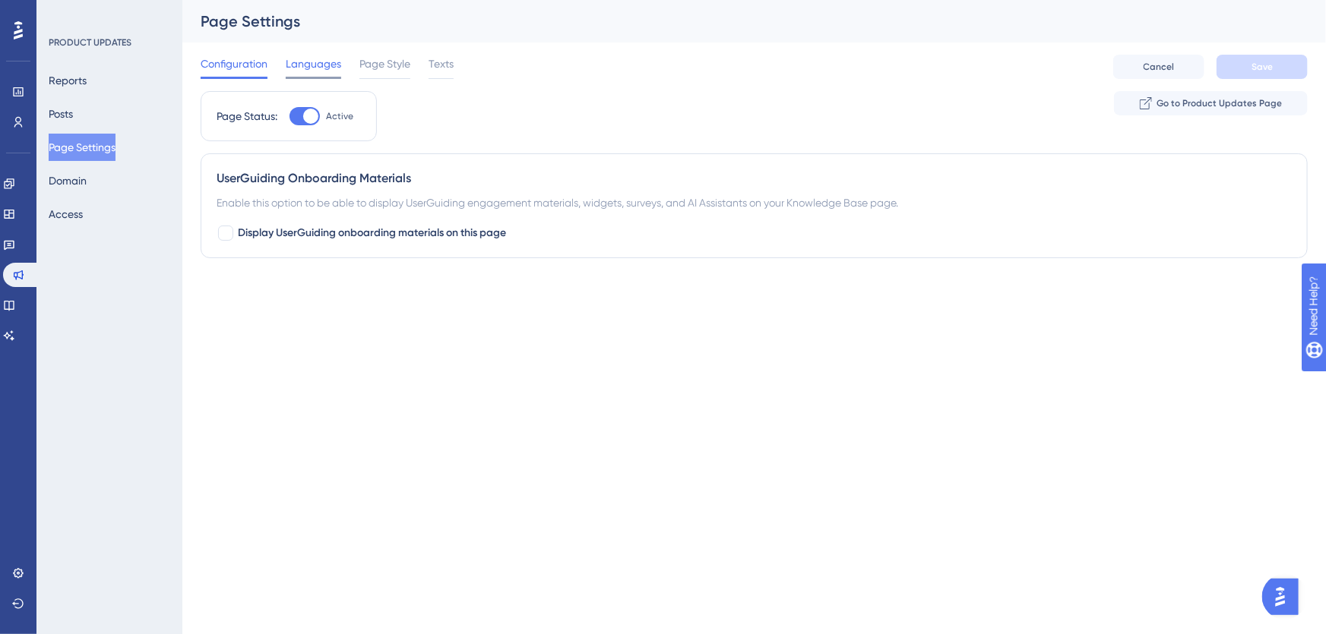
click at [317, 71] on span "Languages" at bounding box center [313, 64] width 55 height 18
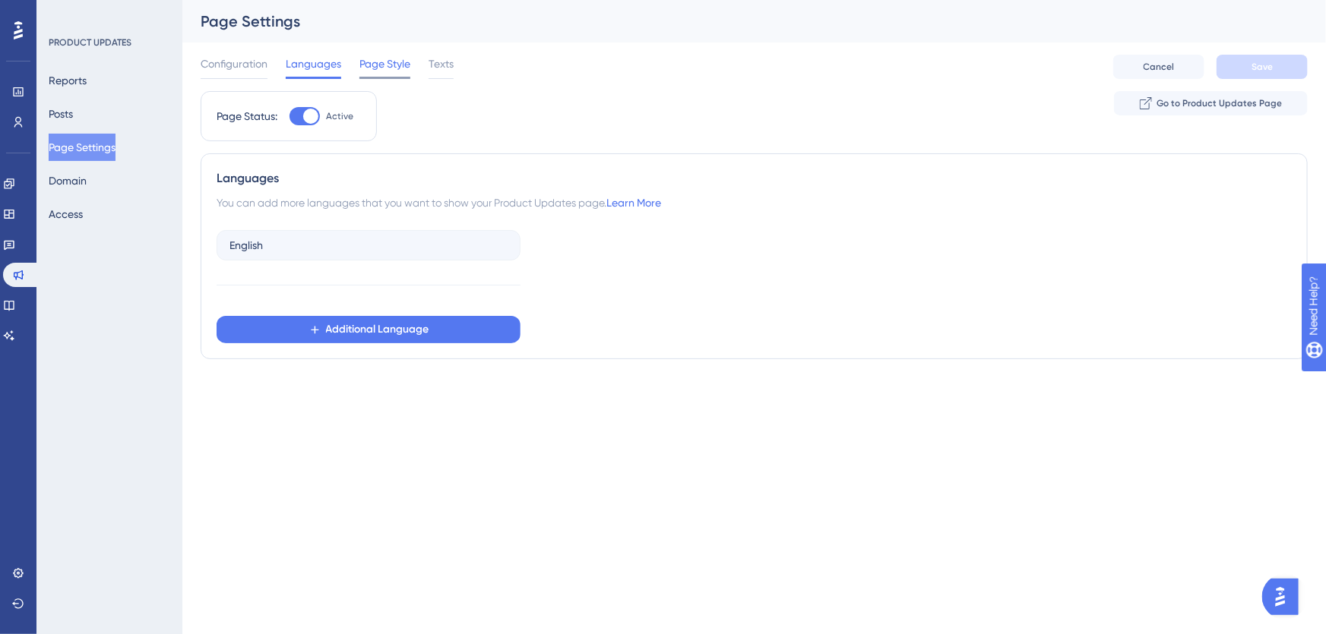
click at [382, 73] on div "Page Style" at bounding box center [384, 67] width 51 height 24
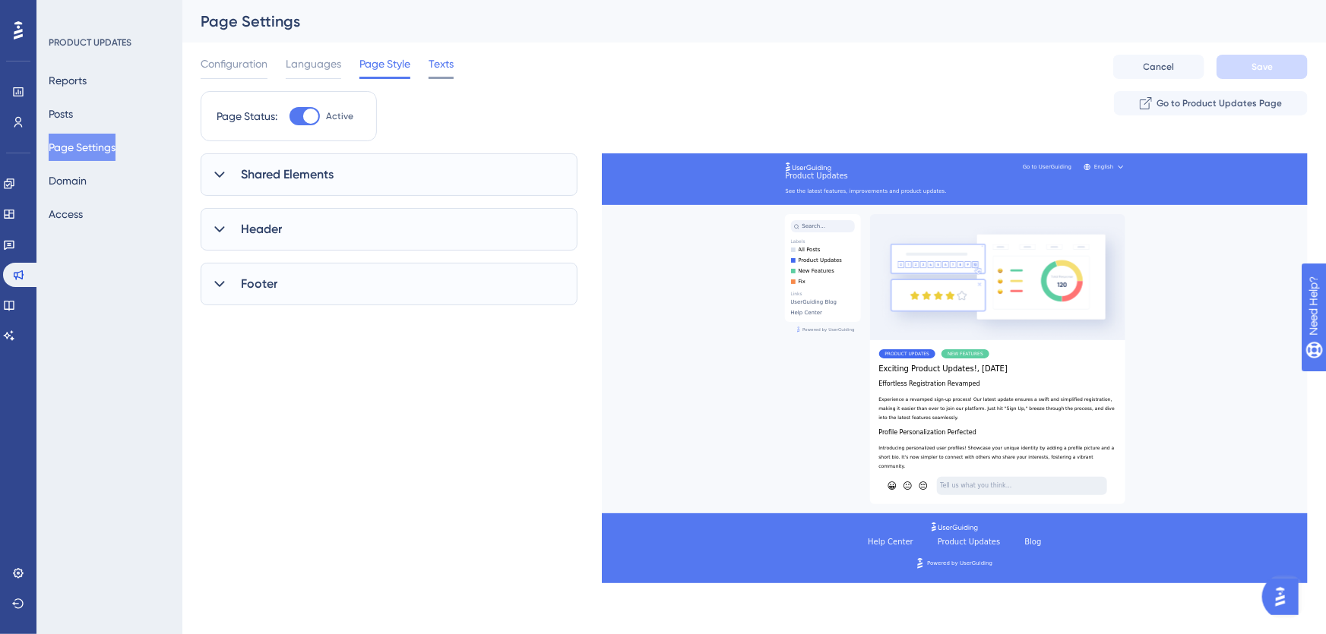
click at [446, 77] on div at bounding box center [441, 78] width 25 height 2
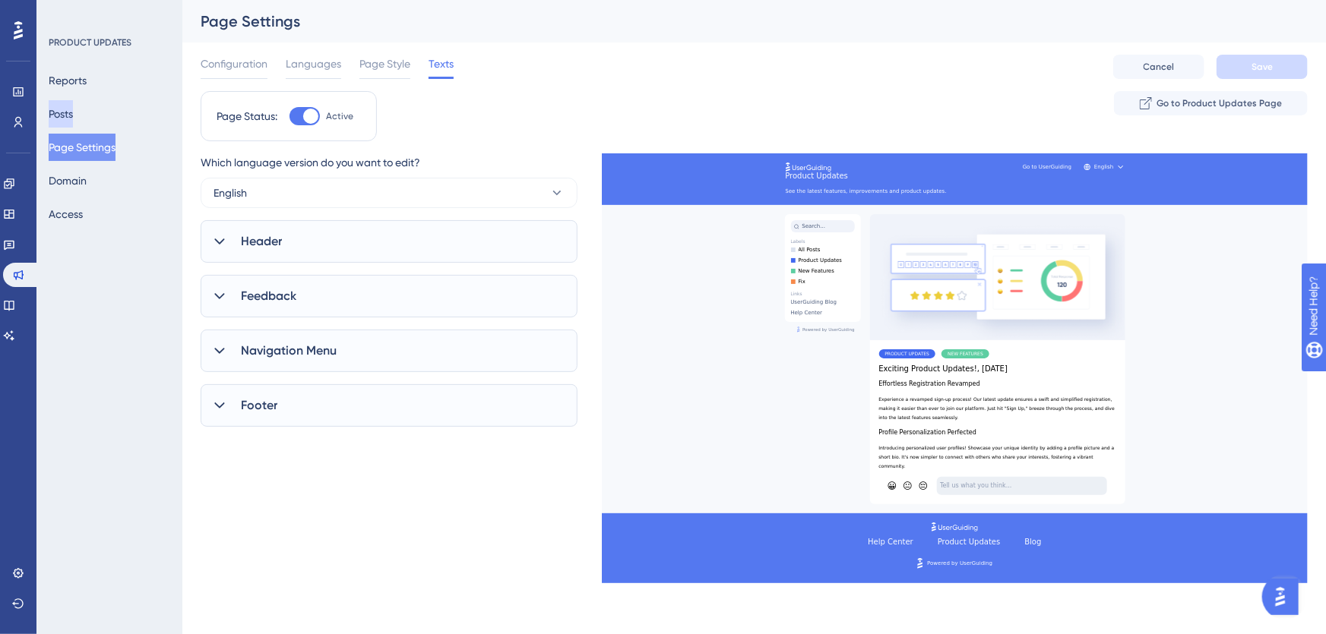
click at [73, 119] on button "Posts" at bounding box center [61, 113] width 24 height 27
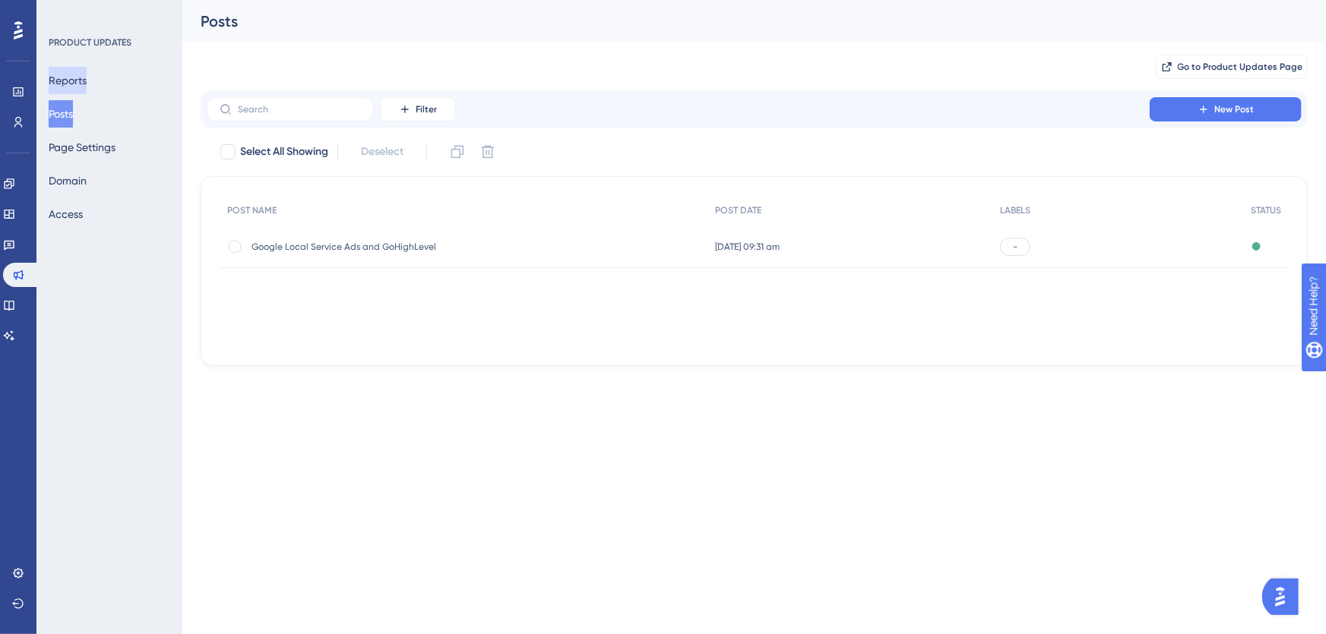
click at [80, 86] on button "Reports" at bounding box center [68, 80] width 38 height 27
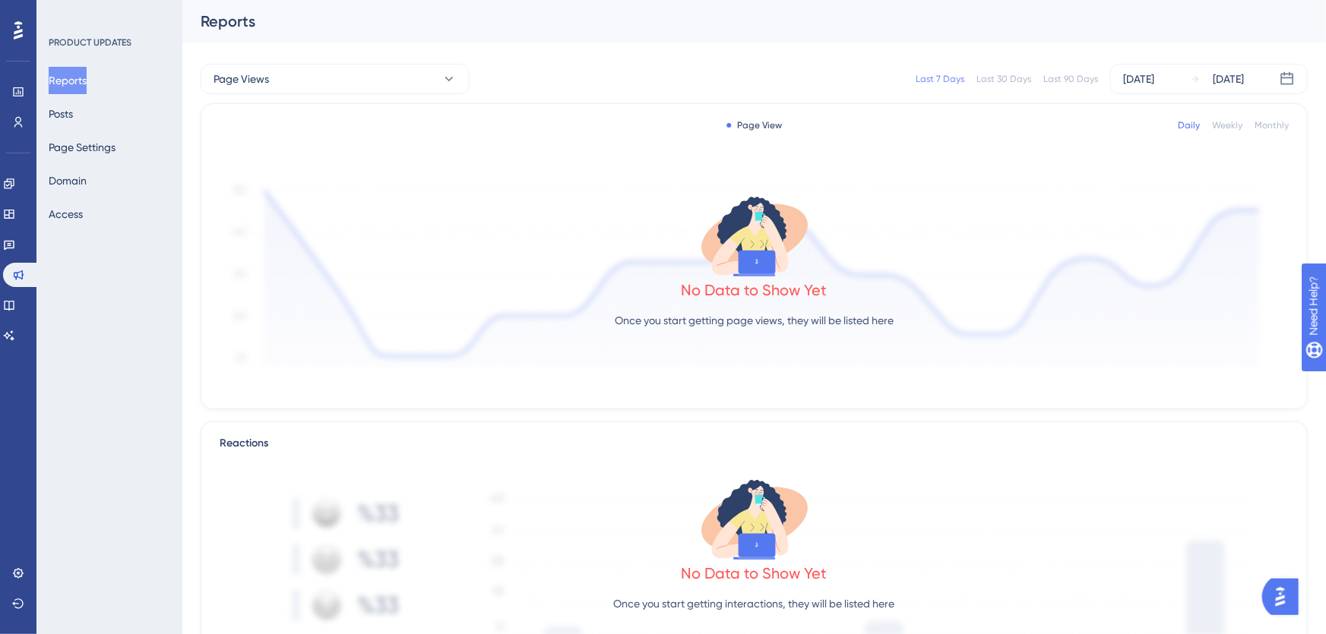
click at [86, 161] on div "Reports Posts Page Settings Domain Access" at bounding box center [110, 147] width 123 height 161
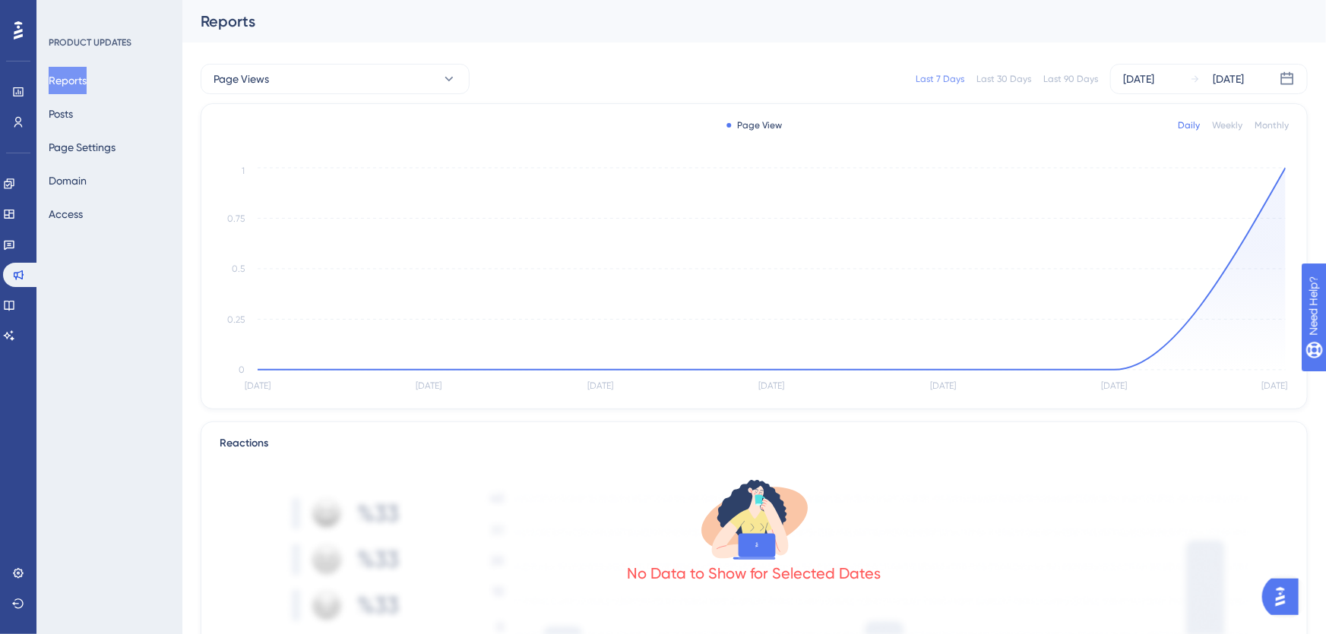
click at [492, 6] on div "Reports" at bounding box center [753, 21] width 1143 height 43
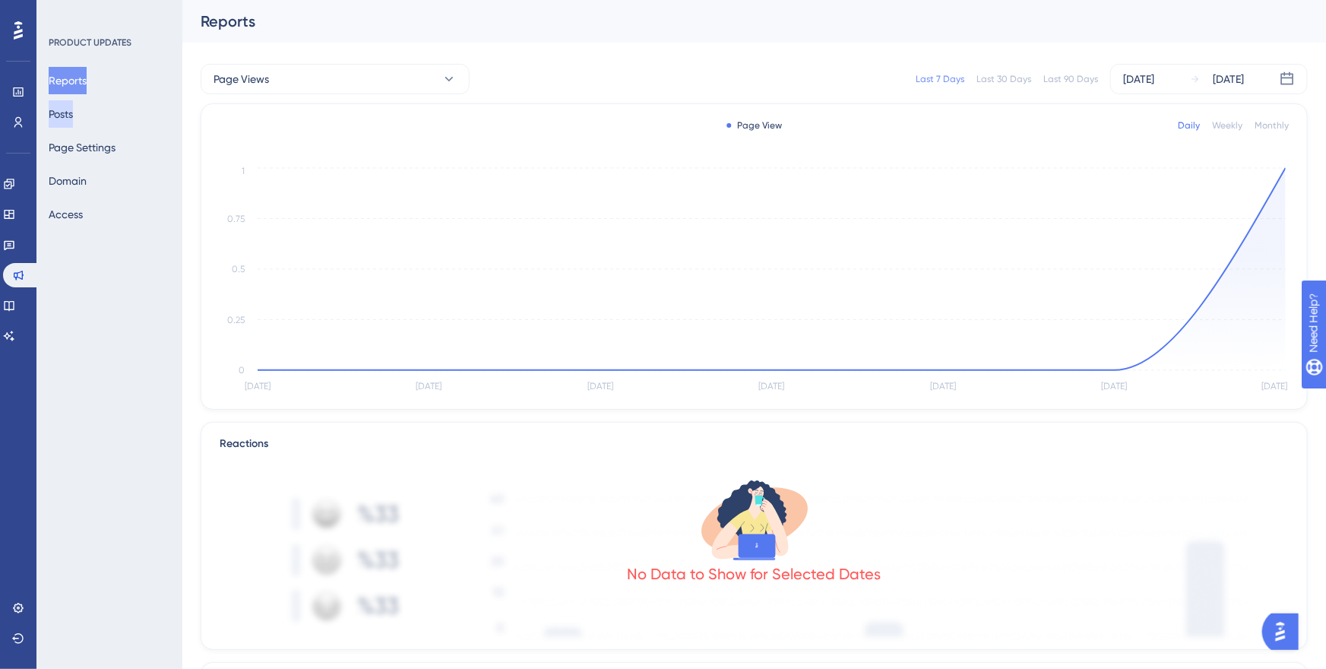
click at [73, 111] on button "Posts" at bounding box center [61, 113] width 24 height 27
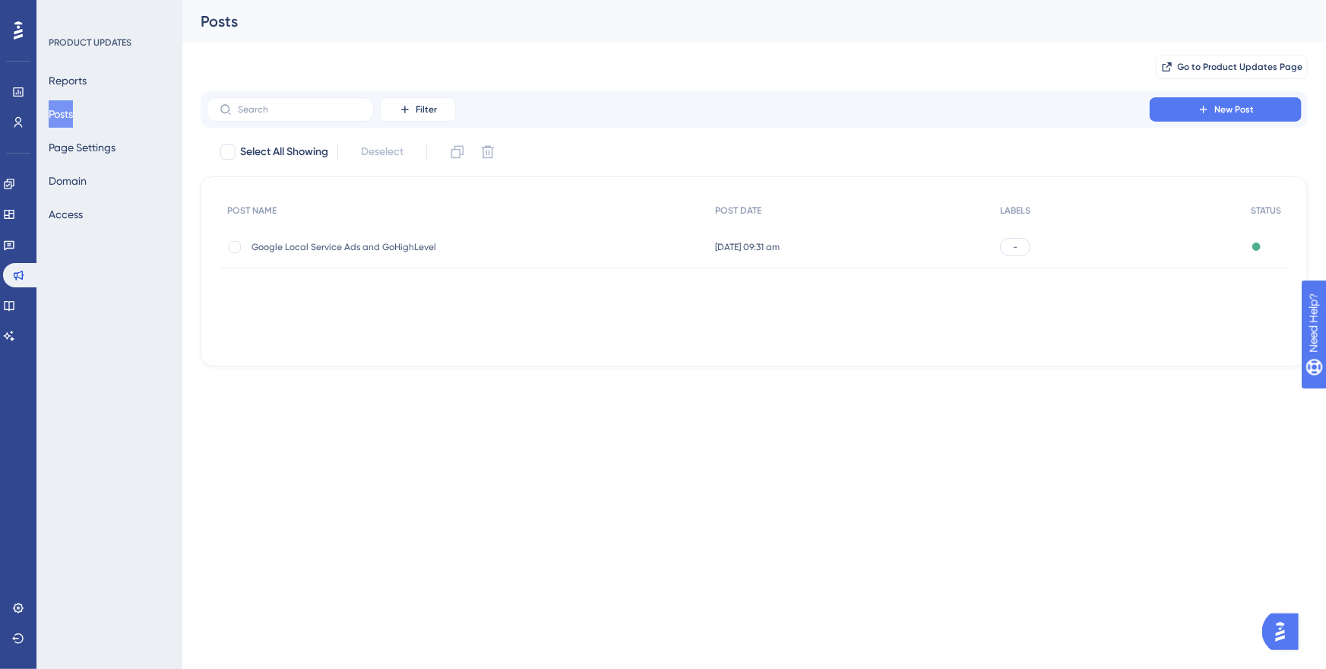
click at [598, 245] on div "Google Local Service Ads and GoHighLevel Google Local Service Ads and GoHighLev…" at bounding box center [464, 247] width 488 height 43
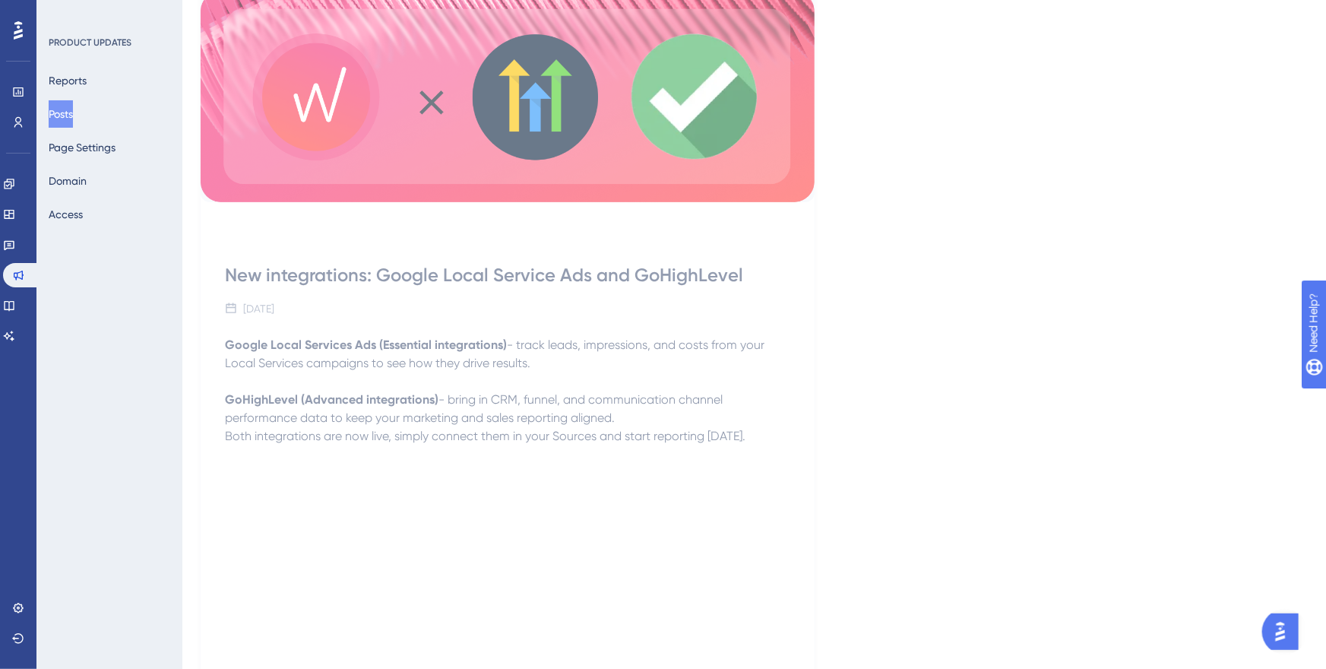
scroll to position [251, 0]
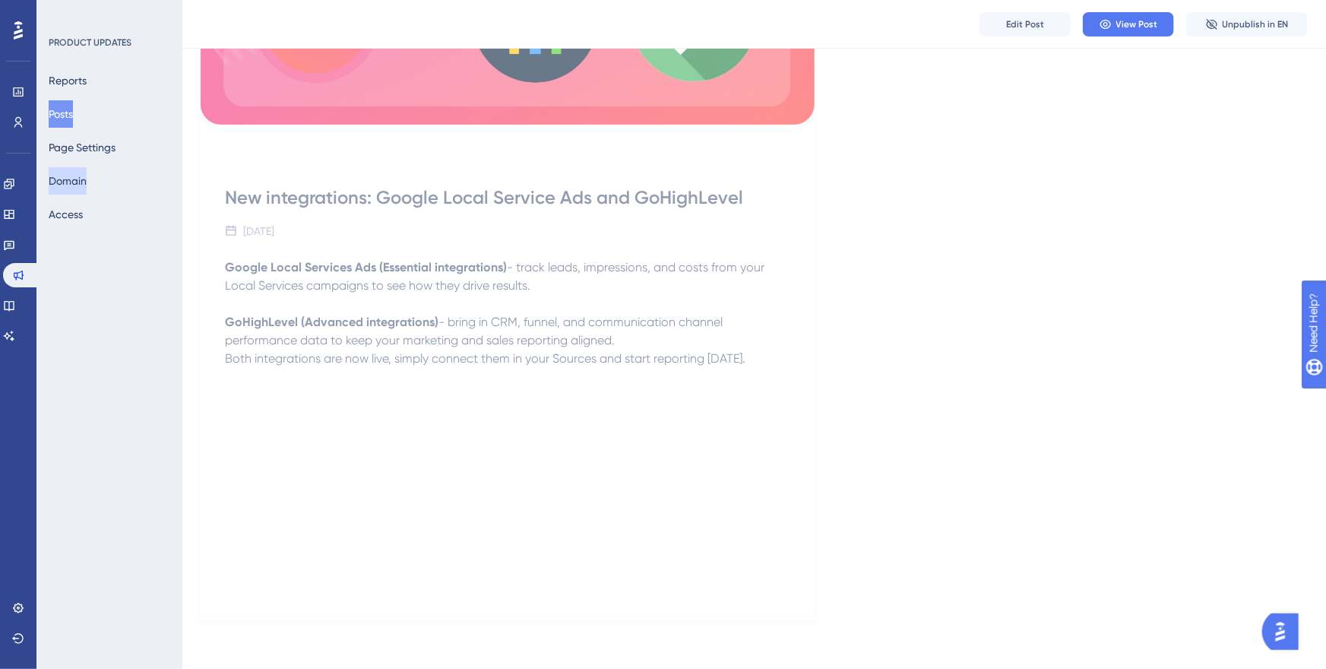
click at [87, 183] on button "Domain" at bounding box center [68, 180] width 38 height 27
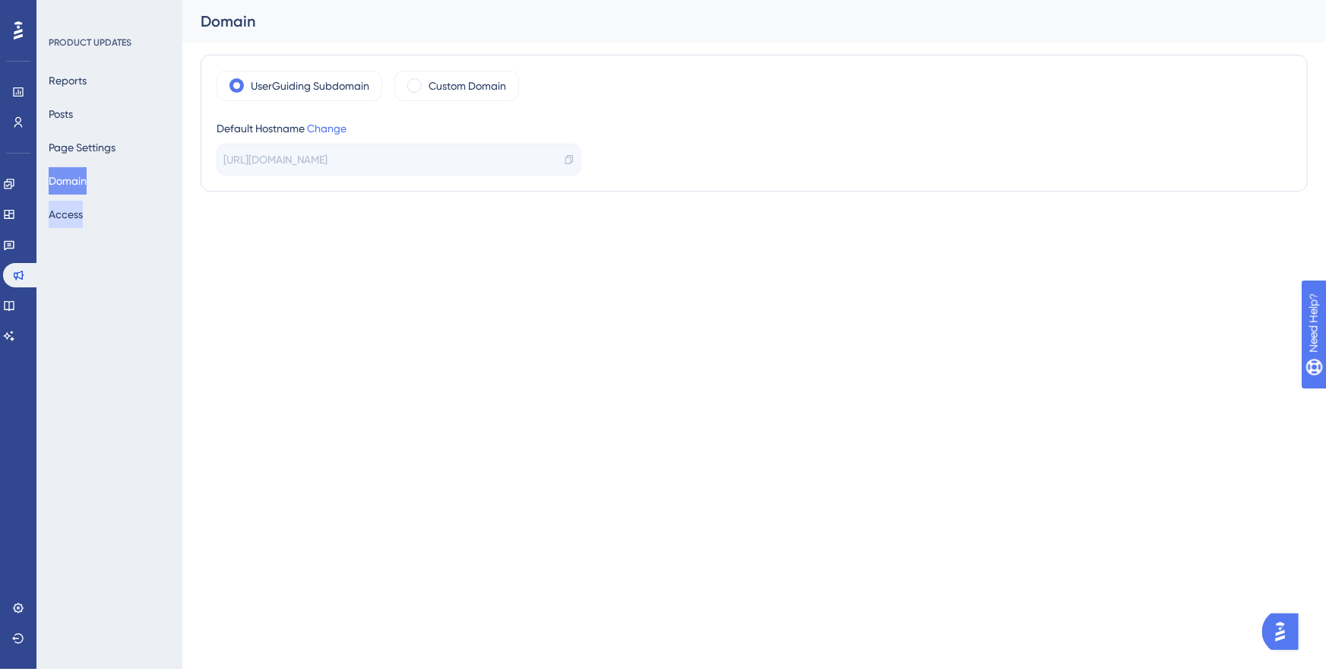
click at [81, 217] on button "Access" at bounding box center [66, 214] width 34 height 27
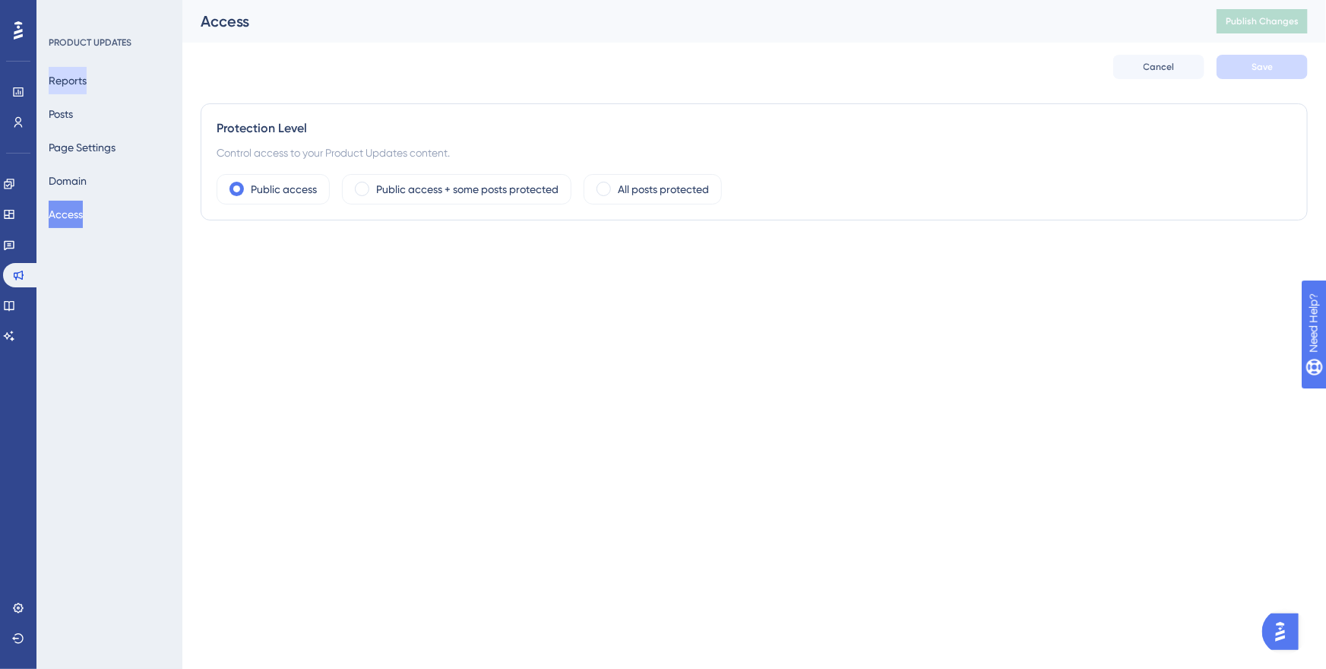
click at [87, 80] on button "Reports" at bounding box center [68, 80] width 38 height 27
